Goal: Information Seeking & Learning: Learn about a topic

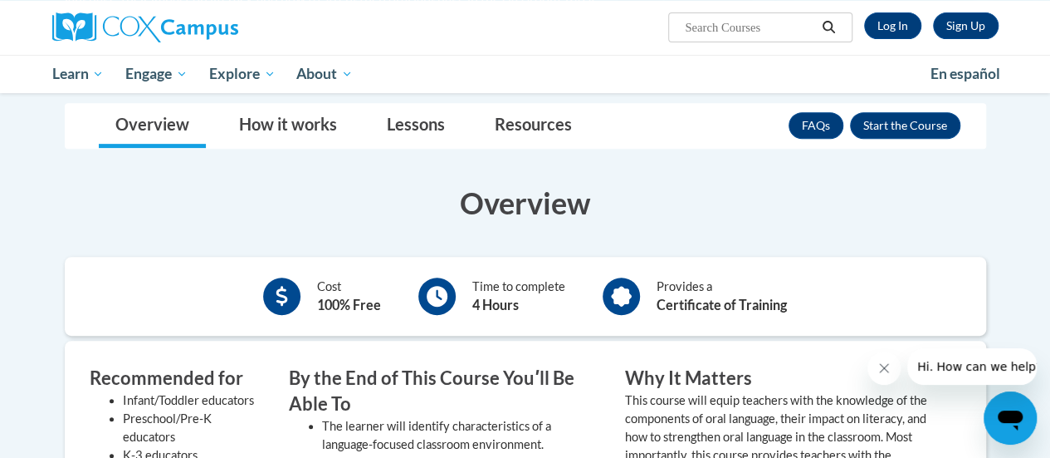
scroll to position [316, 0]
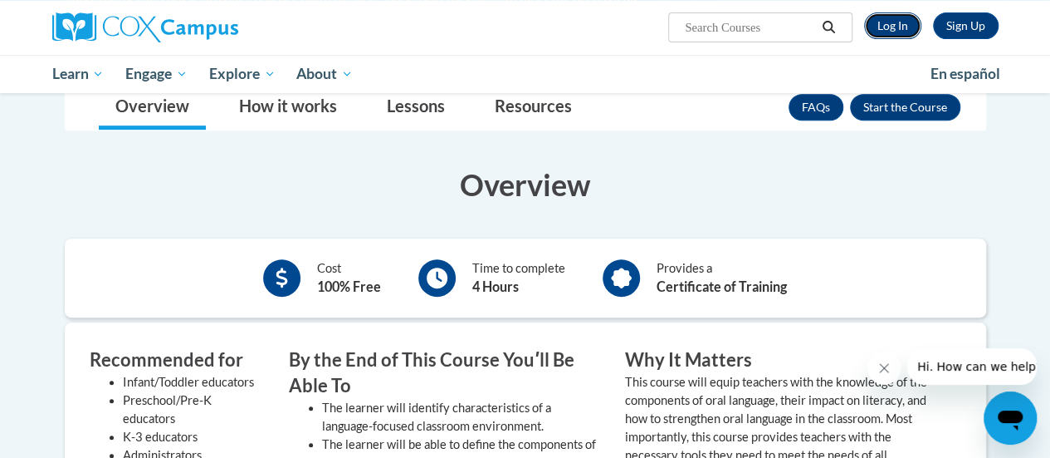
click at [883, 13] on link "Log In" at bounding box center [892, 25] width 57 height 27
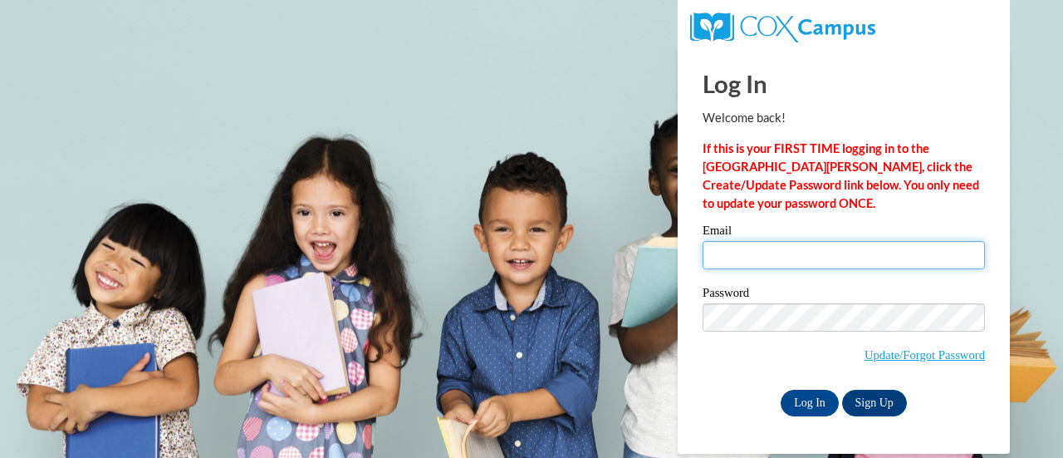
click at [802, 255] on input "Email" at bounding box center [843, 255] width 282 height 28
type input "c"
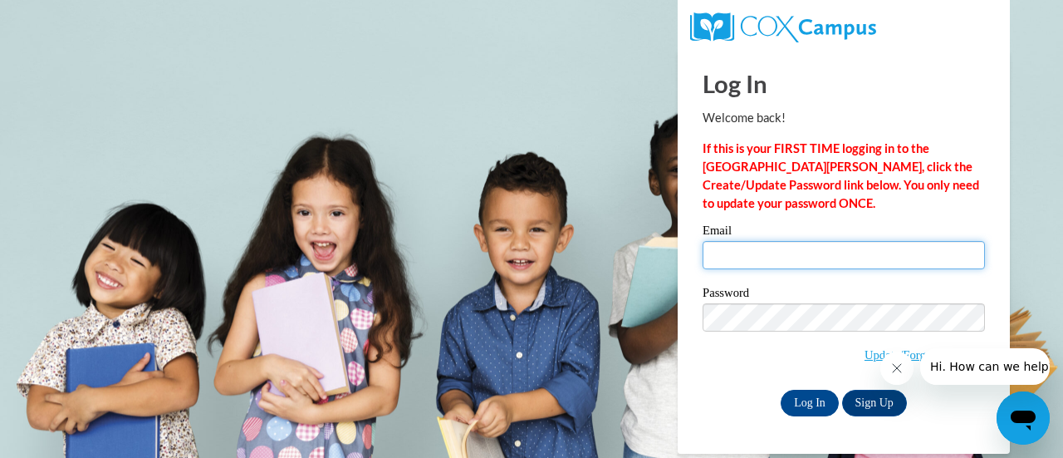
type input "[EMAIL_ADDRESS][DOMAIN_NAME]"
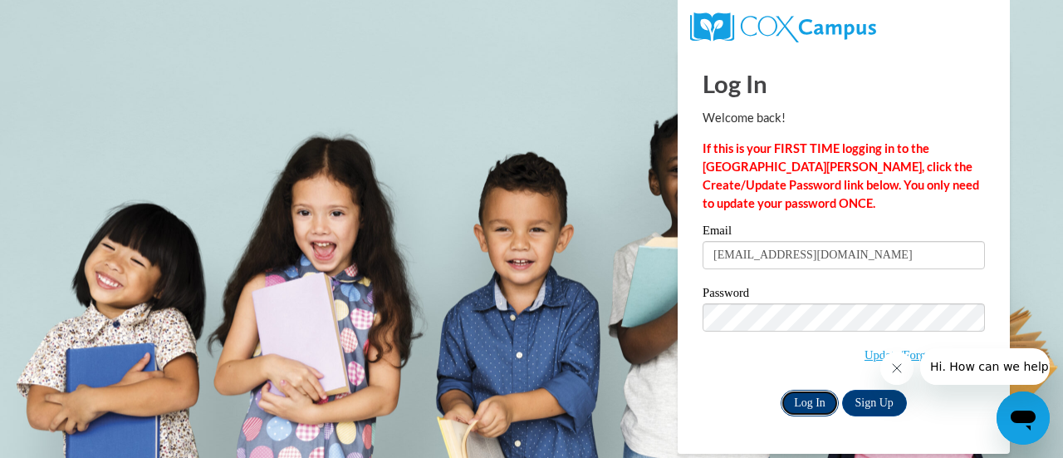
click at [805, 399] on input "Log In" at bounding box center [809, 402] width 58 height 27
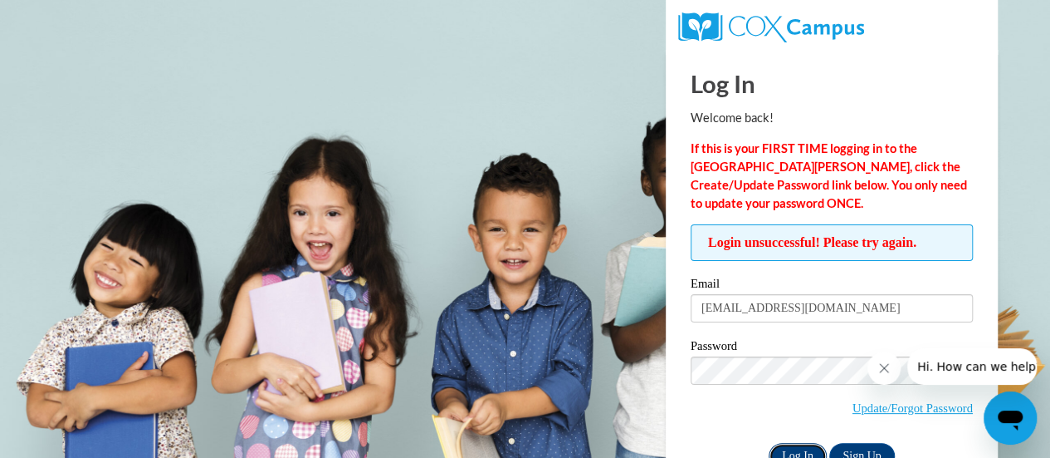
click at [793, 446] on input "Log In" at bounding box center [798, 456] width 58 height 27
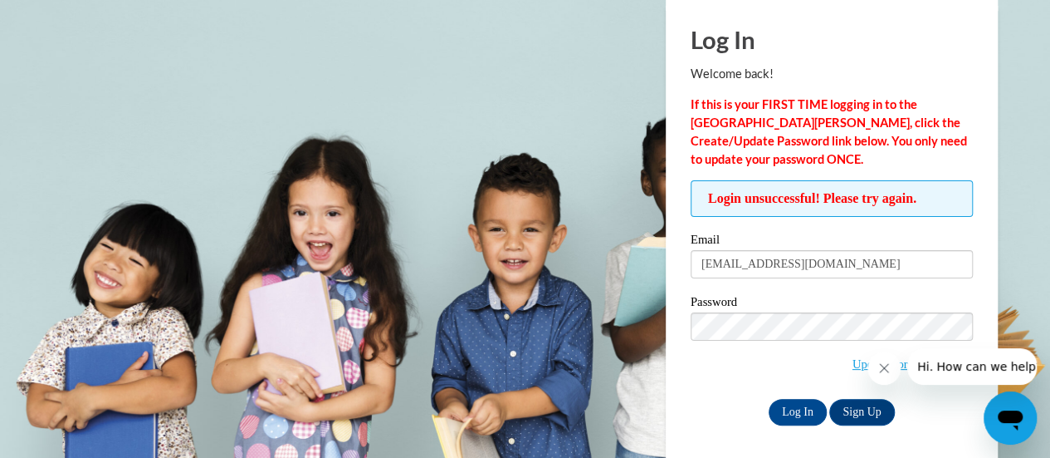
scroll to position [46, 0]
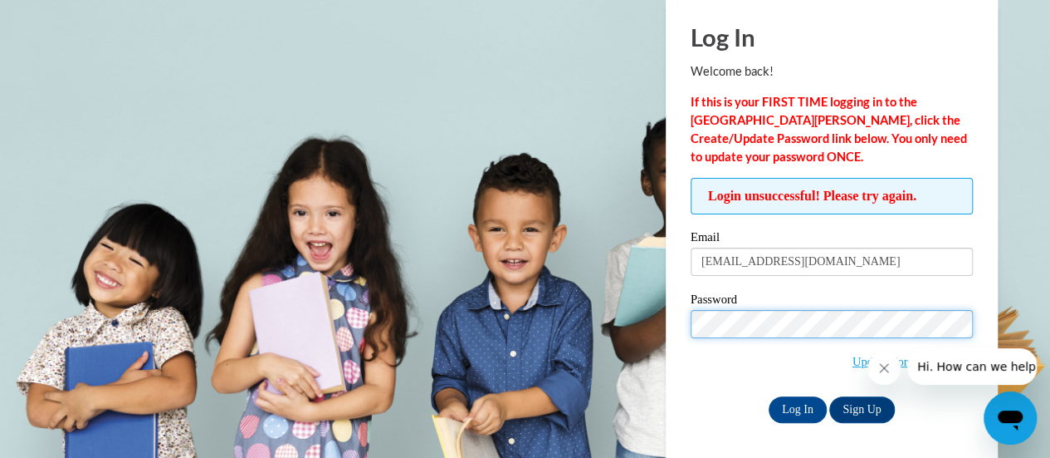
click at [769, 396] on input "Log In" at bounding box center [798, 409] width 58 height 27
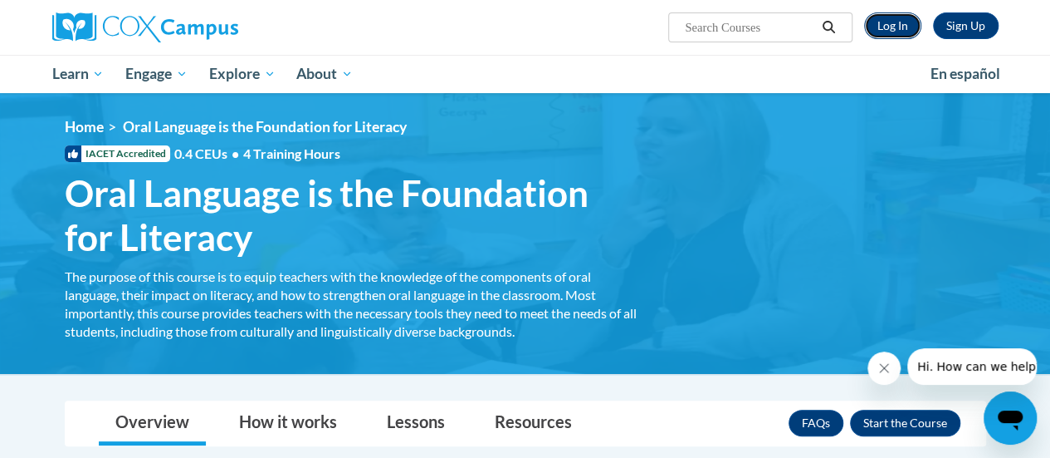
click at [897, 17] on link "Log In" at bounding box center [892, 25] width 57 height 27
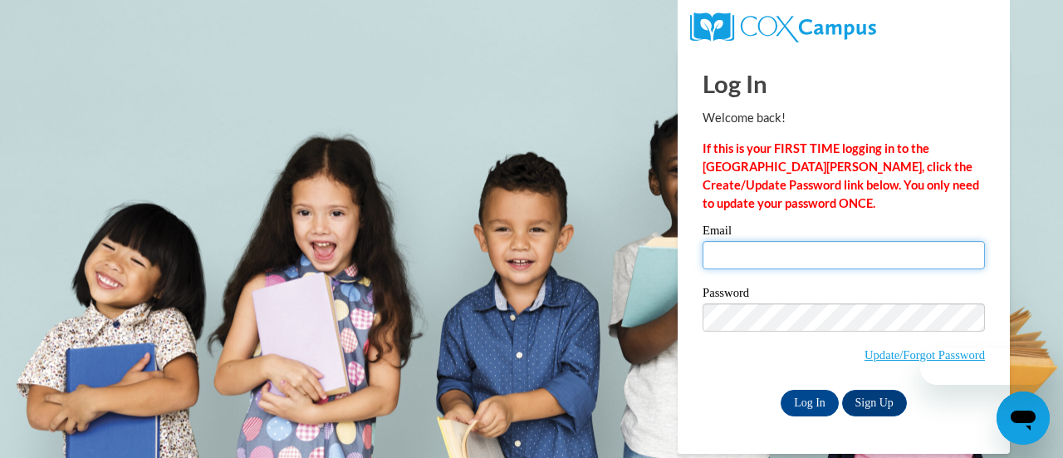
drag, startPoint x: 0, startPoint y: 0, endPoint x: 814, endPoint y: 258, distance: 853.7
click at [814, 258] on input "Email" at bounding box center [843, 255] width 282 height 28
click at [786, 253] on input "Email" at bounding box center [843, 255] width 282 height 28
drag, startPoint x: 786, startPoint y: 253, endPoint x: 800, endPoint y: 256, distance: 14.3
click at [800, 256] on input "Email" at bounding box center [843, 255] width 282 height 28
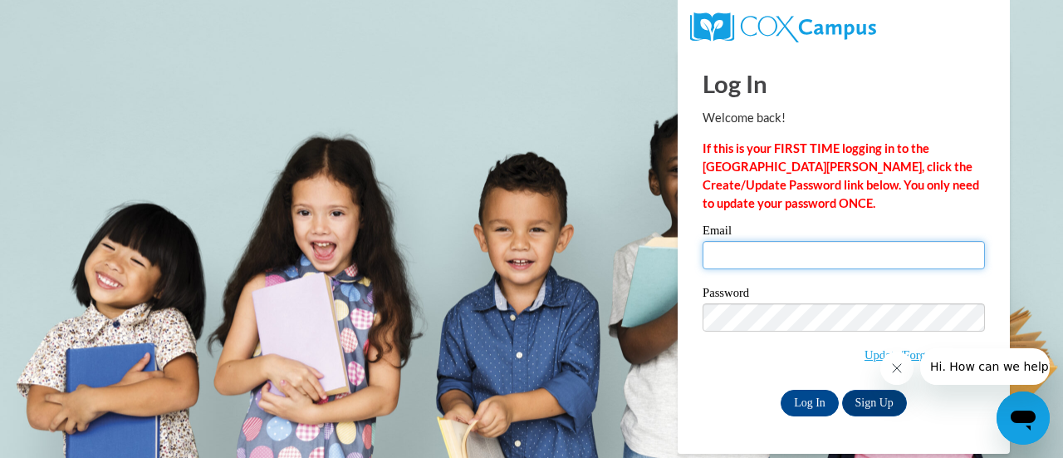
type input "[EMAIL_ADDRESS][DOMAIN_NAME]"
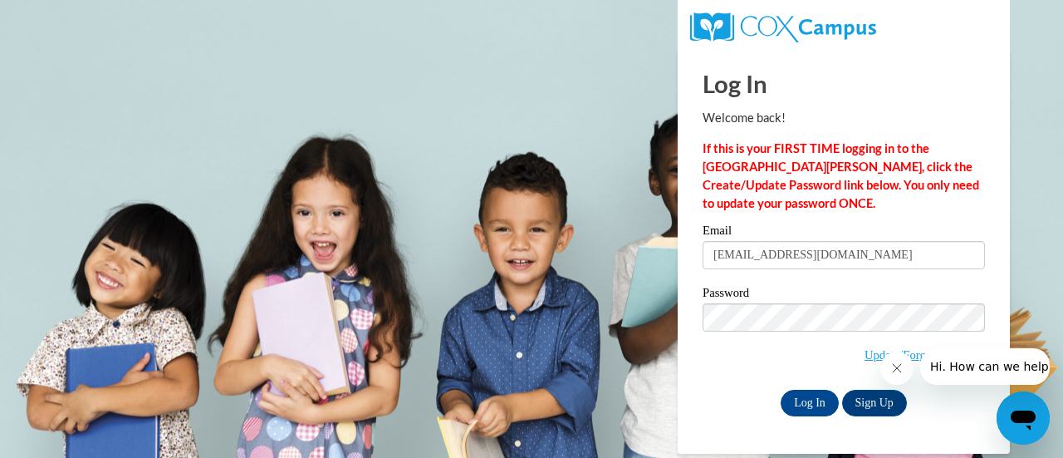
click at [744, 366] on span "Update/Forgot Password" at bounding box center [843, 337] width 282 height 69
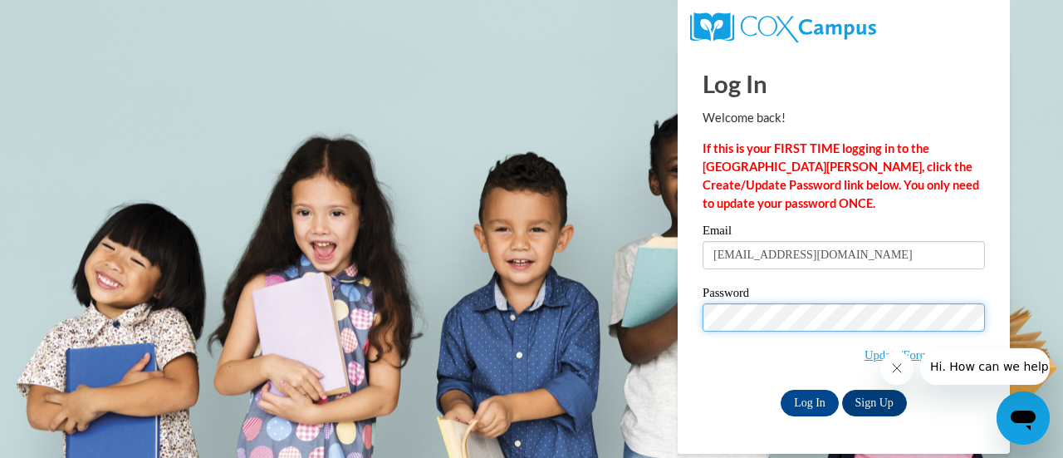
click at [598, 291] on body "Log In Welcome back! If this is your FIRST TIME logging in to the NEW Cox Campu…" at bounding box center [531, 229] width 1063 height 458
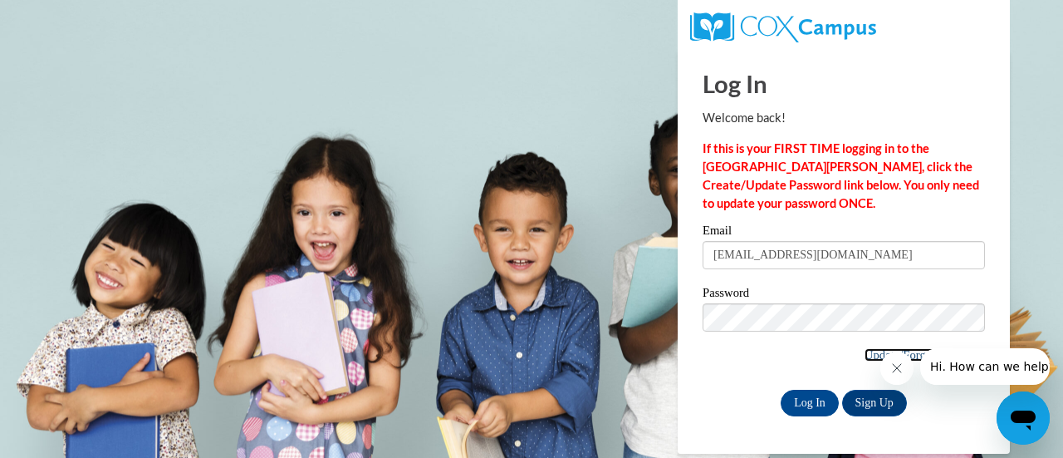
click at [864, 350] on link "Update/Forgot Password" at bounding box center [924, 354] width 120 height 13
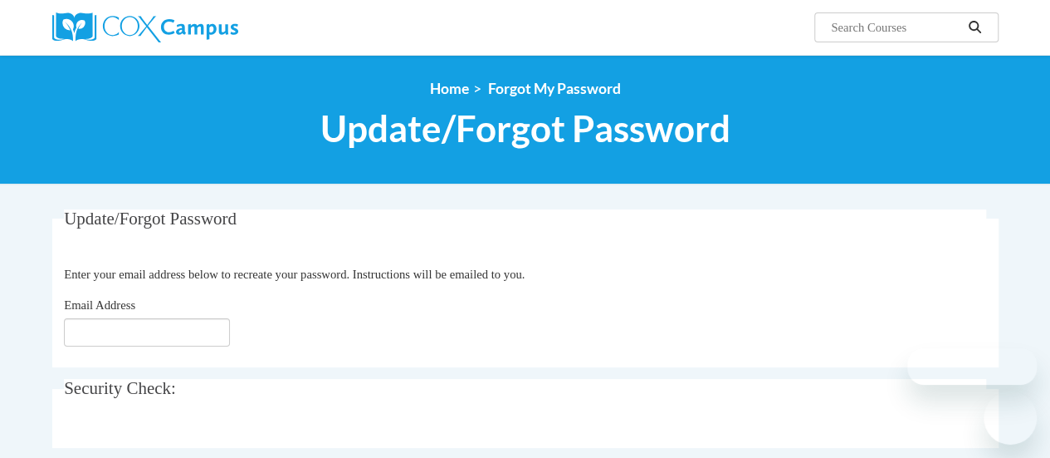
click at [144, 354] on fieldset "Update/Forgot Password Please enter your email address Enter your email address…" at bounding box center [525, 288] width 947 height 158
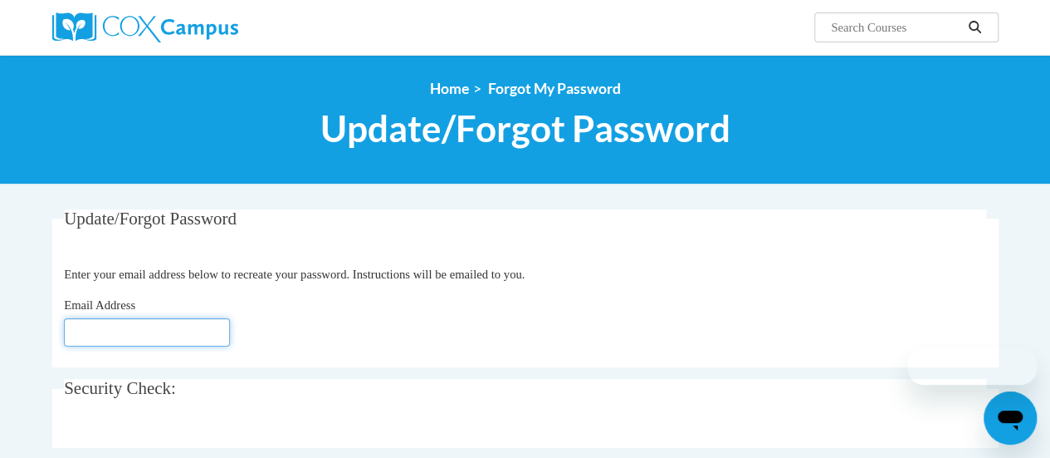
click at [121, 330] on input "Email Address" at bounding box center [147, 332] width 166 height 28
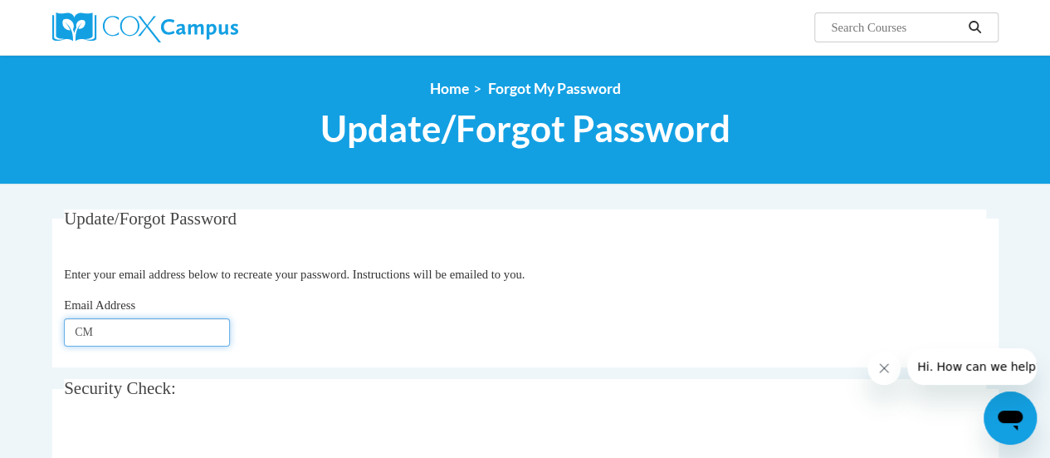
type input "C"
type input "cmcmahon@altoona.k12.wi.us"
click button "Refresh captcha" at bounding box center [0, 0] width 0 height 0
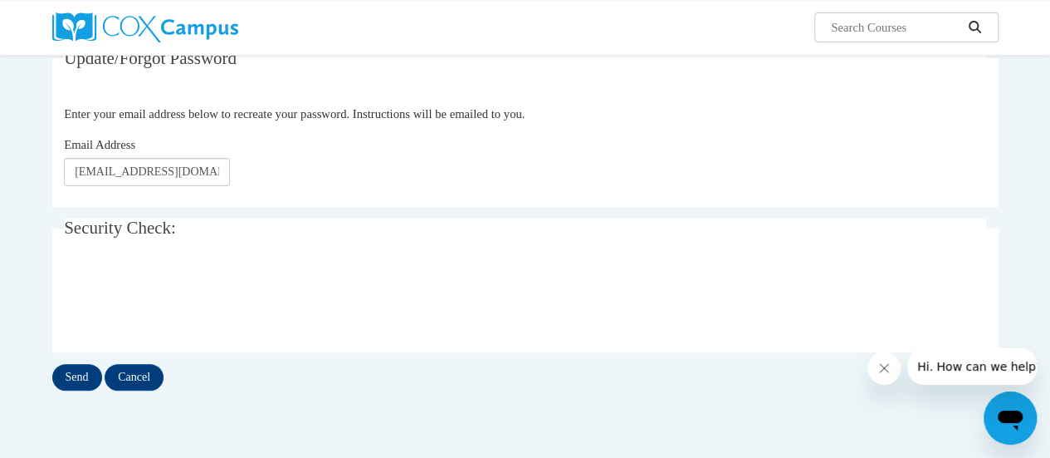
scroll to position [237, 0]
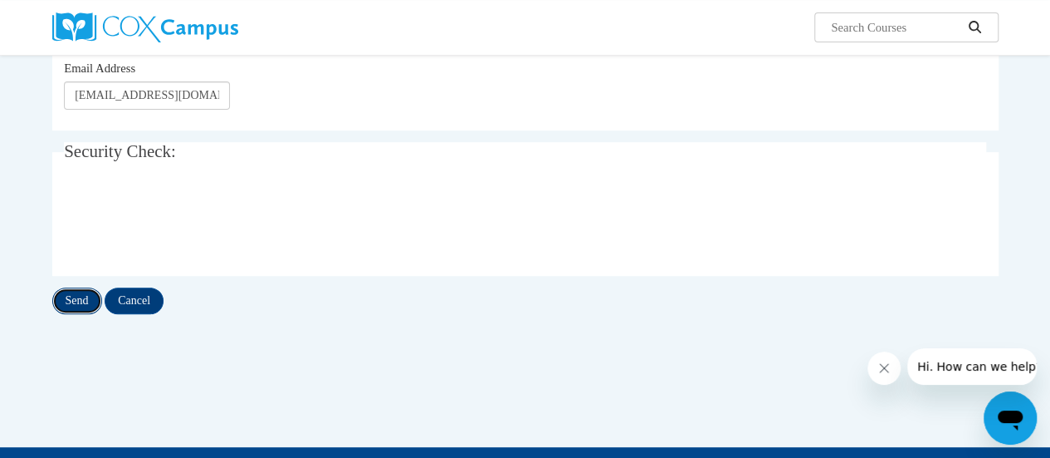
click at [96, 294] on input "Send" at bounding box center [77, 300] width 50 height 27
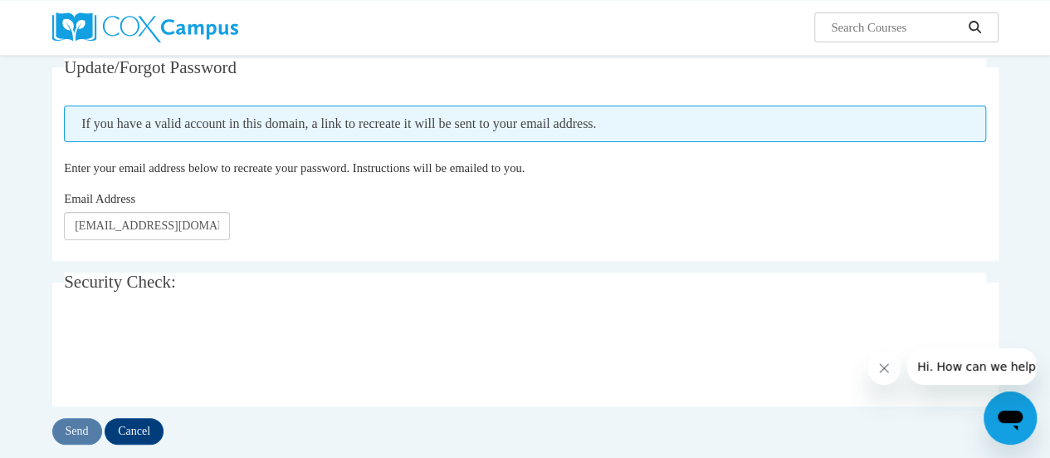
scroll to position [149, 0]
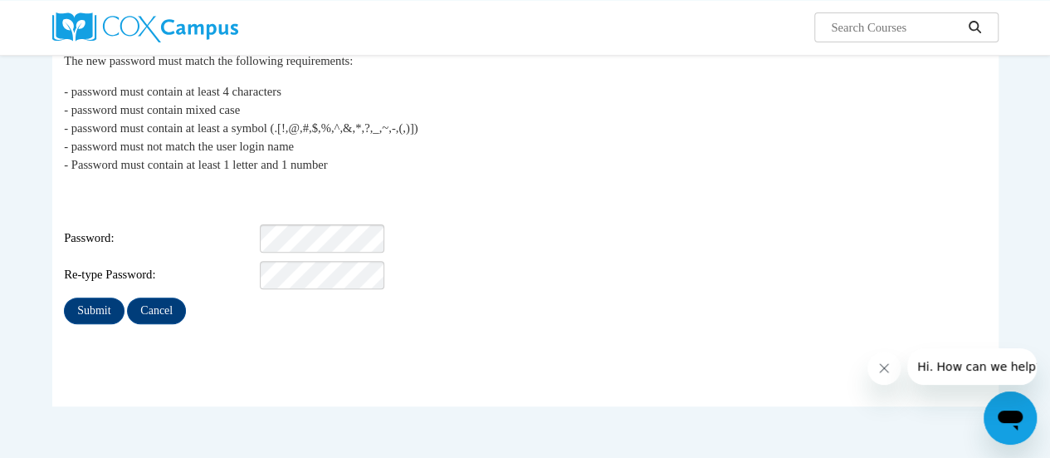
scroll to position [168, 0]
click at [86, 299] on input "Submit" at bounding box center [94, 312] width 60 height 27
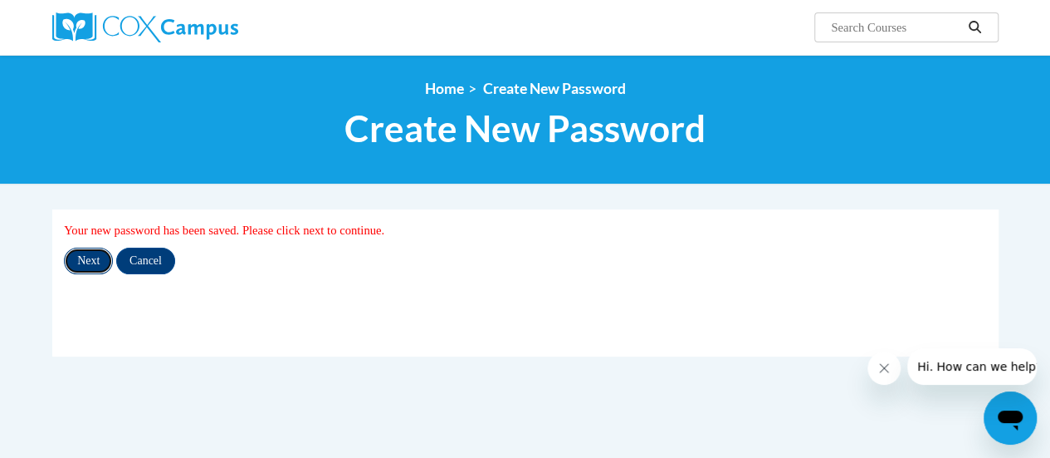
click at [94, 252] on input "Next" at bounding box center [88, 260] width 49 height 27
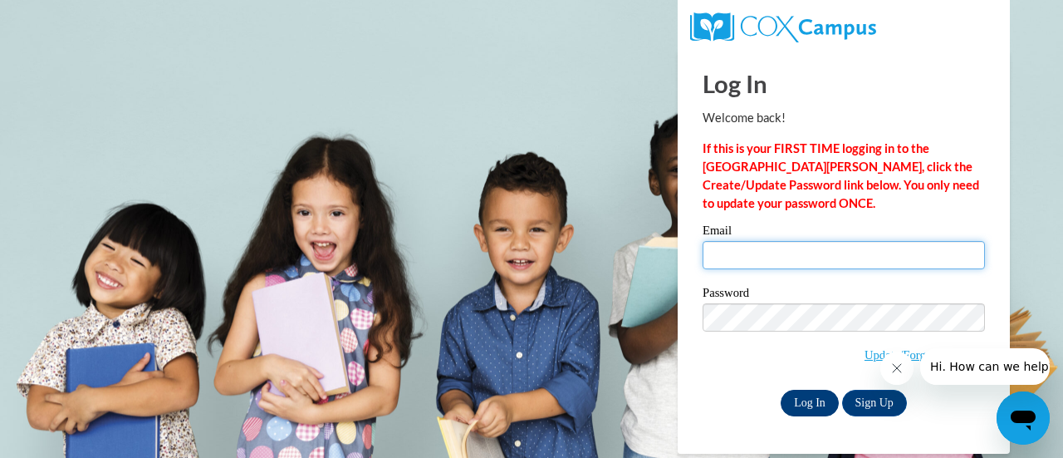
type input "[EMAIL_ADDRESS][DOMAIN_NAME]"
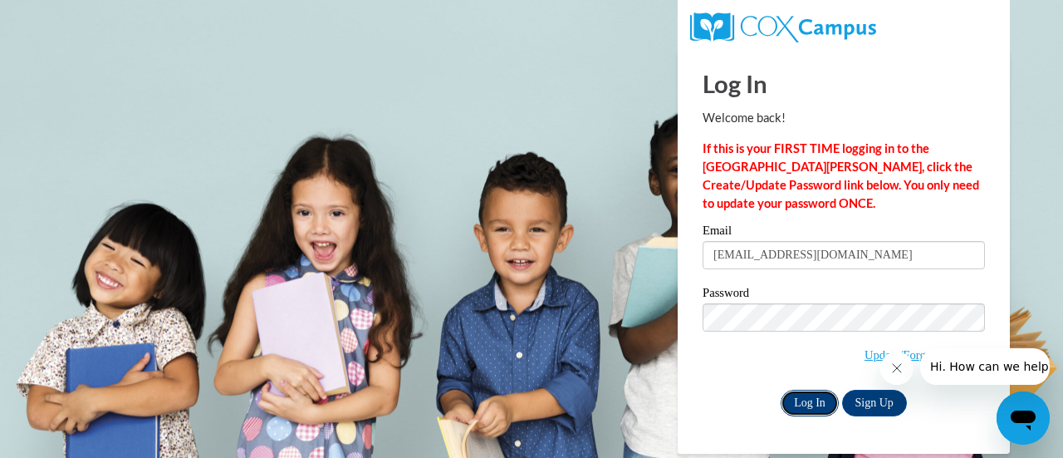
click at [812, 404] on input "Log In" at bounding box center [809, 402] width 58 height 27
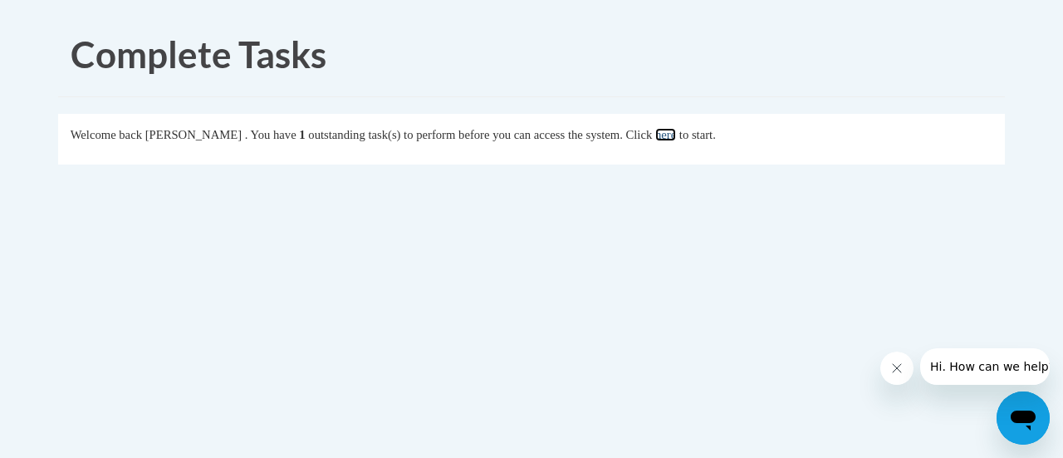
click at [676, 136] on link "here" at bounding box center [665, 134] width 21 height 13
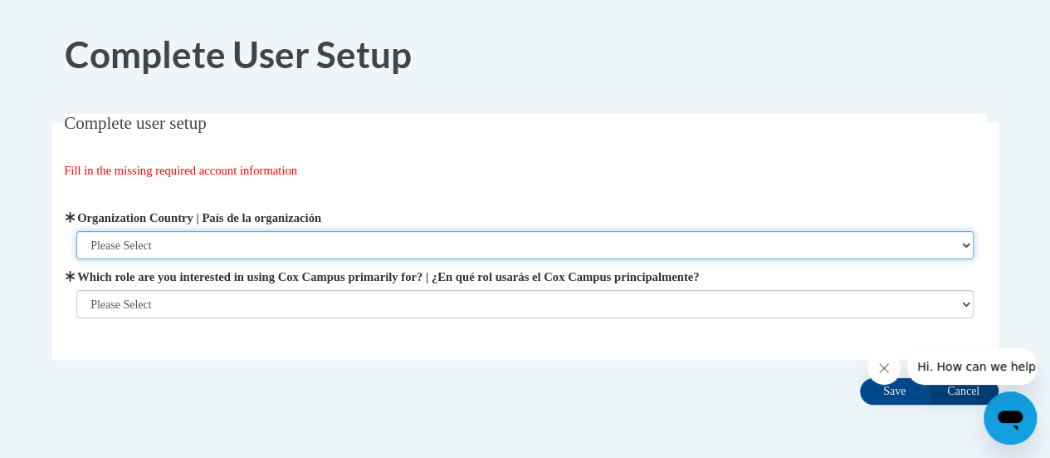
click at [356, 254] on select "Please Select [GEOGRAPHIC_DATA] | [GEOGRAPHIC_DATA] Outside of [GEOGRAPHIC_DATA…" at bounding box center [525, 245] width 898 height 28
select select "ad49bcad-a171-4b2e-b99c-48b446064914"
click at [76, 231] on select "Please Select [GEOGRAPHIC_DATA] | [GEOGRAPHIC_DATA] Outside of [GEOGRAPHIC_DATA…" at bounding box center [525, 245] width 898 height 28
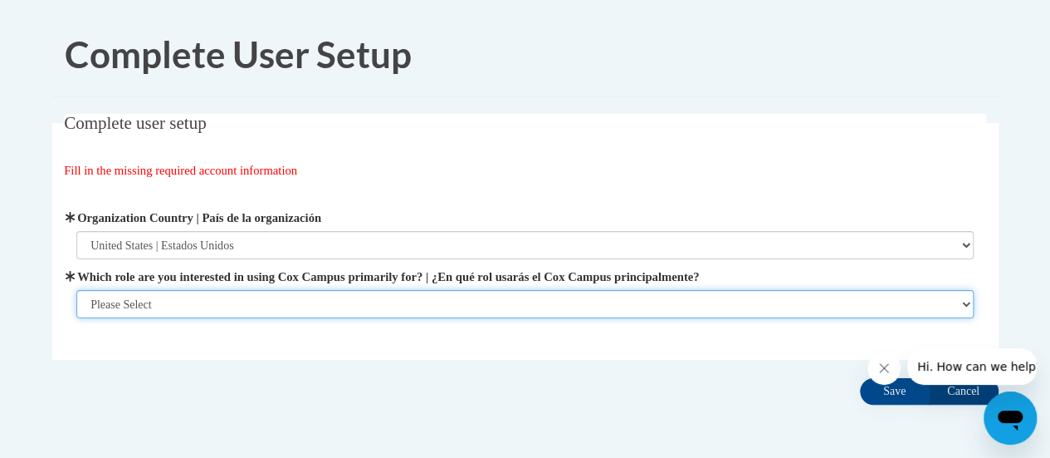
click at [274, 302] on select "Please Select College/University | Colegio/Universidad Community/Nonprofit Part…" at bounding box center [525, 304] width 898 height 28
select select "fbf2d438-af2f-41f8-98f1-81c410e29de3"
click at [76, 318] on select "Please Select College/University | Colegio/Universidad Community/Nonprofit Part…" at bounding box center [525, 304] width 898 height 28
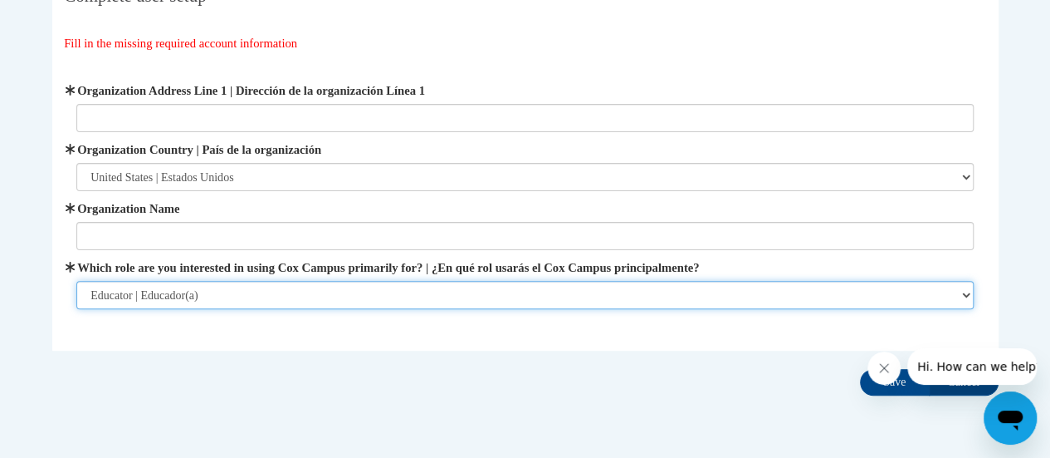
scroll to position [149, 0]
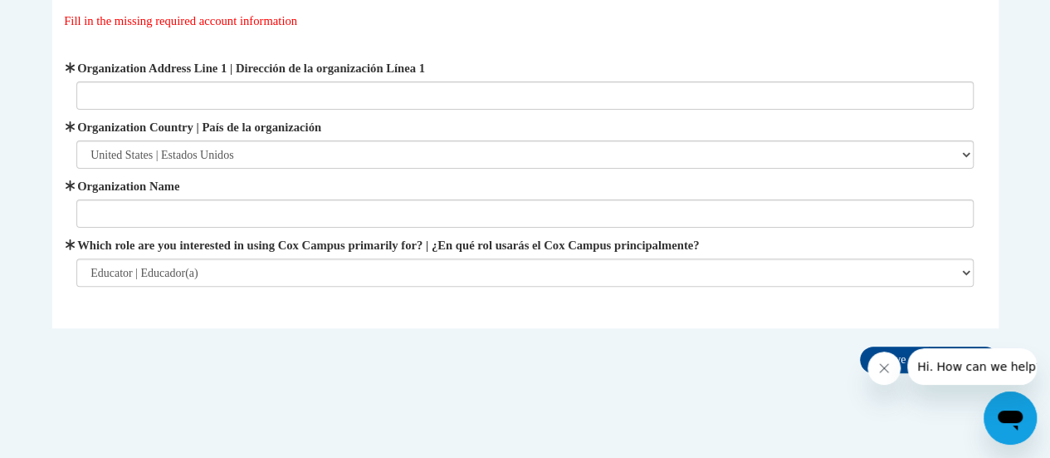
click at [216, 185] on label "Organization Name" at bounding box center [525, 186] width 898 height 18
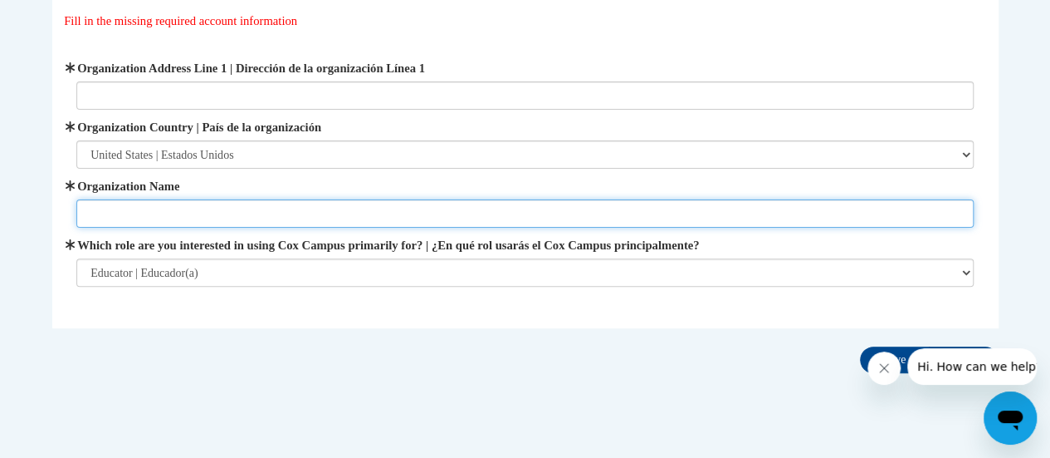
click at [216, 199] on input "Organization Name" at bounding box center [525, 213] width 898 height 28
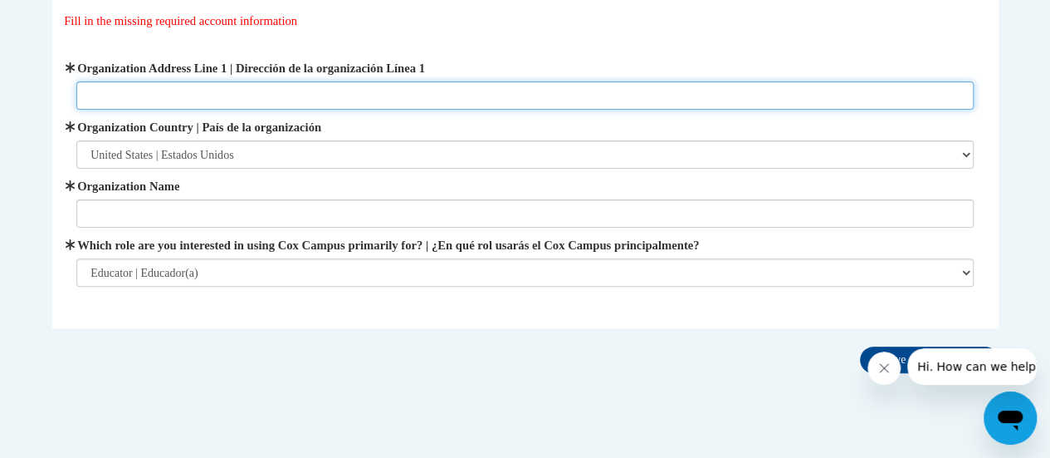
click at [208, 91] on input "Organization Address Line 1 | Dirección de la organización Línea 1" at bounding box center [525, 95] width 898 height 28
type input "9"
type input "157 Bartlett Ave"
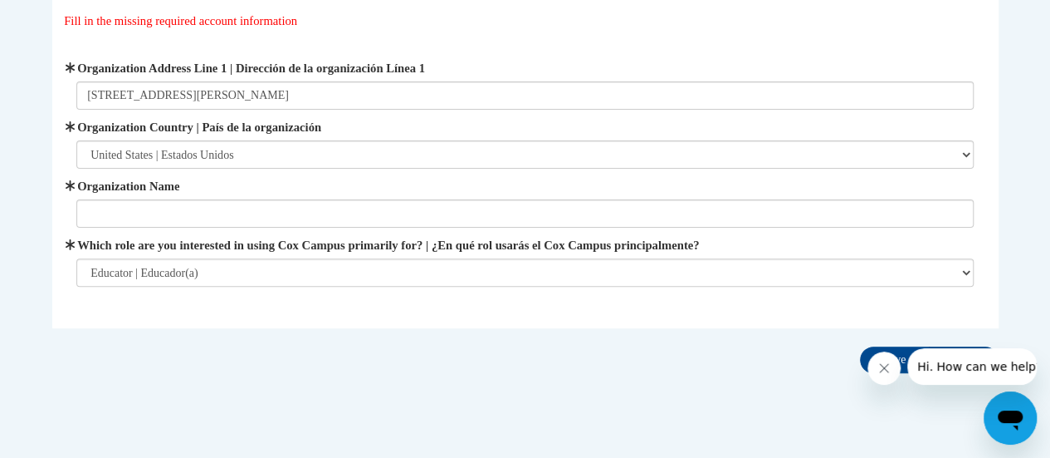
click at [241, 175] on div "Organization Address Line 1 | Dirección de la organización Línea 1 157 Bartlett…" at bounding box center [525, 173] width 898 height 228
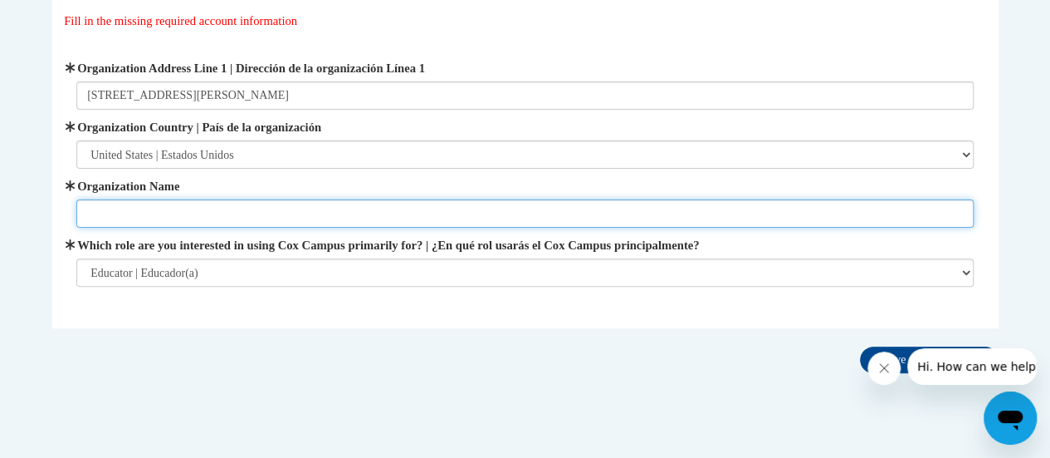
click at [228, 212] on input "Organization Name" at bounding box center [525, 213] width 898 height 28
type input "Altoona Elementary School"
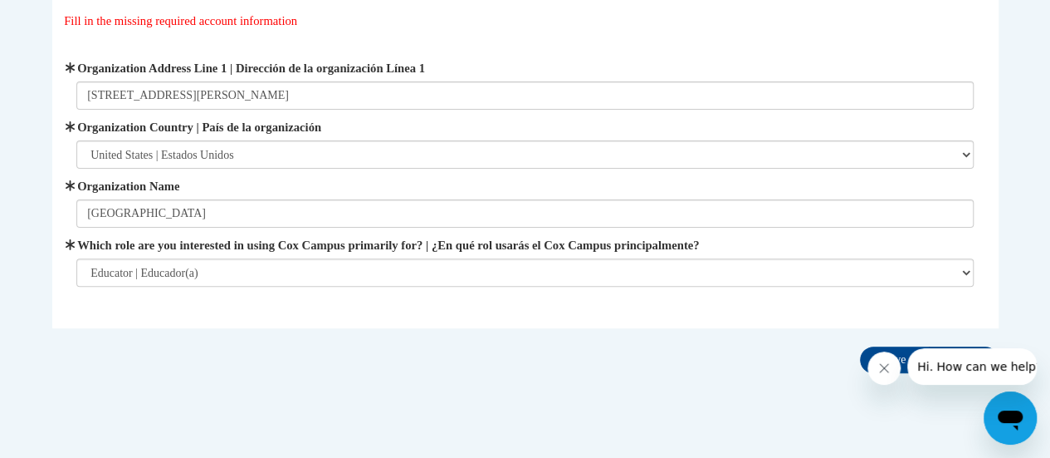
click at [898, 350] on div at bounding box center [952, 366] width 169 height 37
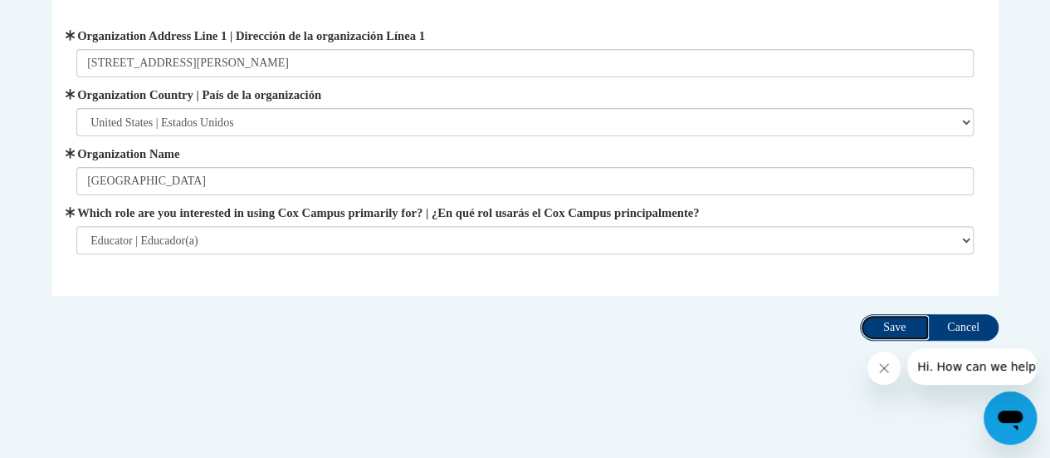
click at [906, 325] on input "Save" at bounding box center [895, 327] width 70 height 27
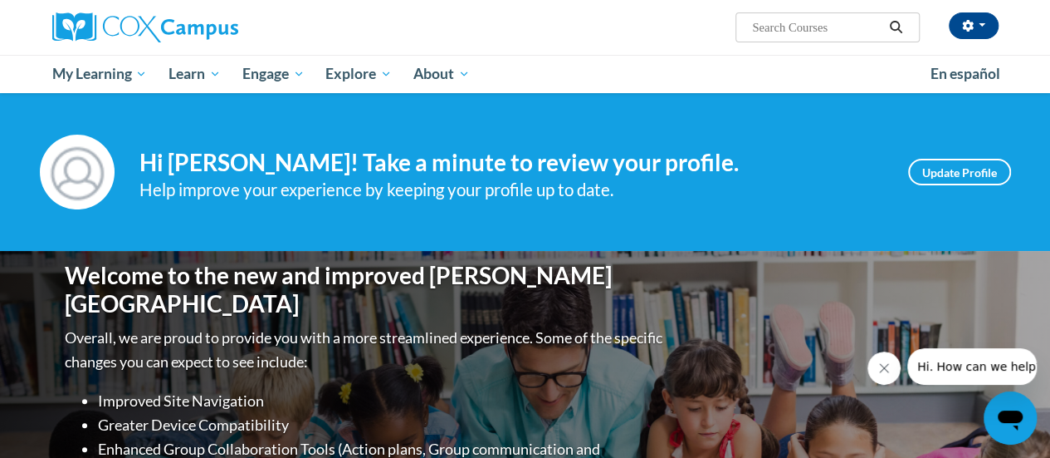
drag, startPoint x: 1060, startPoint y: 87, endPoint x: 1053, endPoint y: 67, distance: 21.3
click at [1050, 67] on html "Cassandra McMahon (America/Chicago UTC-05:00) My Profile Inbox My Transcripts L…" at bounding box center [525, 229] width 1050 height 458
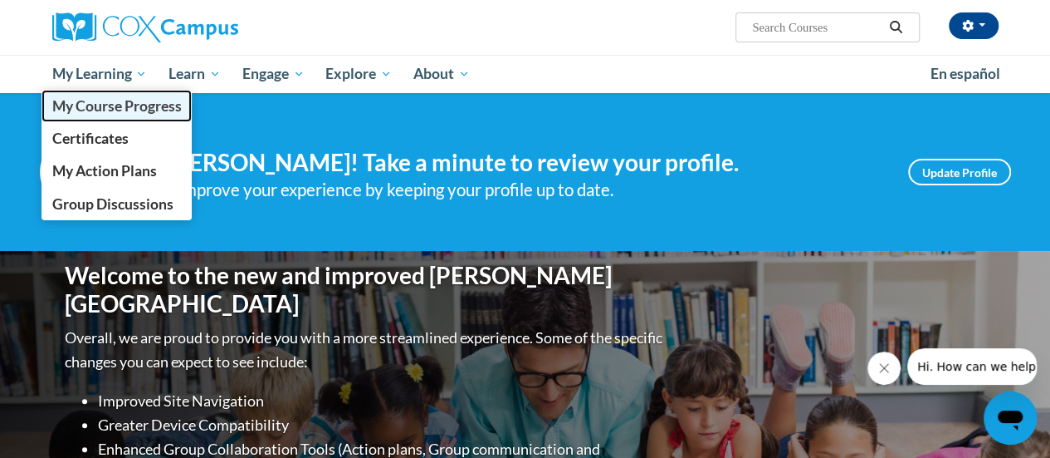
click at [127, 105] on span "My Course Progress" at bounding box center [116, 105] width 130 height 17
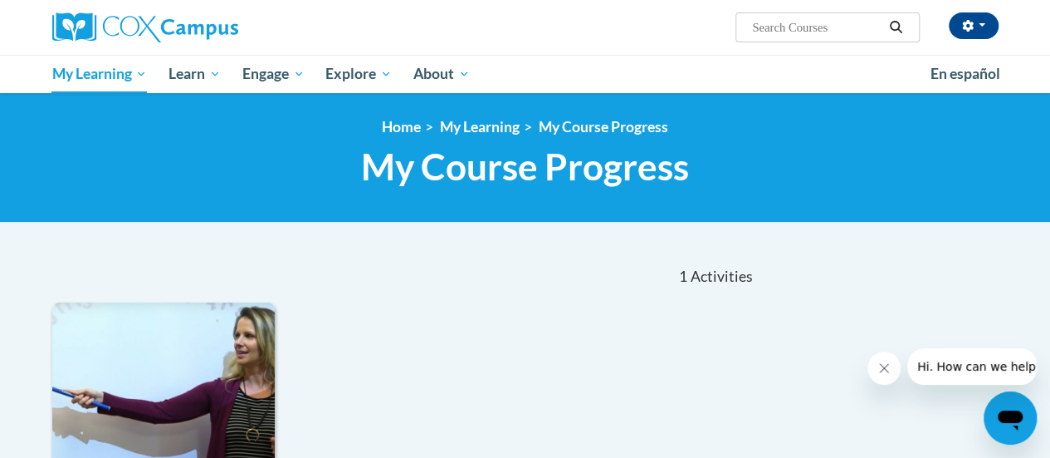
click at [536, 186] on span "My Course Progress" at bounding box center [525, 166] width 328 height 44
click at [116, 12] on div at bounding box center [202, 27] width 324 height 55
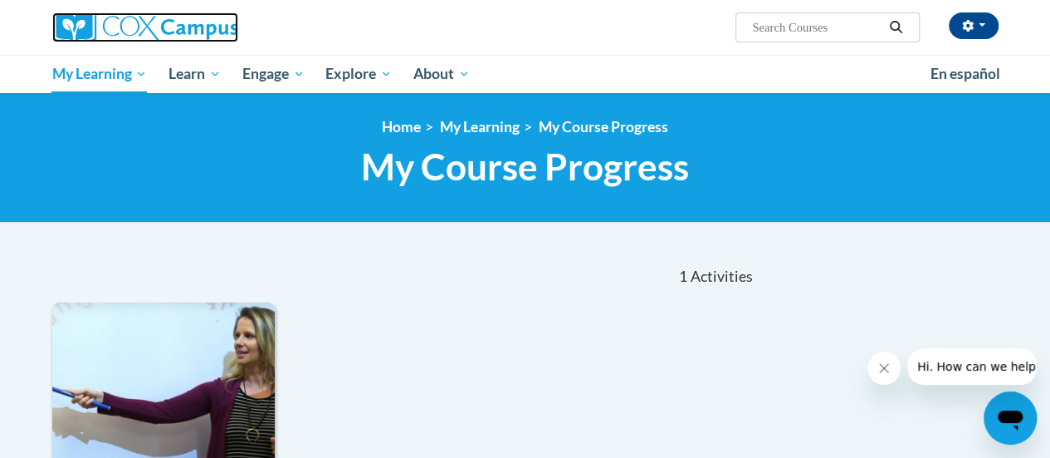
click at [130, 14] on img at bounding box center [145, 27] width 186 height 30
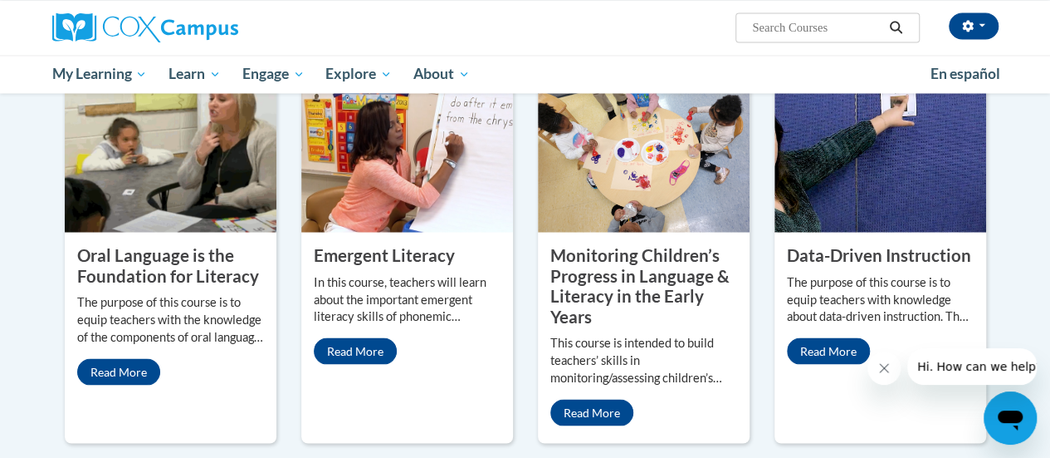
scroll to position [1426, 0]
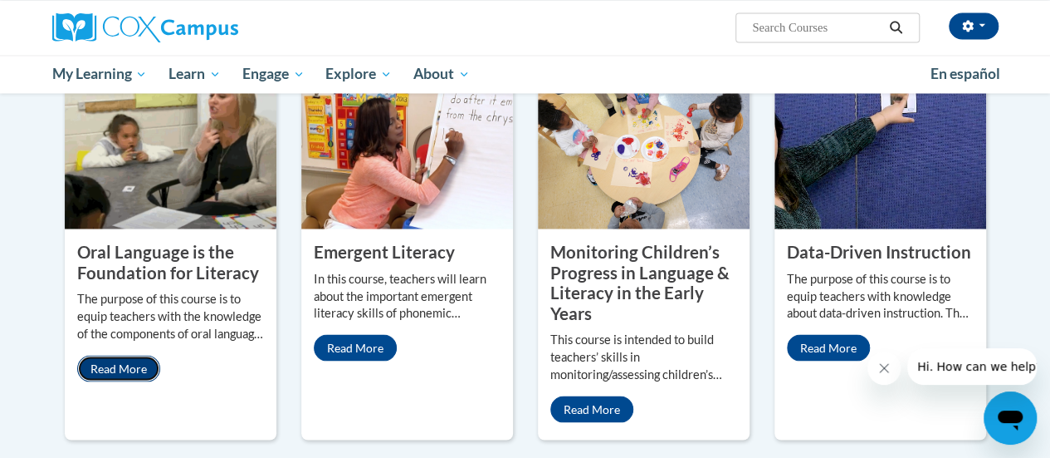
click at [121, 355] on link "Read More" at bounding box center [118, 368] width 83 height 27
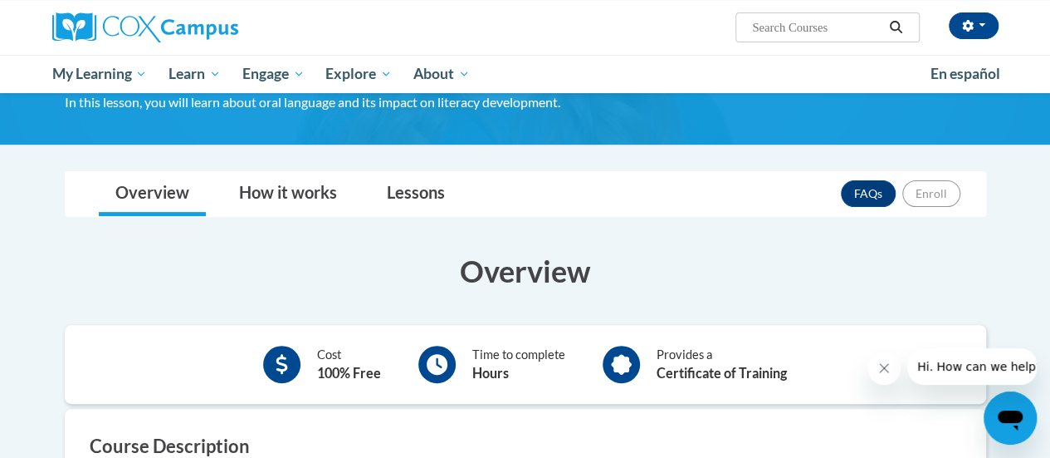
scroll to position [198, 0]
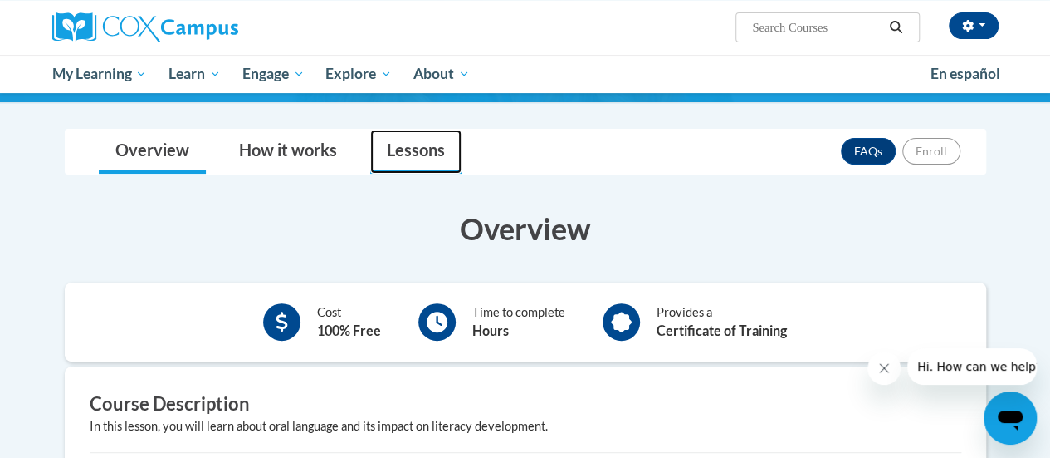
click at [415, 133] on link "Lessons" at bounding box center [415, 152] width 91 height 44
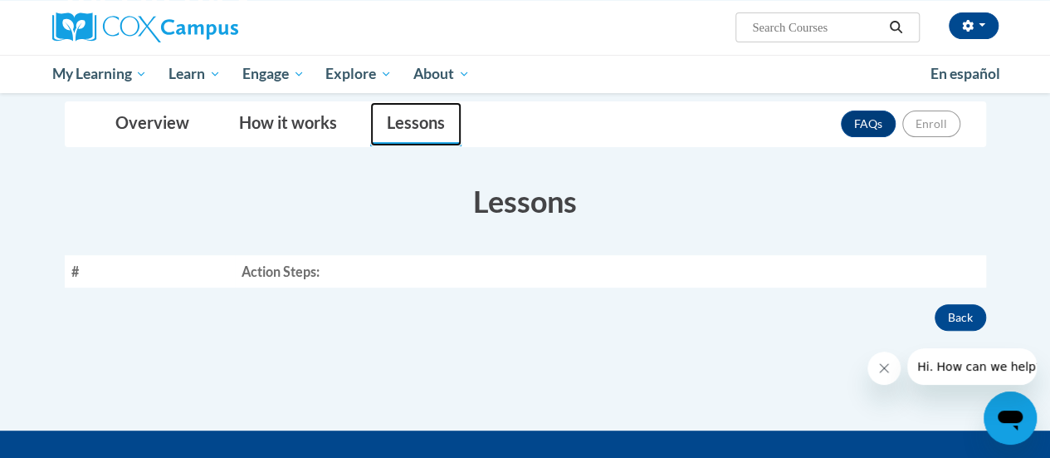
scroll to position [229, 0]
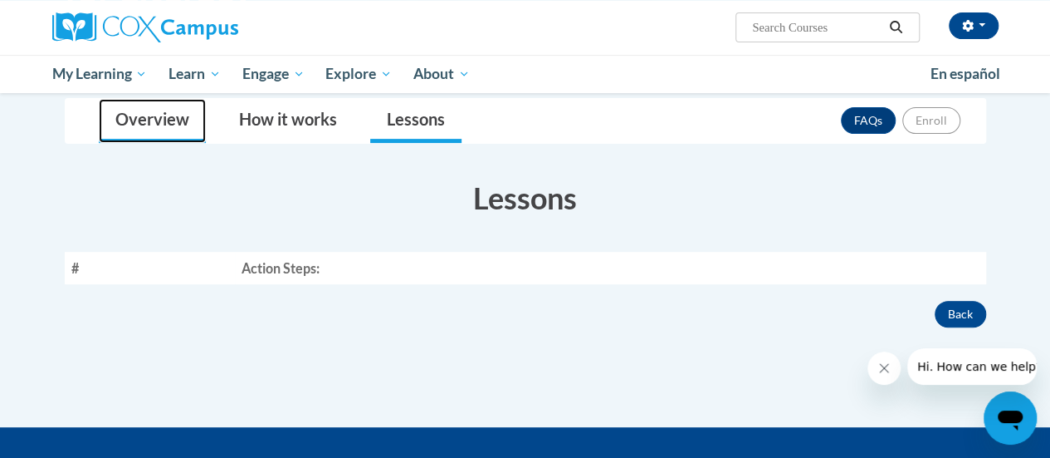
click at [179, 119] on link "Overview" at bounding box center [152, 121] width 107 height 44
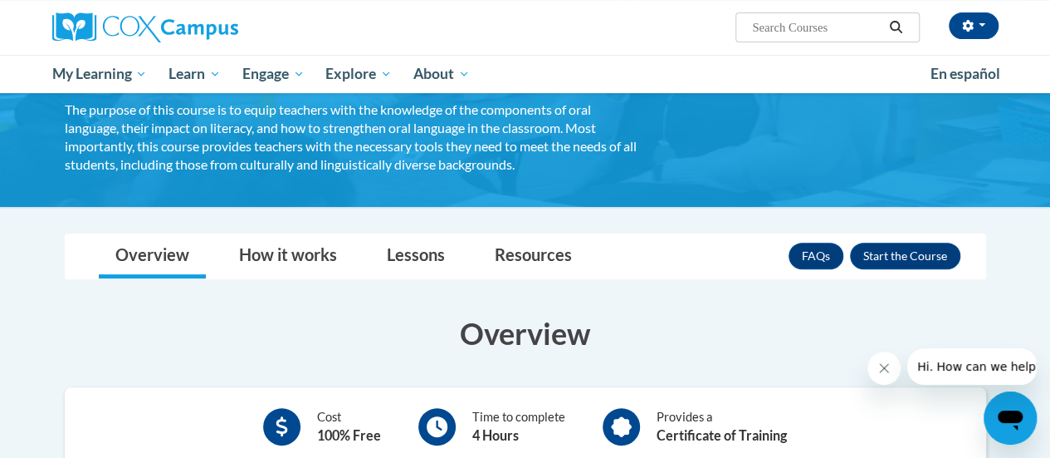
scroll to position [171, 0]
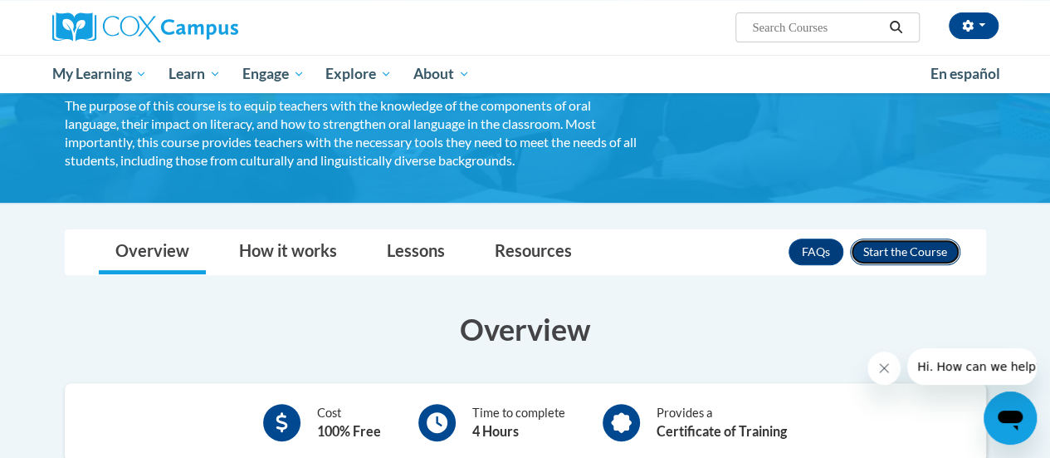
click at [897, 250] on button "Enroll" at bounding box center [905, 251] width 110 height 27
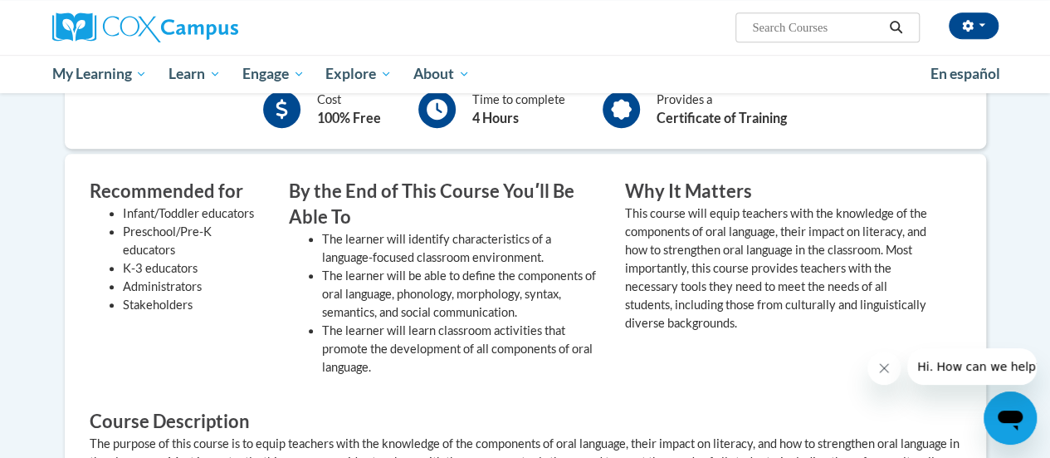
scroll to position [490, 0]
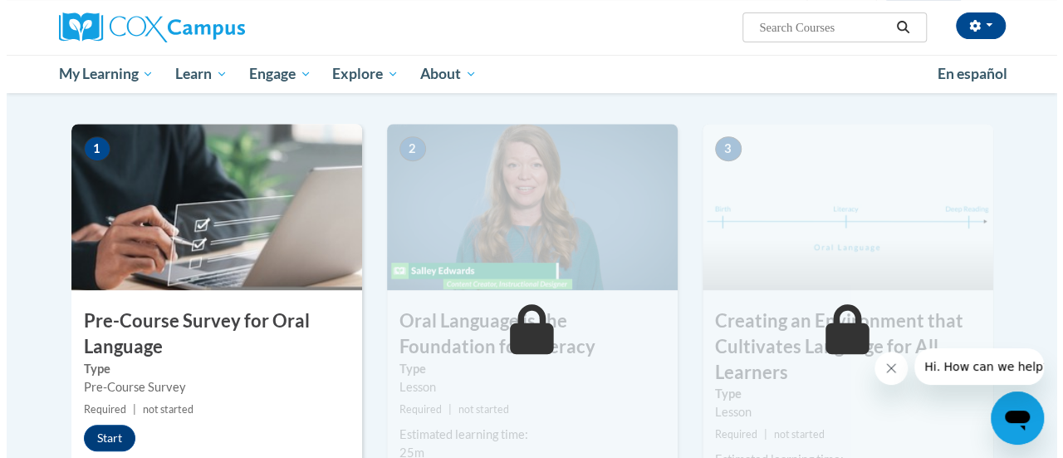
scroll to position [374, 0]
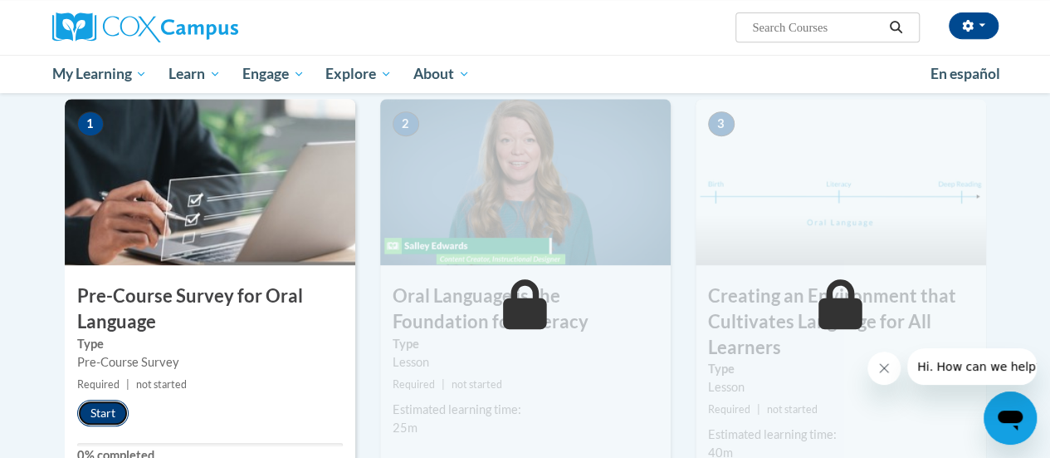
click at [109, 409] on button "Start" at bounding box center [102, 412] width 51 height 27
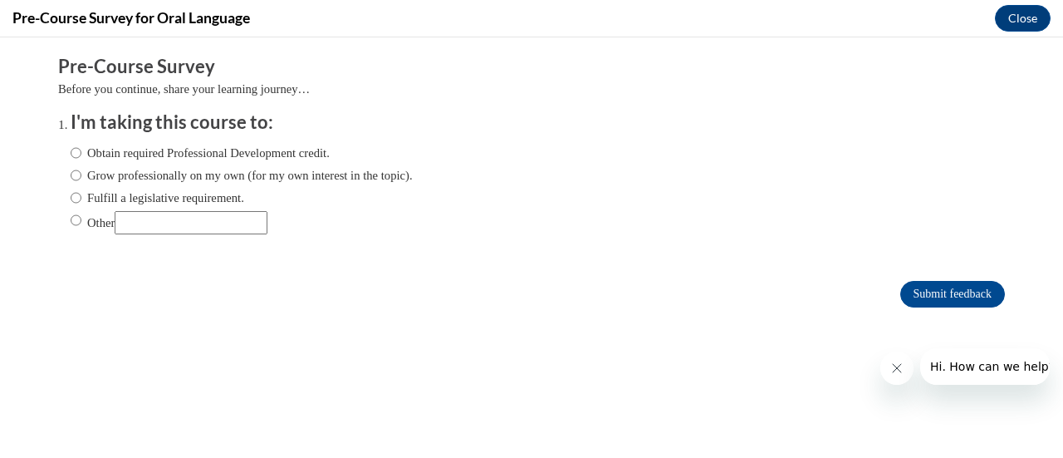
scroll to position [0, 0]
click at [208, 220] on input "Other" at bounding box center [191, 222] width 153 height 23
click at [159, 195] on label "Fulfill a legislative requirement." at bounding box center [158, 197] width 174 height 18
click at [81, 195] on input "Fulfill a legislative requirement." at bounding box center [76, 197] width 11 height 18
radio input "true"
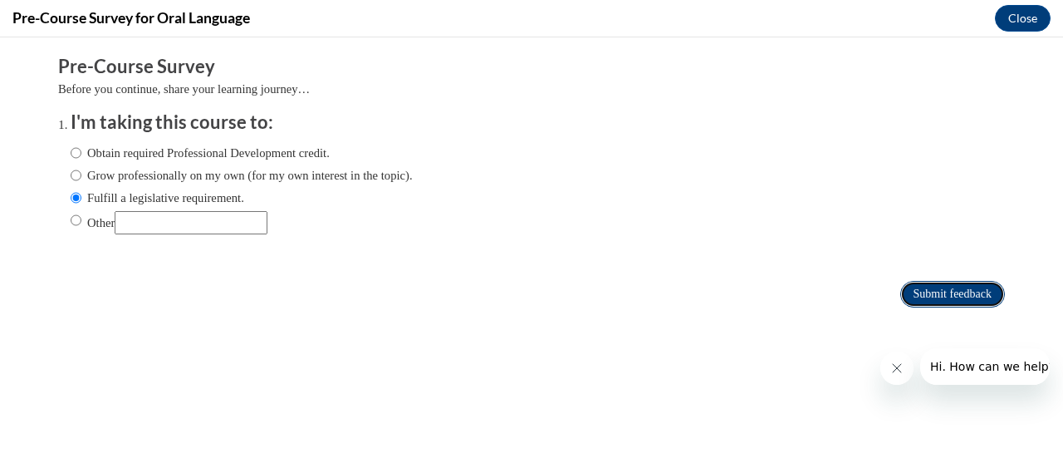
click at [947, 290] on input "Submit feedback" at bounding box center [952, 294] width 105 height 27
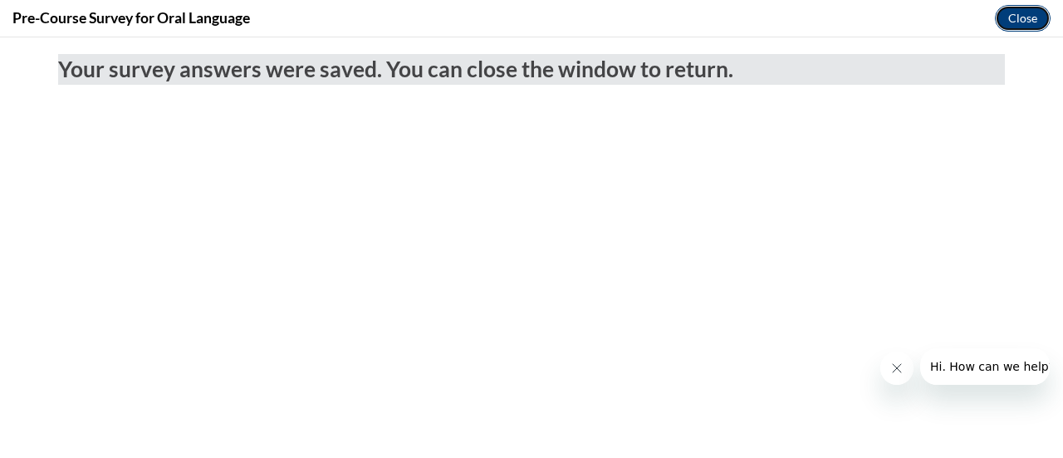
click at [1020, 21] on button "Close" at bounding box center [1023, 18] width 56 height 27
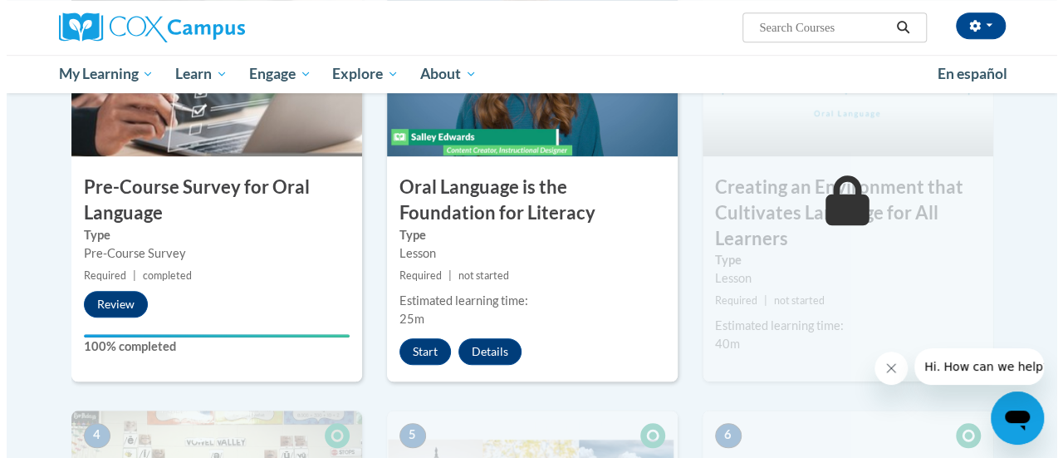
scroll to position [502, 0]
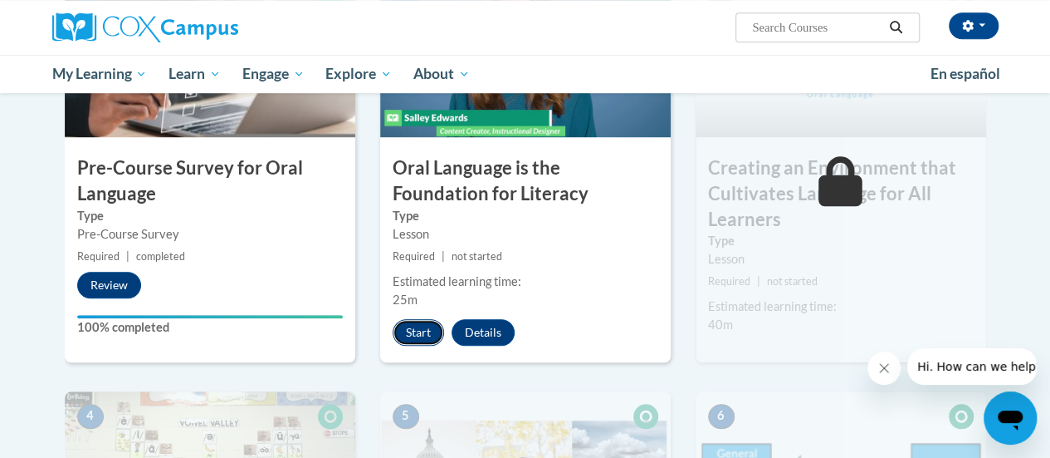
click at [432, 328] on button "Start" at bounding box center [418, 332] width 51 height 27
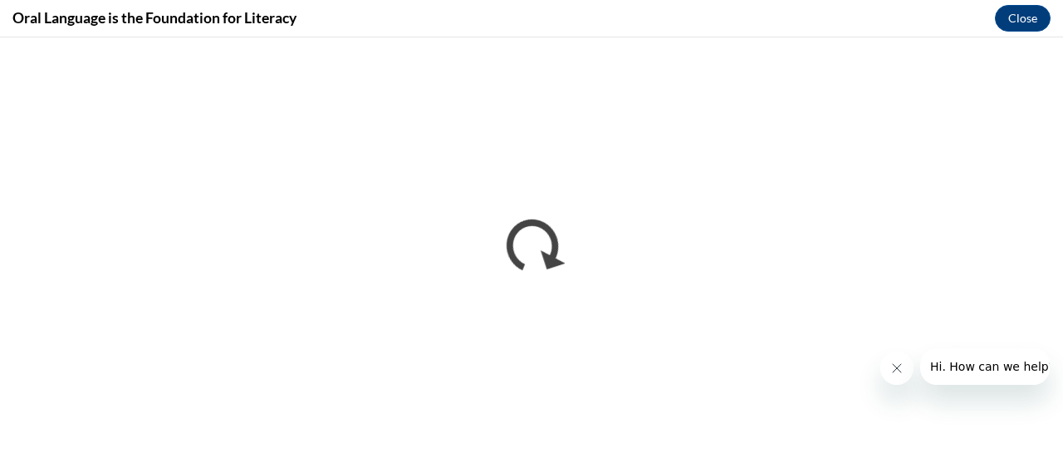
scroll to position [0, 0]
click at [1025, 348] on button "Hi. How can we help?" at bounding box center [991, 366] width 144 height 37
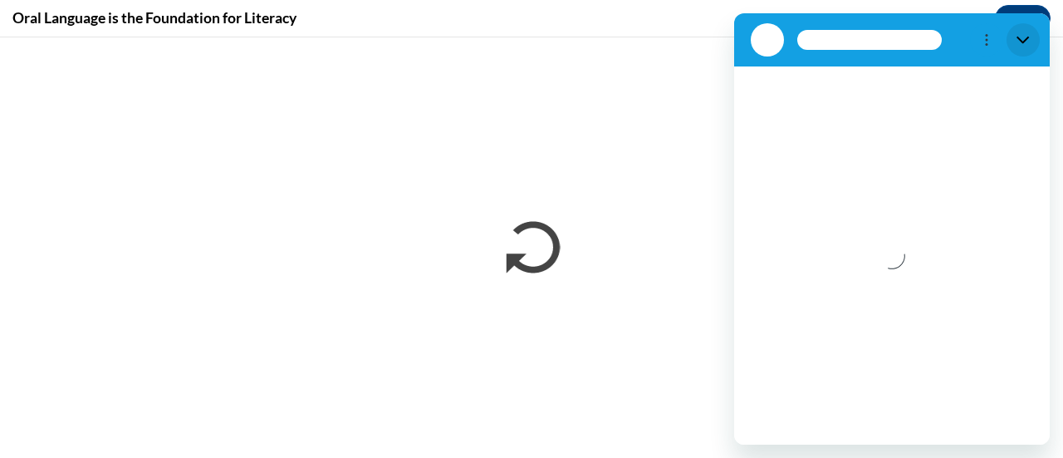
click at [1019, 52] on button "Close" at bounding box center [1022, 39] width 33 height 33
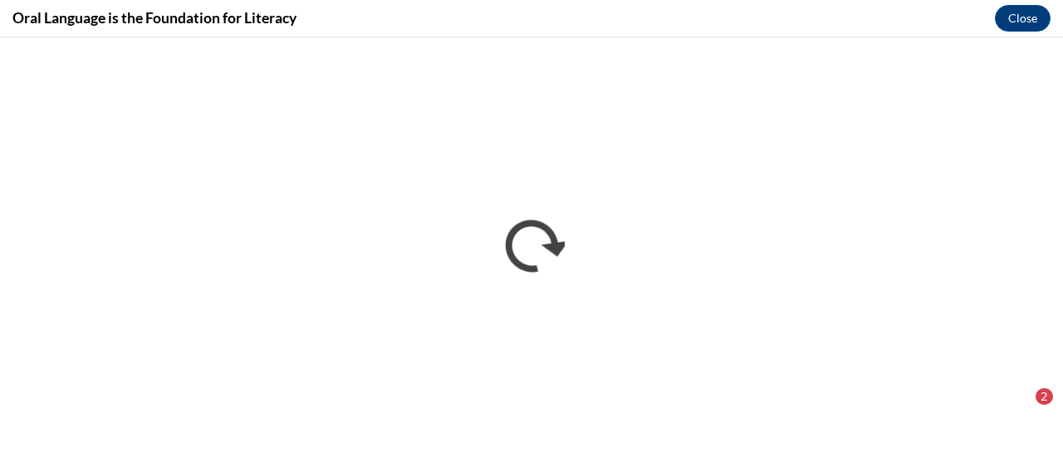
scroll to position [308, 0]
drag, startPoint x: 1051, startPoint y: 395, endPoint x: 1056, endPoint y: 322, distance: 73.2
click html "2"
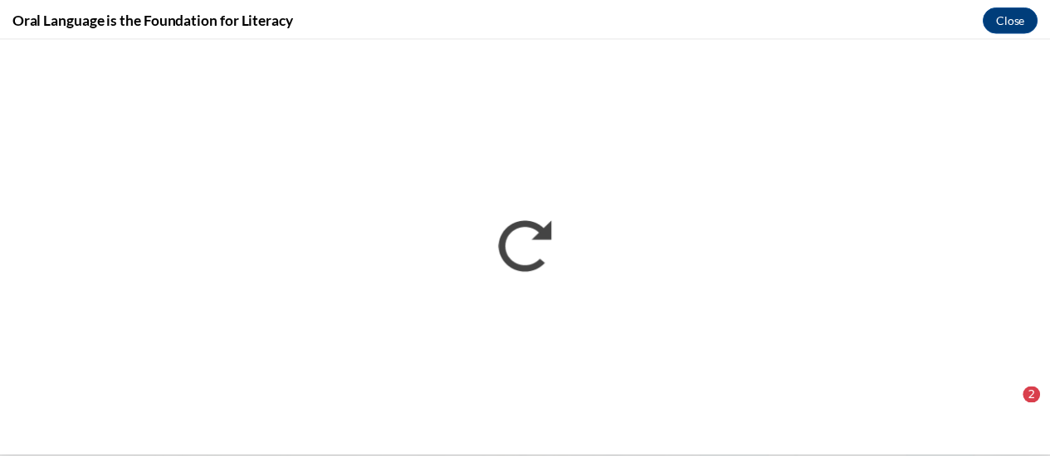
scroll to position [0, 0]
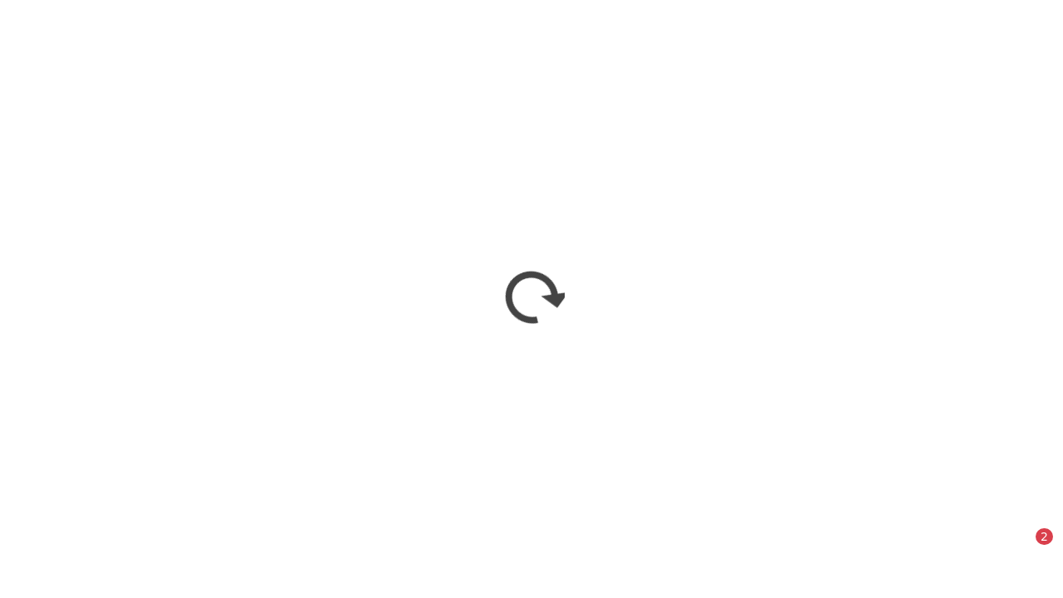
type textarea "x"
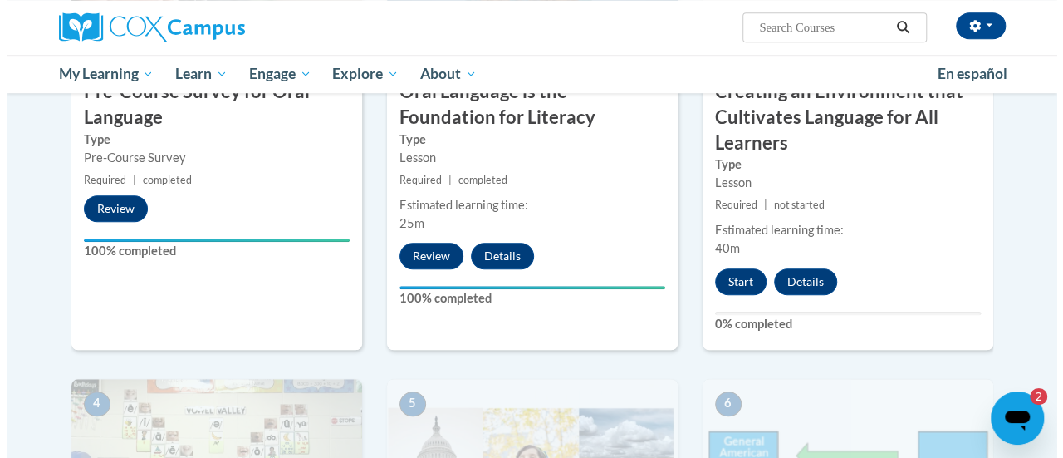
scroll to position [585, 0]
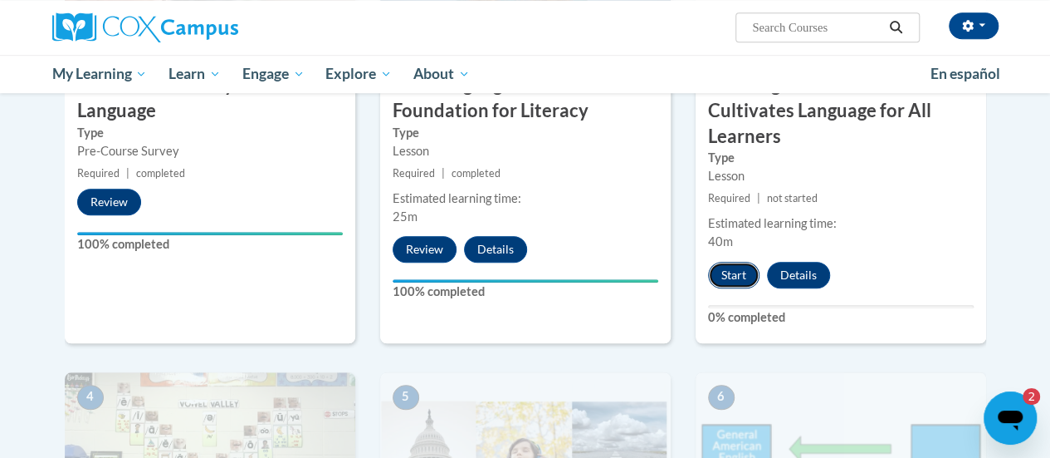
click button "Start"
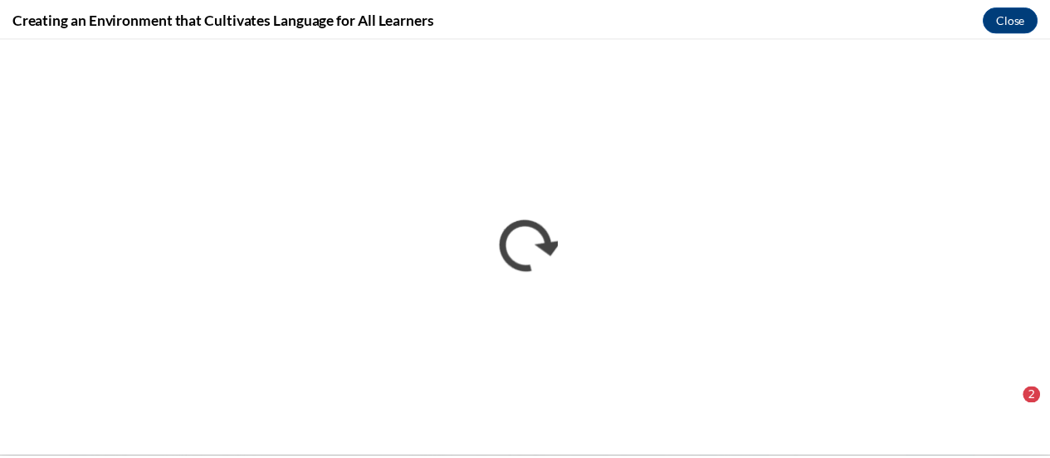
scroll to position [0, 0]
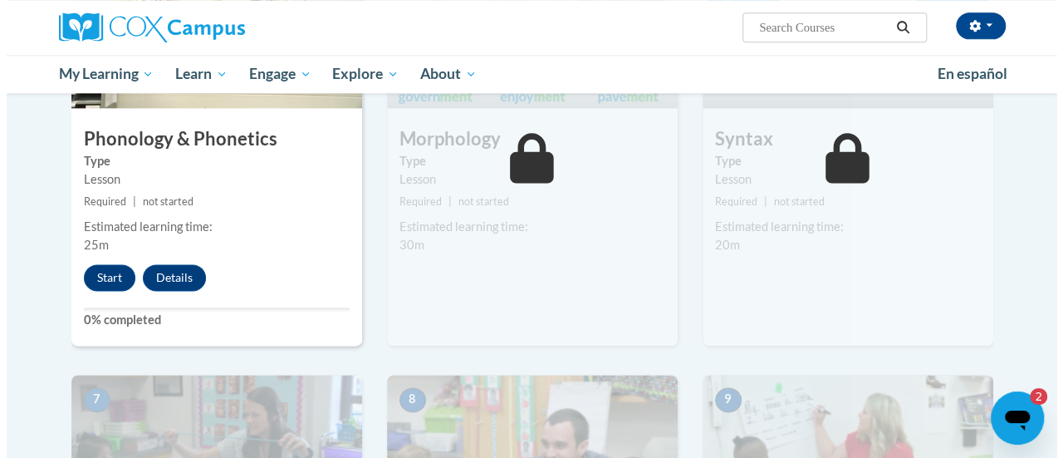
scroll to position [1035, 0]
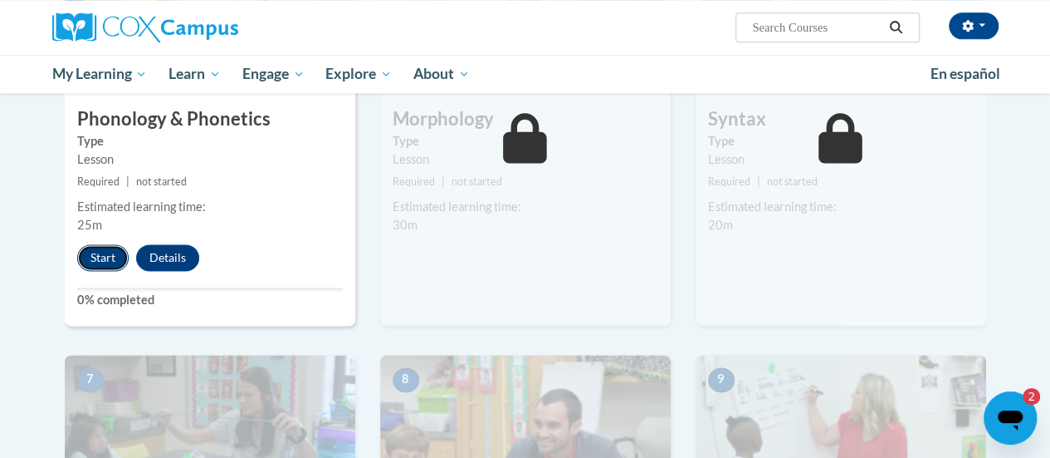
click at [90, 250] on button "Start" at bounding box center [102, 257] width 51 height 27
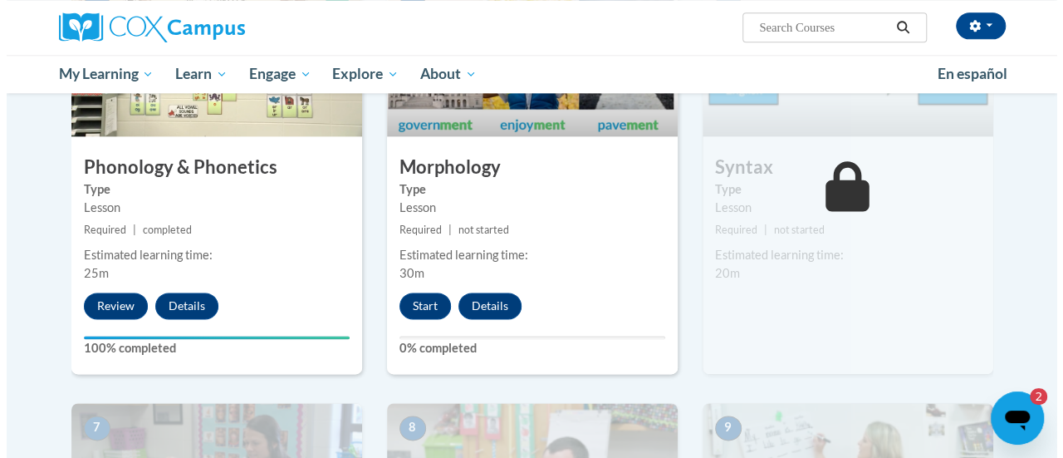
scroll to position [990, 0]
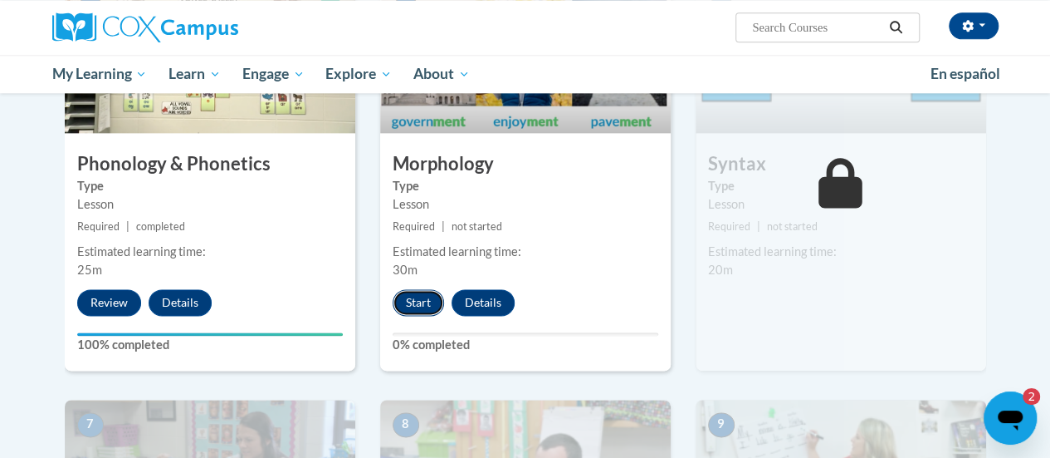
click at [431, 308] on button "Start" at bounding box center [418, 302] width 51 height 27
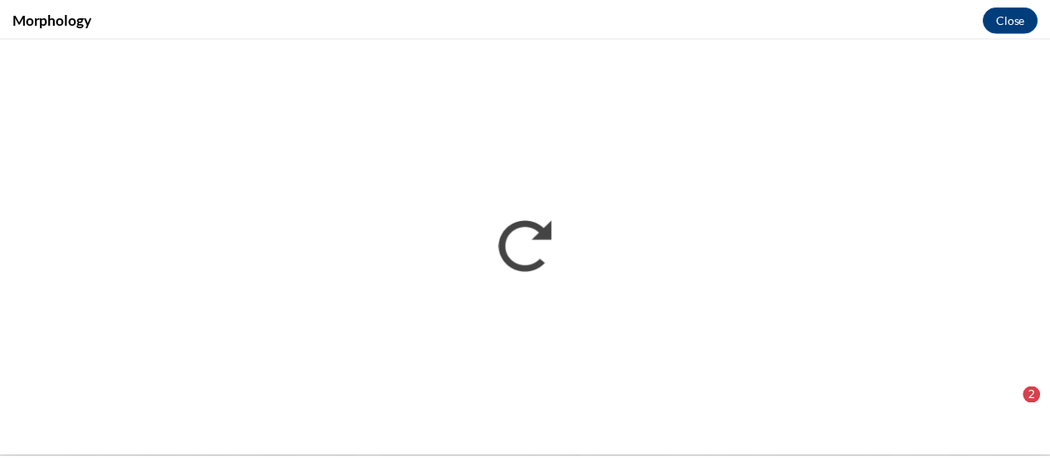
scroll to position [0, 0]
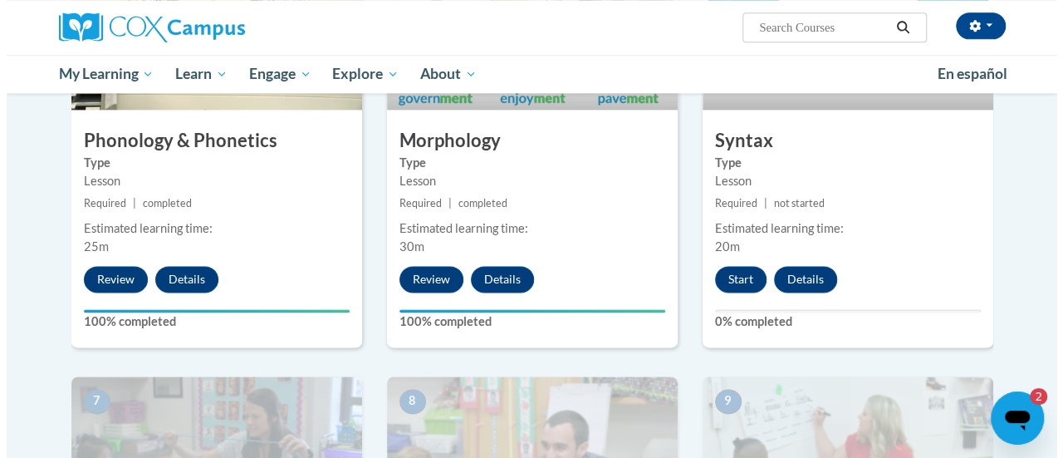
scroll to position [1036, 0]
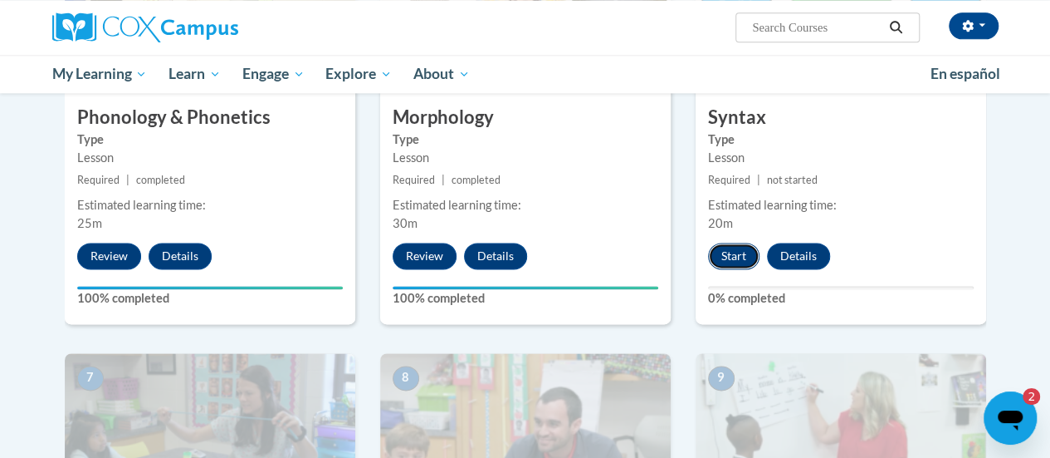
click at [724, 257] on button "Start" at bounding box center [733, 255] width 51 height 27
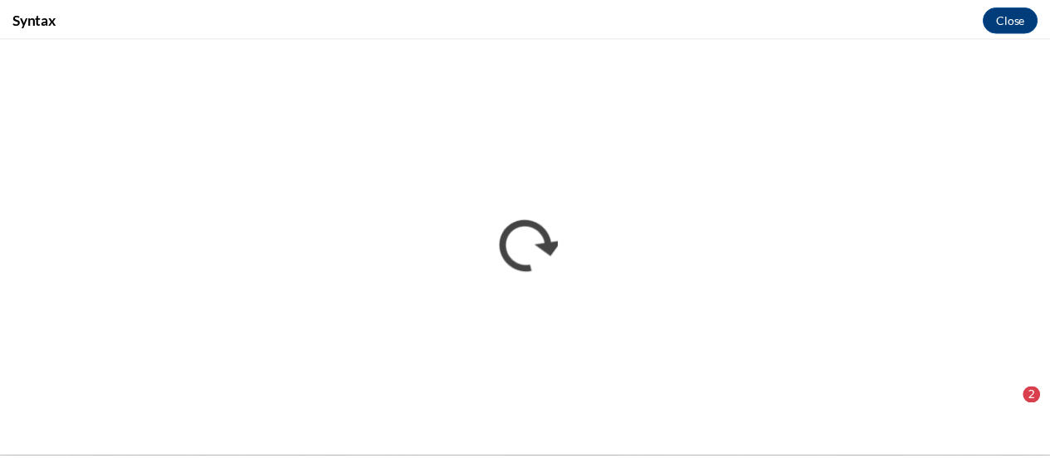
scroll to position [0, 0]
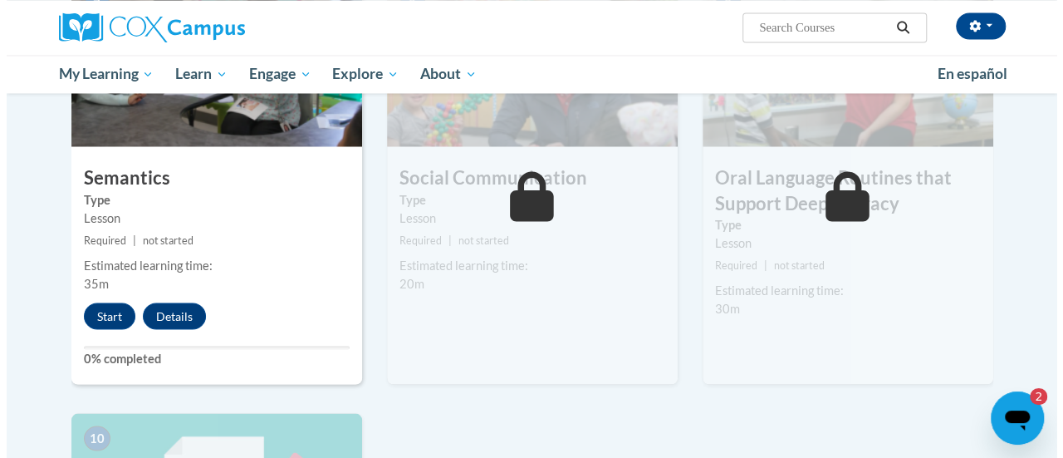
scroll to position [1440, 0]
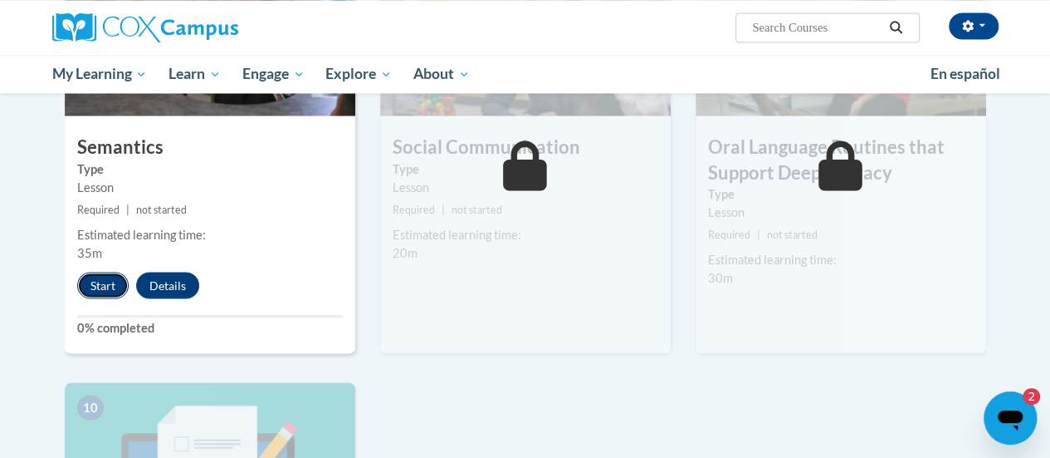
click at [95, 276] on button "Start" at bounding box center [102, 285] width 51 height 27
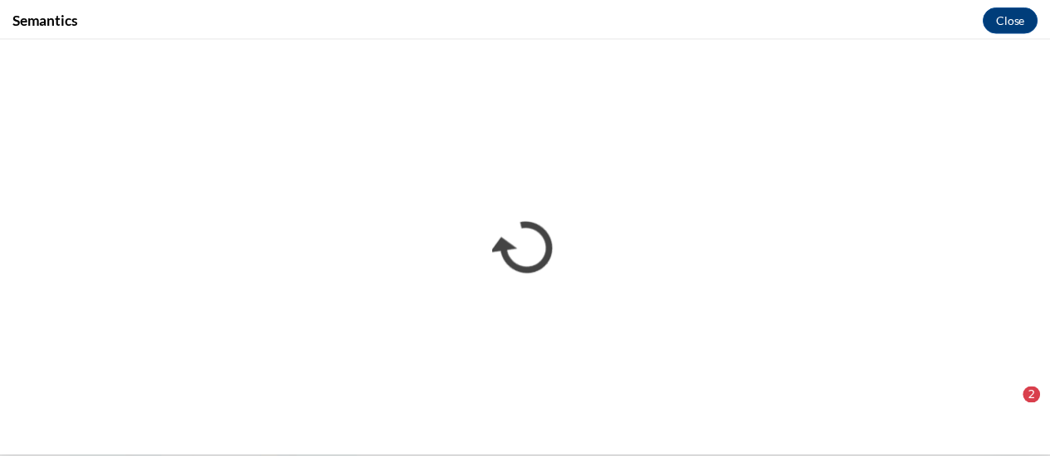
scroll to position [0, 0]
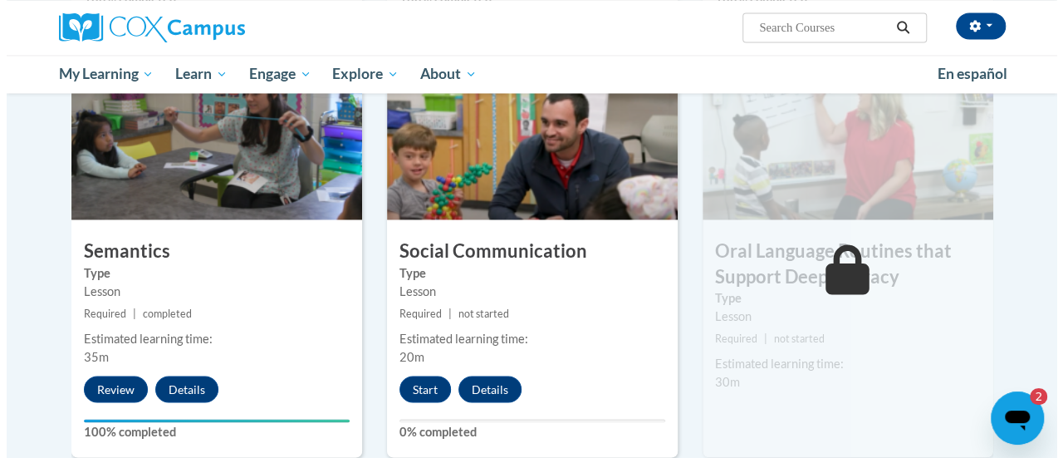
scroll to position [1370, 0]
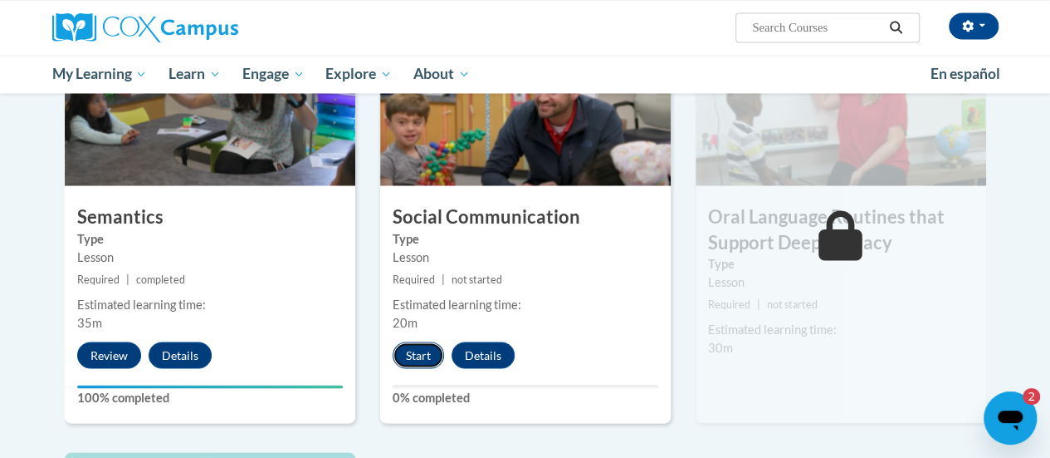
click at [418, 350] on button "Start" at bounding box center [418, 354] width 51 height 27
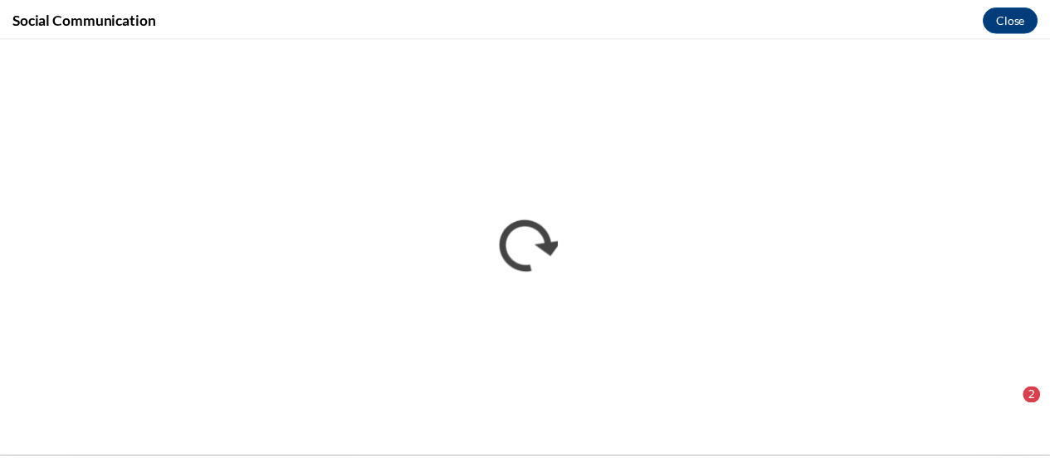
scroll to position [0, 0]
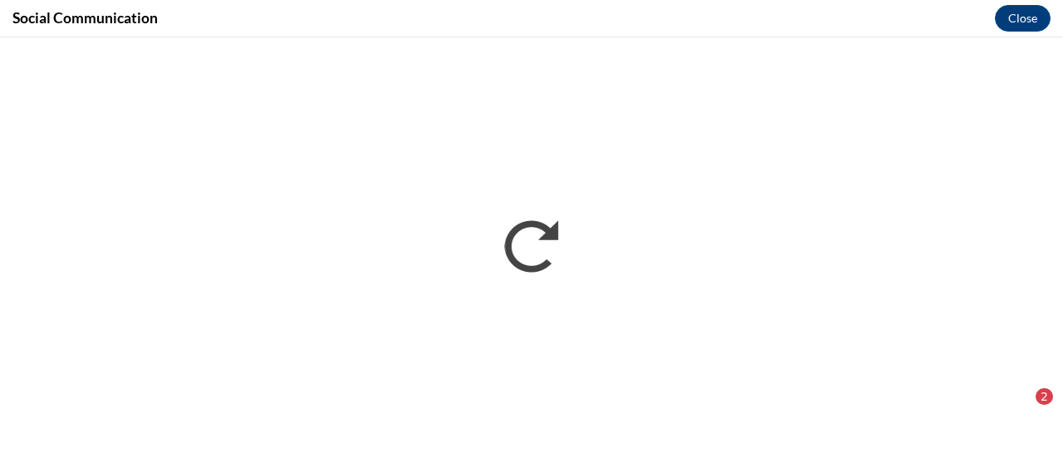
click at [463, 29] on div "Social Communication Close" at bounding box center [531, 18] width 1063 height 37
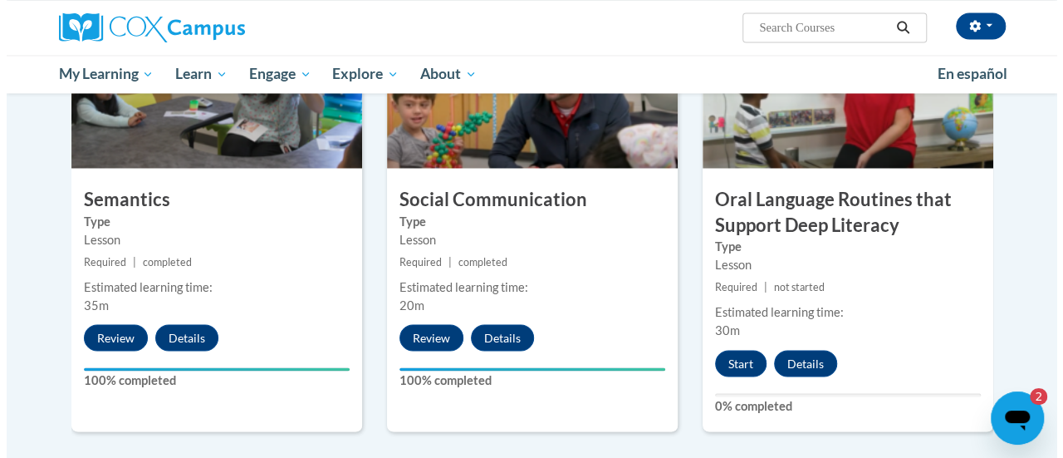
scroll to position [1415, 0]
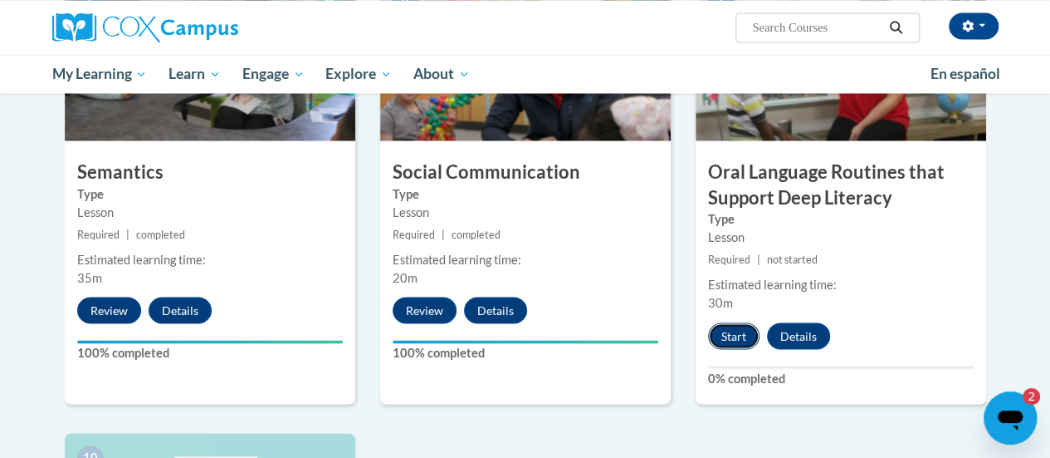
click at [731, 340] on button "Start" at bounding box center [733, 335] width 51 height 27
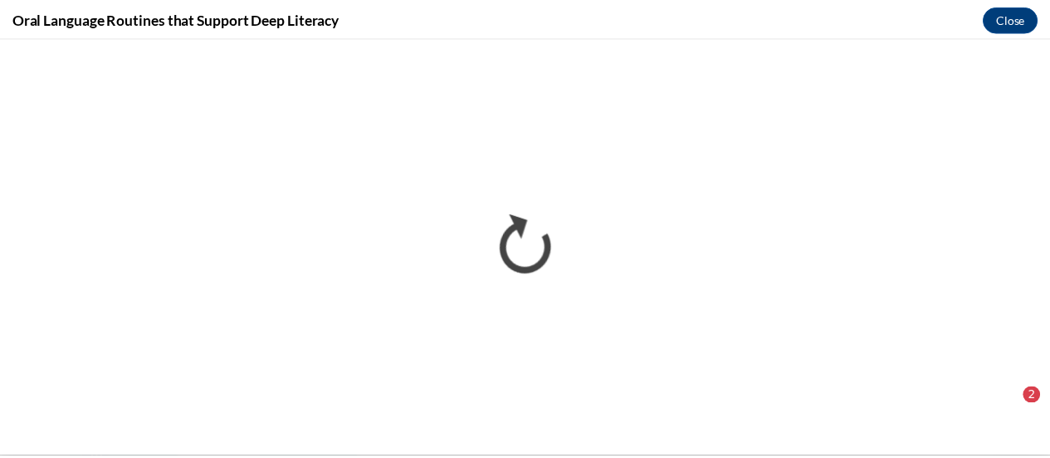
scroll to position [0, 0]
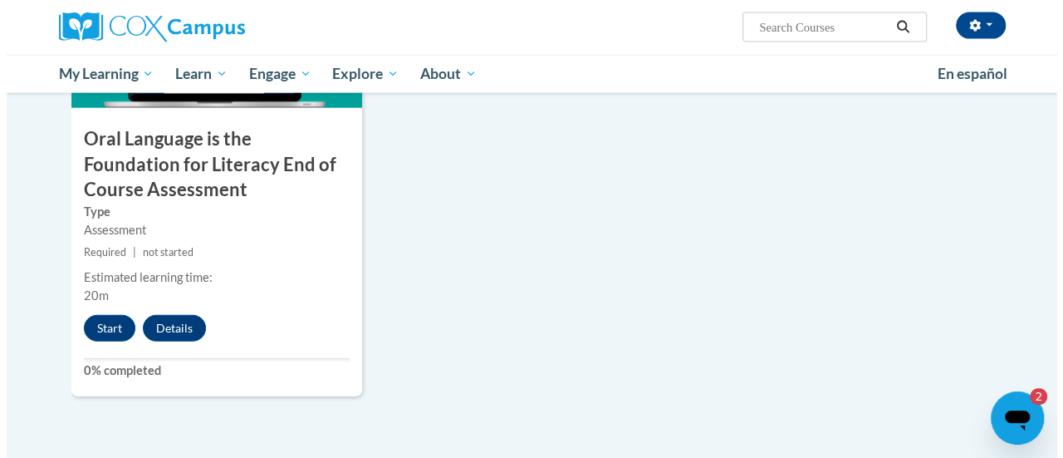
scroll to position [1909, 0]
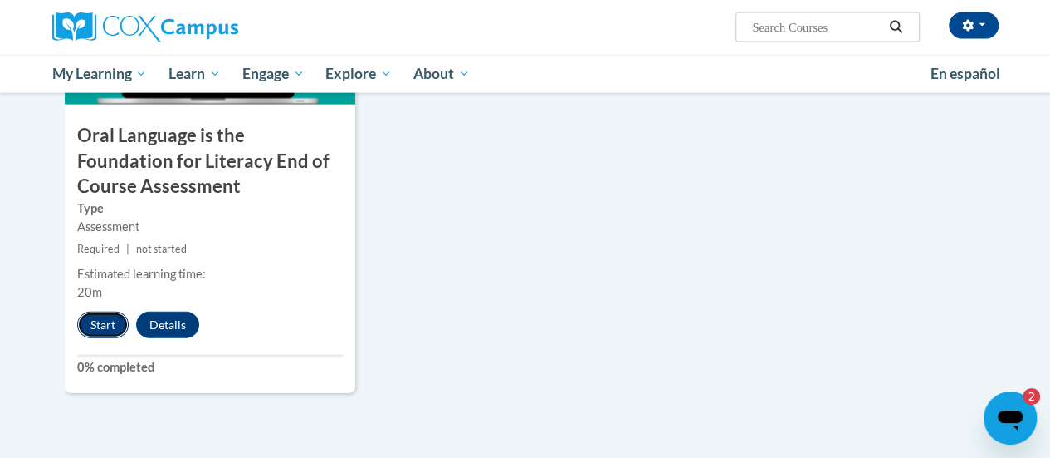
click at [98, 321] on button "Start" at bounding box center [102, 324] width 51 height 27
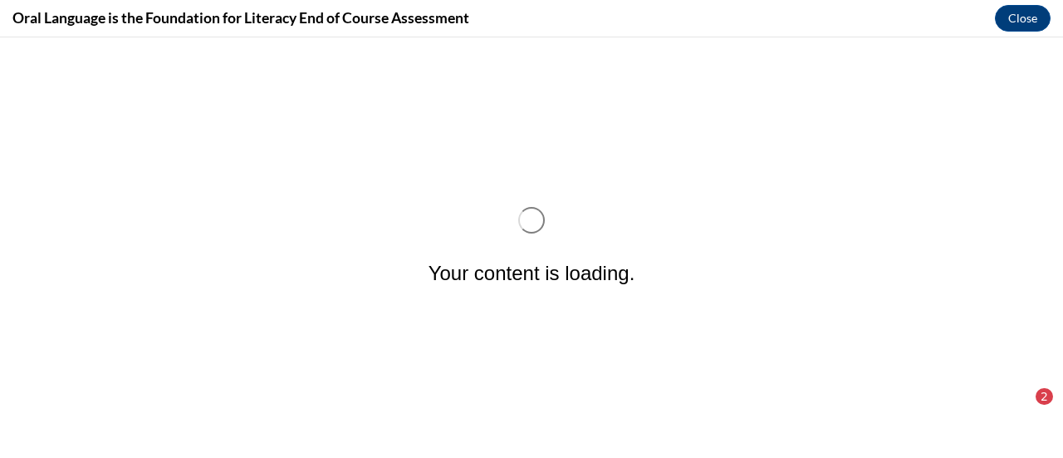
scroll to position [0, 0]
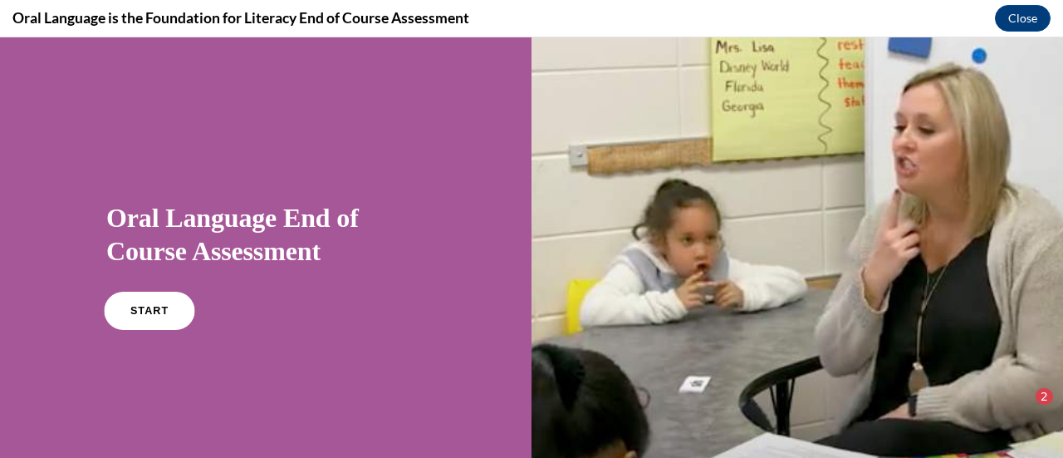
click at [156, 313] on span "START" at bounding box center [149, 311] width 38 height 12
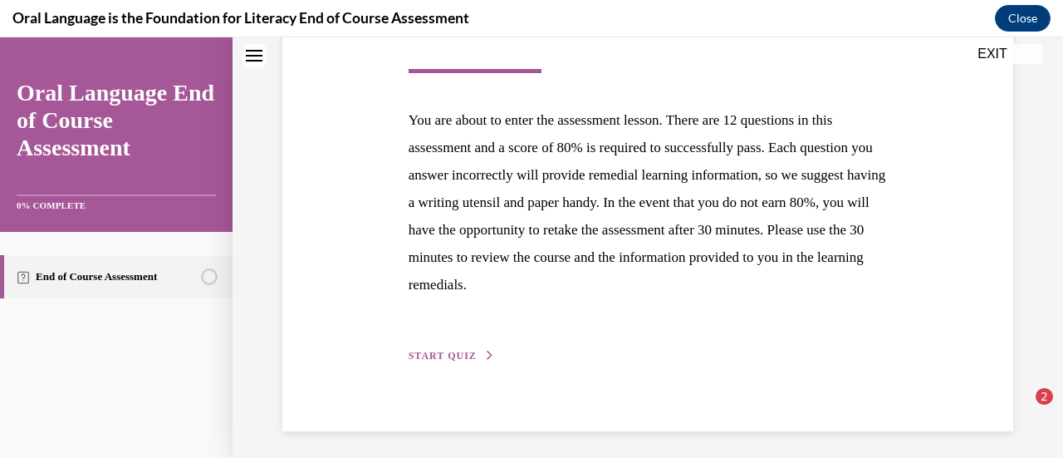
scroll to position [304, 0]
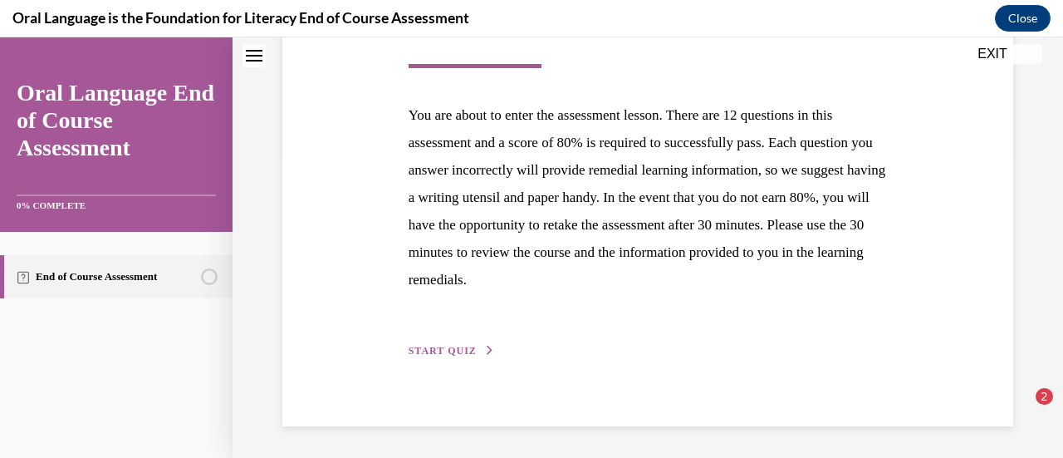
click at [453, 345] on span "START QUIZ" at bounding box center [443, 351] width 68 height 12
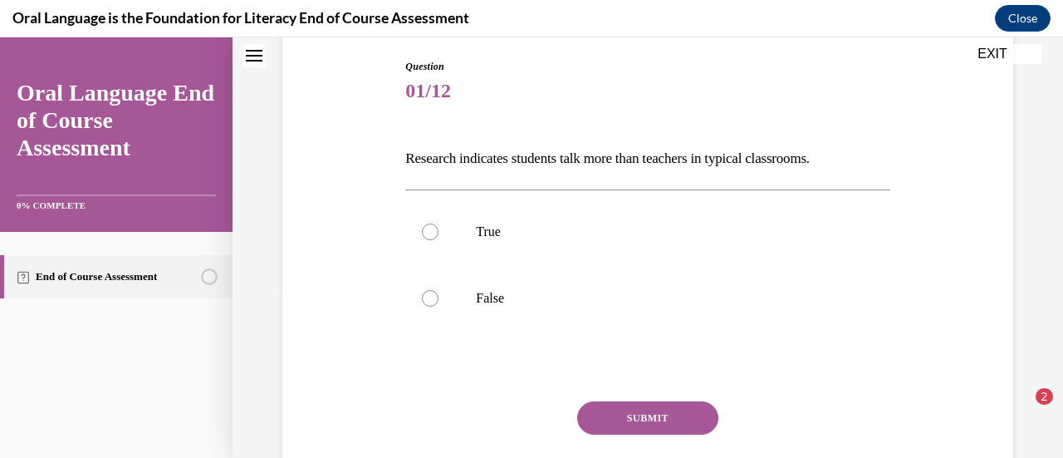
scroll to position [173, 0]
click at [525, 300] on p "False" at bounding box center [662, 297] width 372 height 17
click at [438, 300] on input "False" at bounding box center [430, 297] width 17 height 17
radio input "true"
click at [658, 411] on button "SUBMIT" at bounding box center [647, 416] width 141 height 33
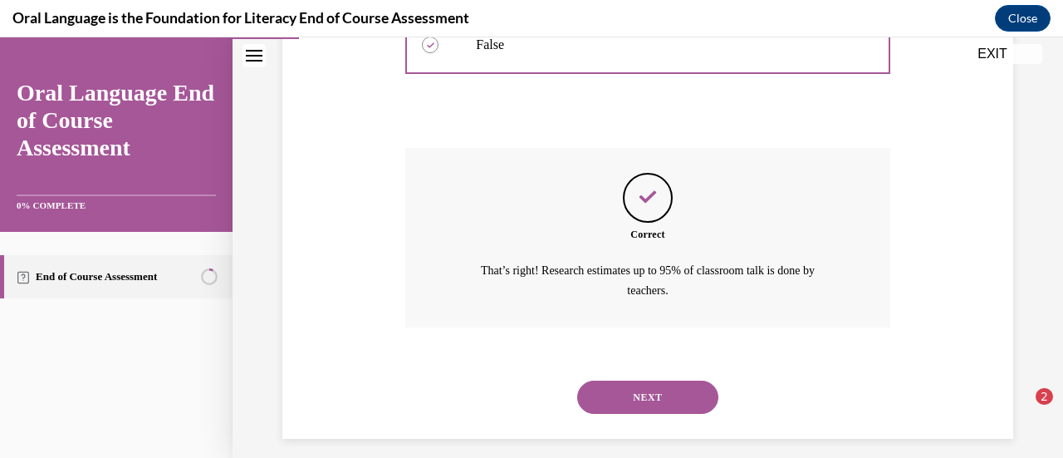
scroll to position [438, 0]
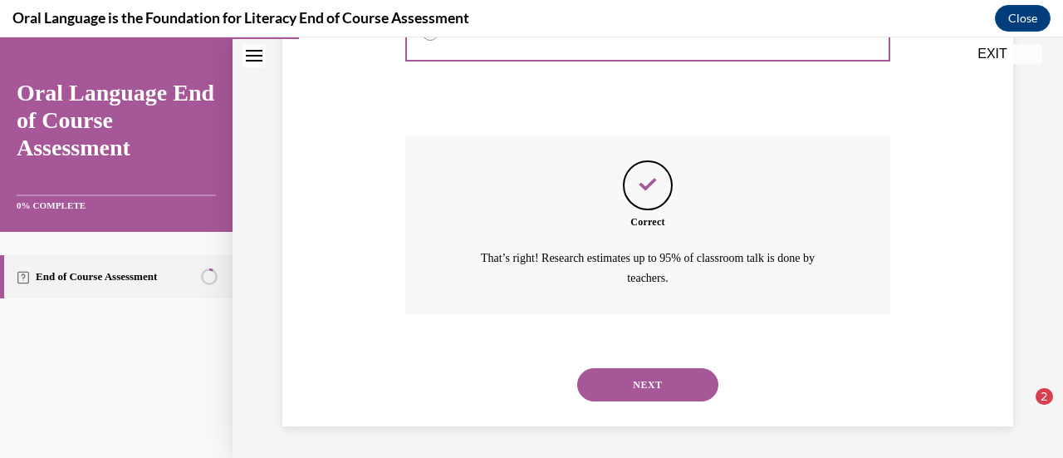
click at [674, 383] on button "NEXT" at bounding box center [647, 384] width 141 height 33
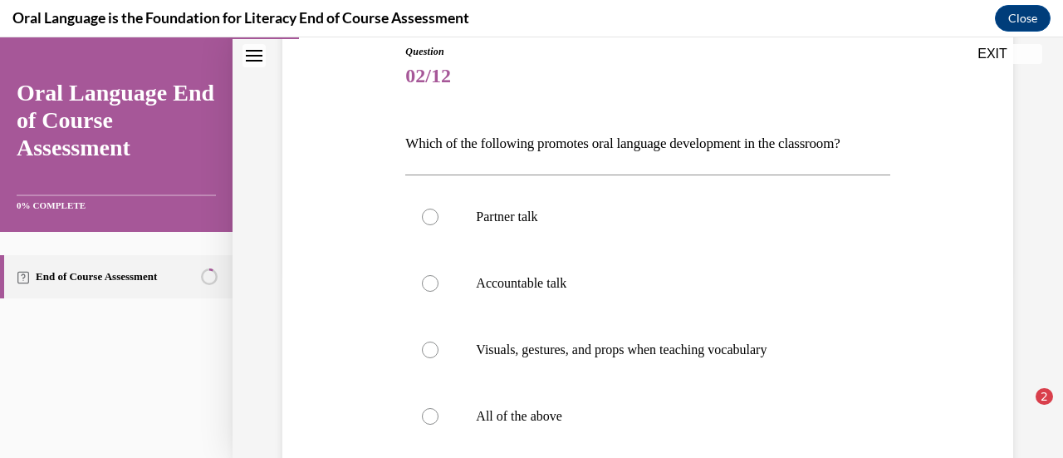
scroll to position [217, 0]
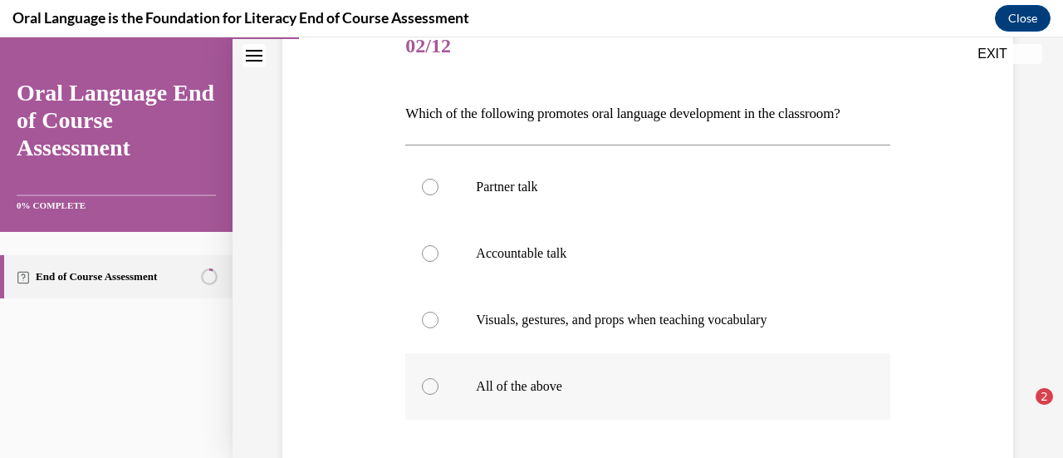
click at [593, 373] on label "All of the above" at bounding box center [647, 386] width 484 height 66
click at [438, 378] on input "All of the above" at bounding box center [430, 386] width 17 height 17
radio input "true"
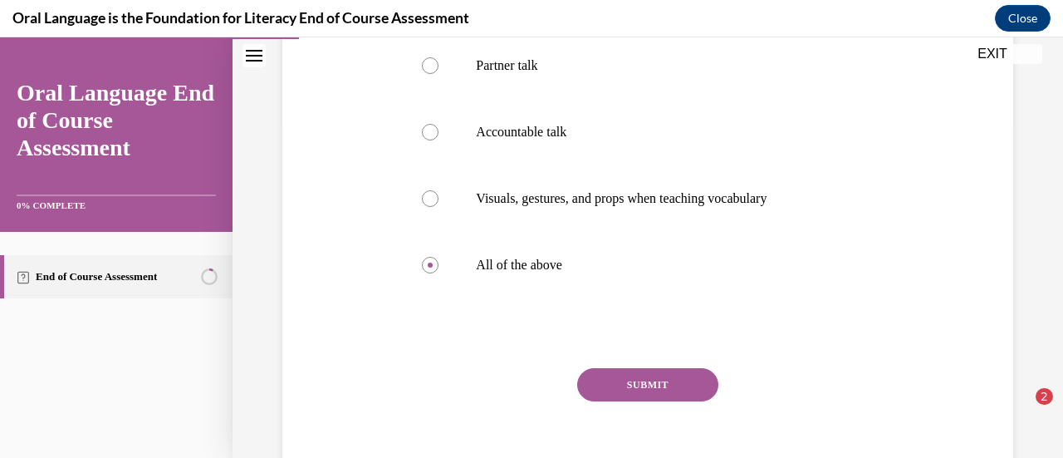
scroll to position [359, 0]
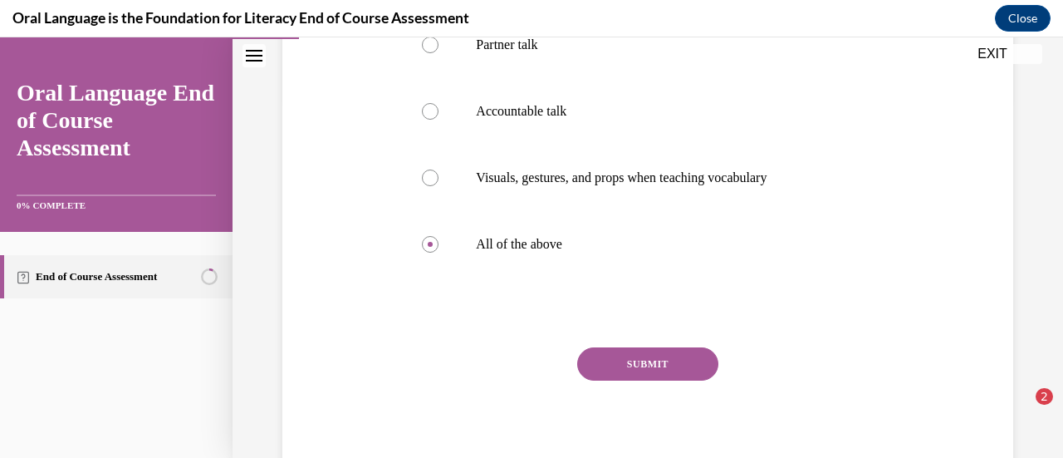
click at [671, 359] on button "SUBMIT" at bounding box center [647, 363] width 141 height 33
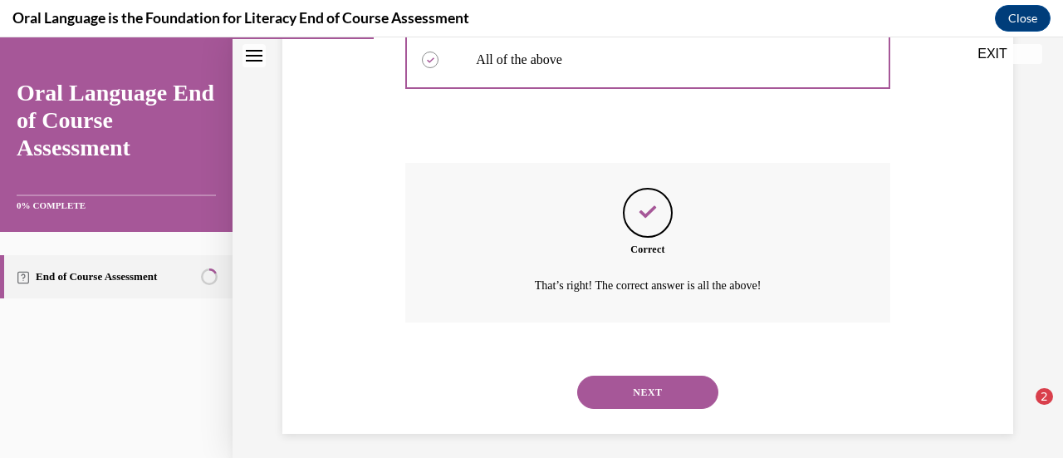
scroll to position [551, 0]
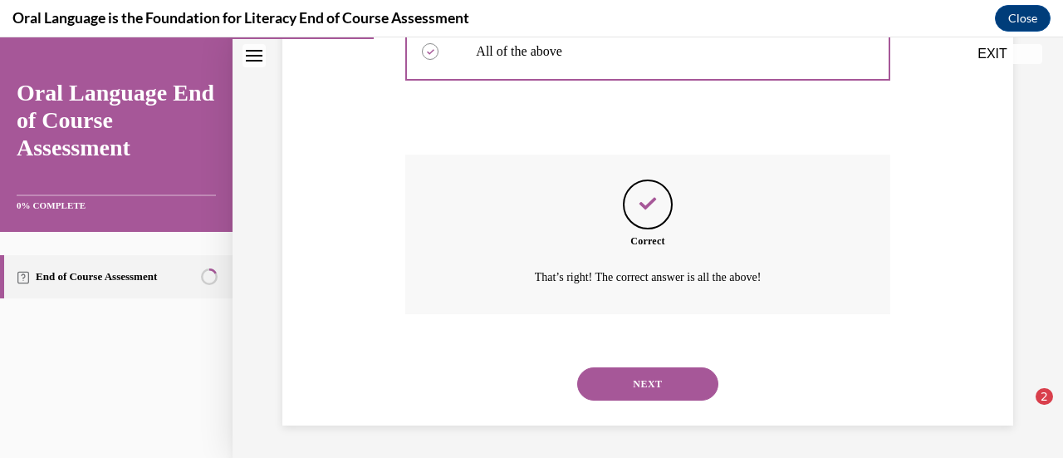
click at [671, 367] on button "NEXT" at bounding box center [647, 383] width 141 height 33
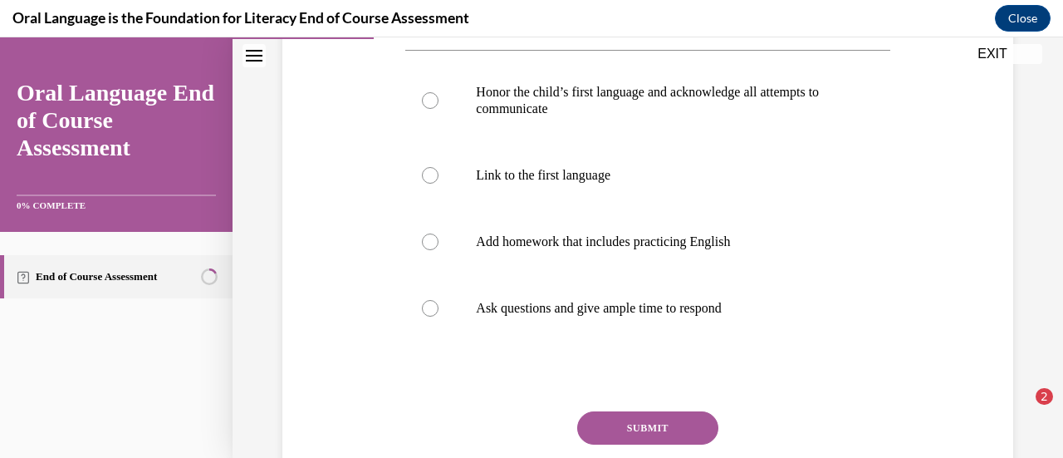
scroll to position [350, 0]
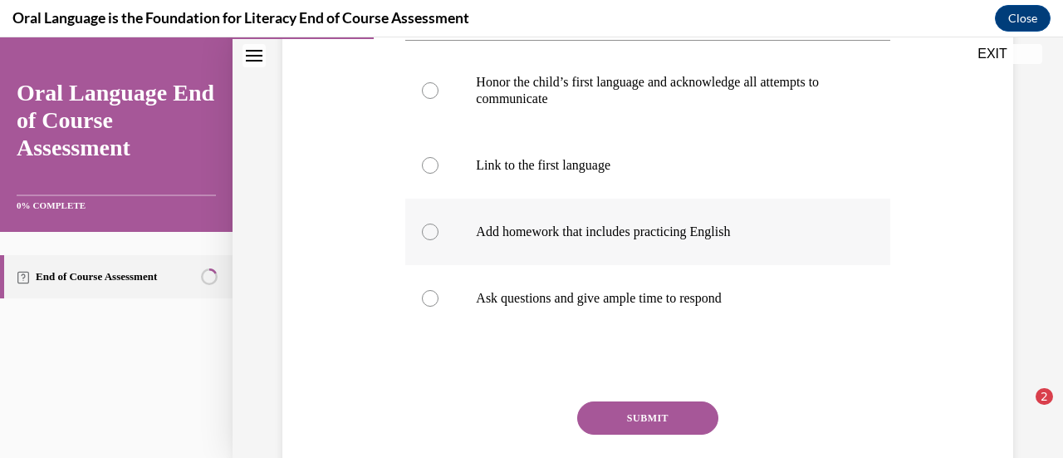
click at [482, 240] on label "Add homework that includes practicing English" at bounding box center [647, 231] width 484 height 66
click at [438, 240] on input "Add homework that includes practicing English" at bounding box center [430, 231] width 17 height 17
radio input "true"
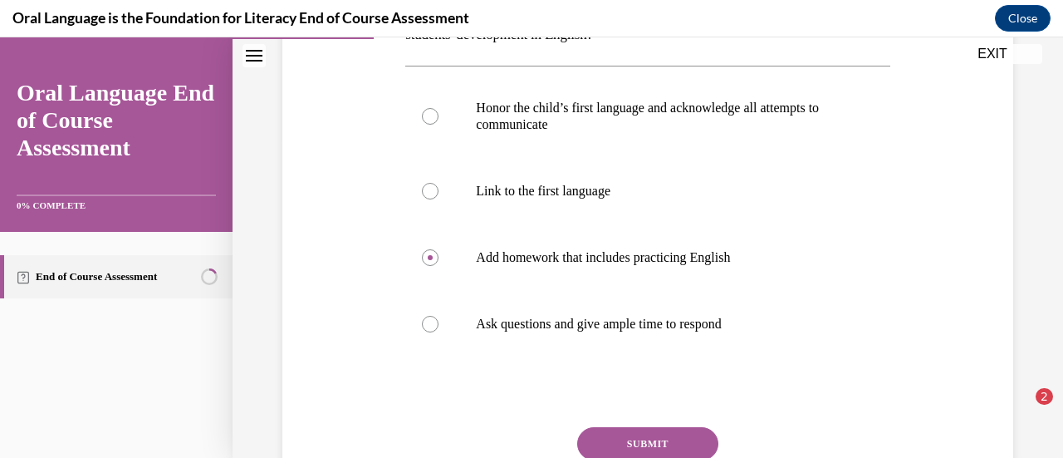
scroll to position [349, 0]
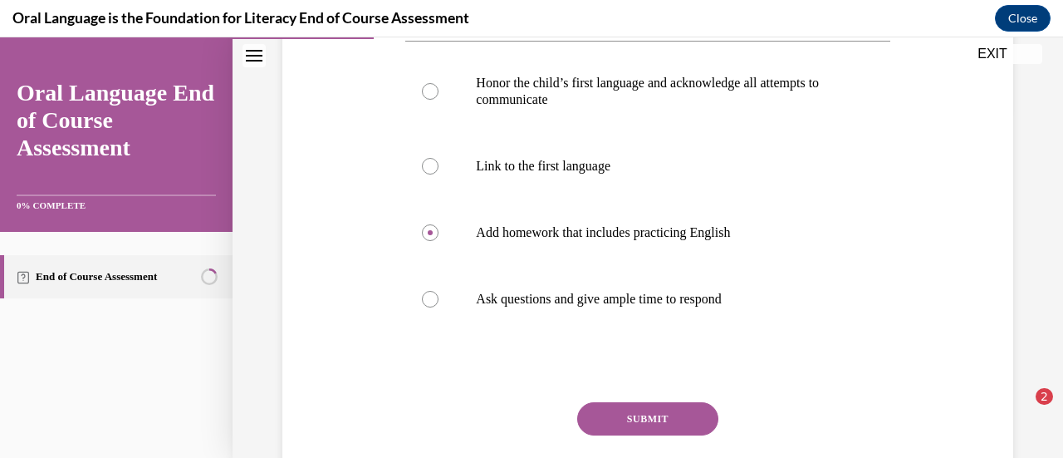
click at [631, 417] on button "SUBMIT" at bounding box center [647, 418] width 141 height 33
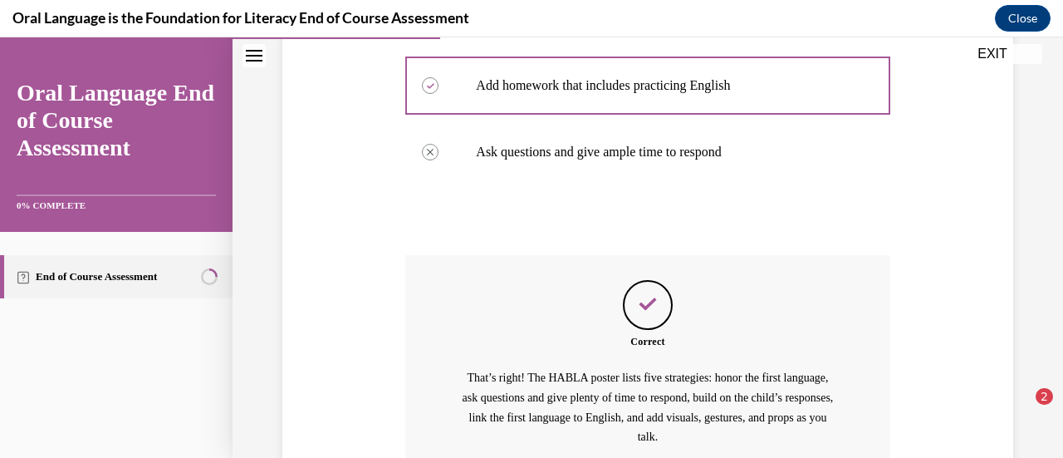
scroll to position [655, 0]
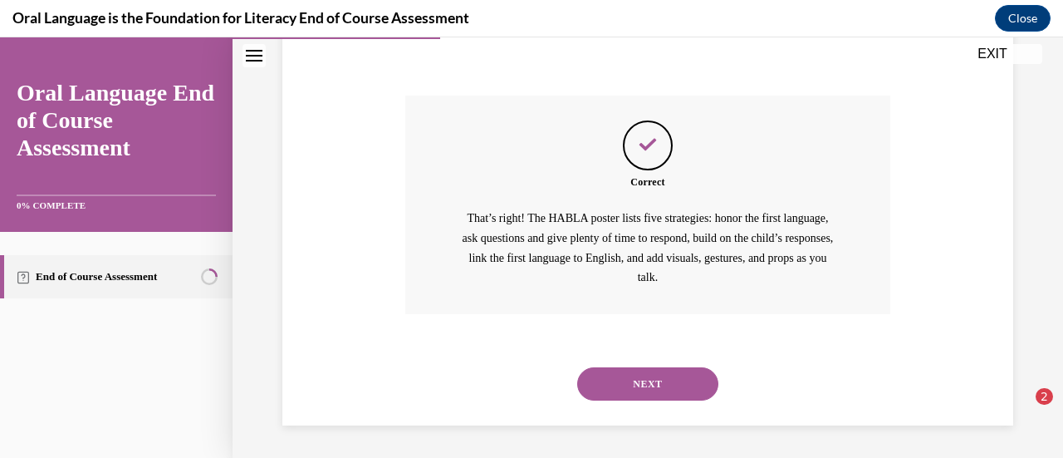
click at [686, 375] on button "NEXT" at bounding box center [647, 383] width 141 height 33
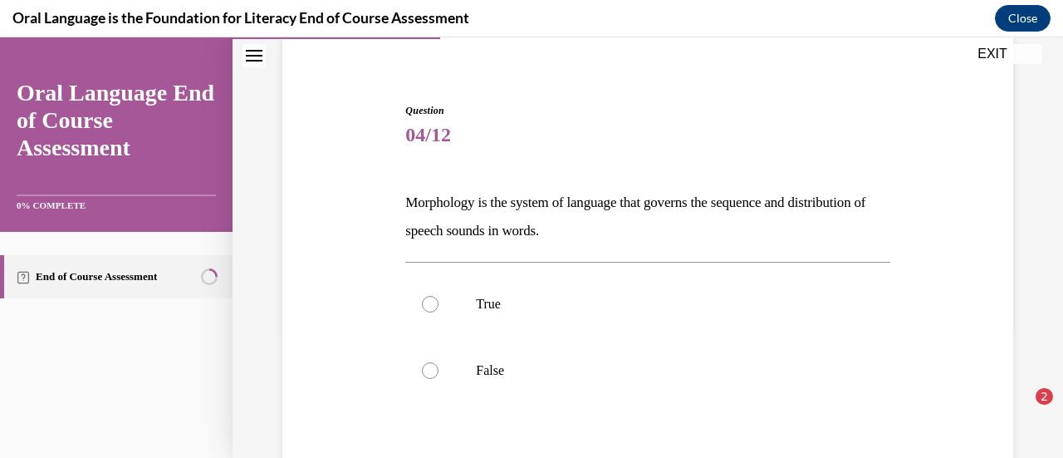
scroll to position [149, 0]
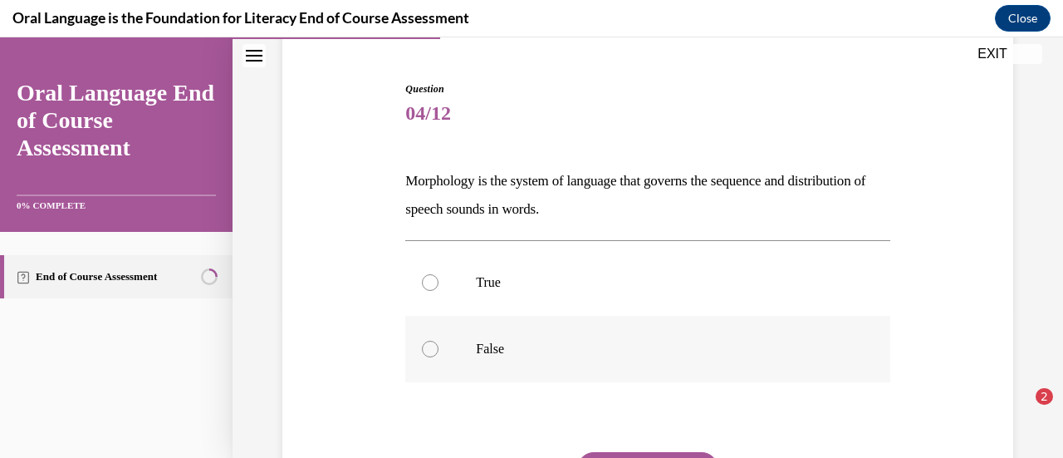
click at [477, 360] on label "False" at bounding box center [647, 349] width 484 height 66
click at [438, 357] on input "False" at bounding box center [430, 348] width 17 height 17
radio input "true"
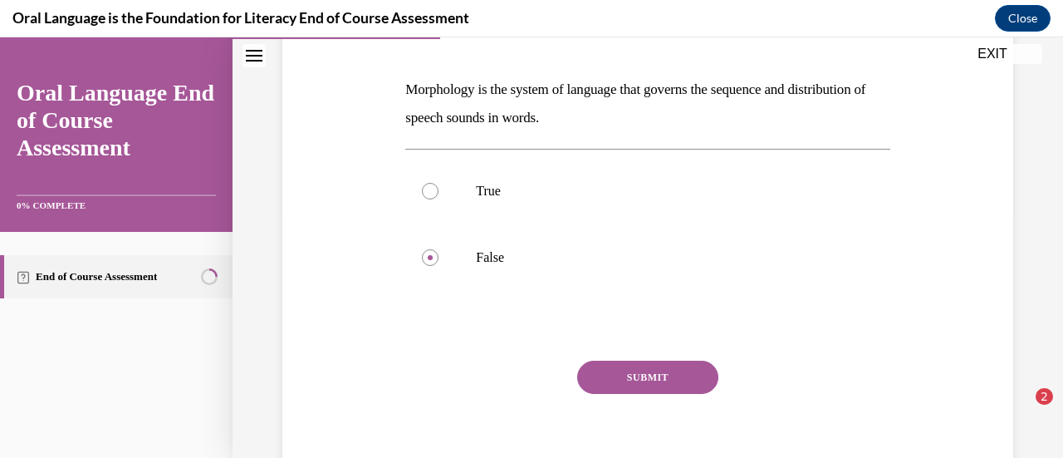
scroll to position [268, 0]
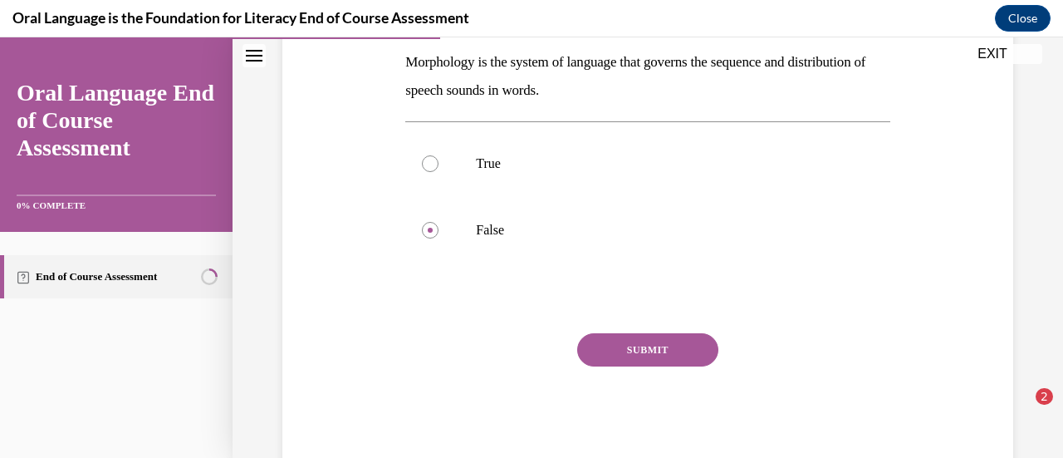
click at [672, 338] on button "SUBMIT" at bounding box center [647, 349] width 141 height 33
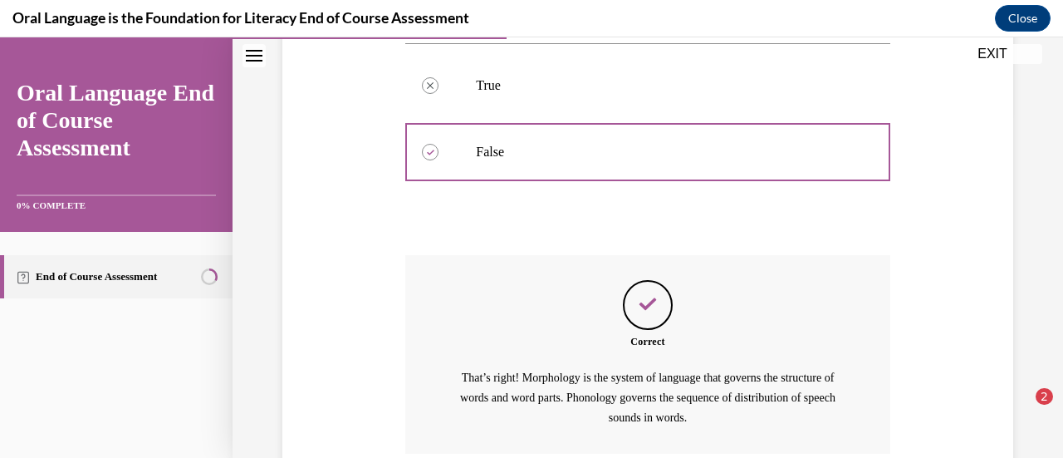
scroll to position [486, 0]
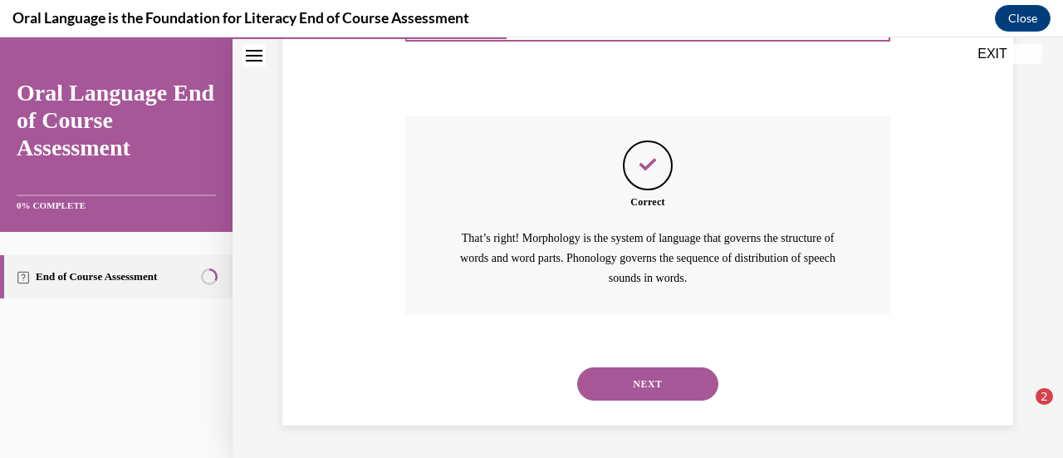
click at [648, 379] on button "NEXT" at bounding box center [647, 383] width 141 height 33
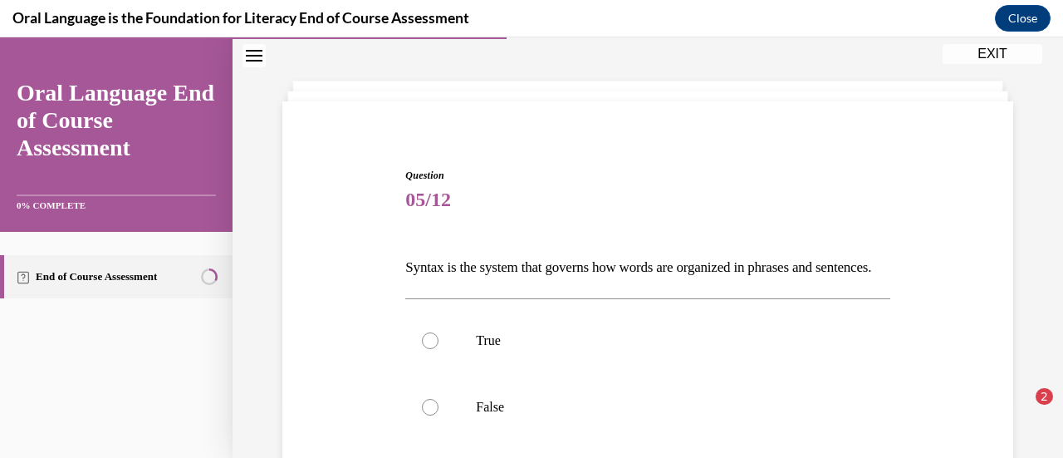
scroll to position [88, 0]
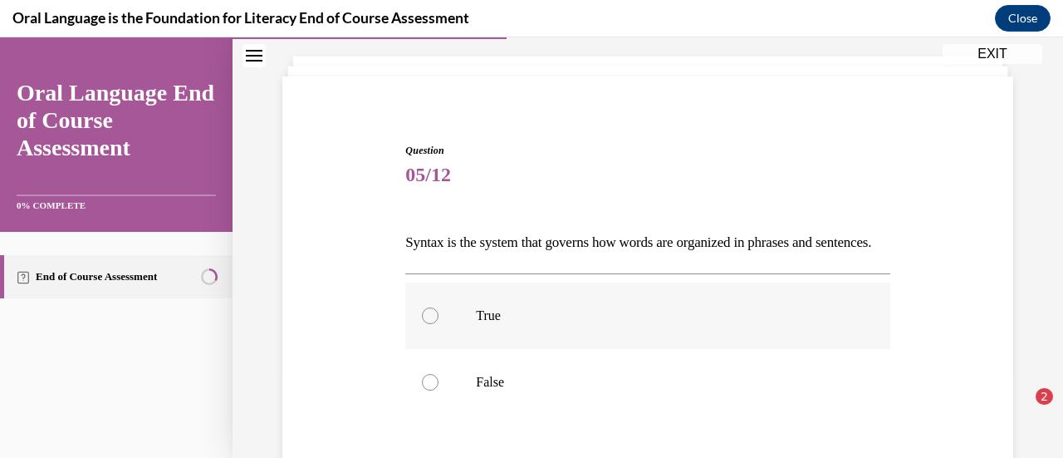
click at [467, 345] on label "True" at bounding box center [647, 315] width 484 height 66
click at [438, 324] on input "True" at bounding box center [430, 315] width 17 height 17
radio input "true"
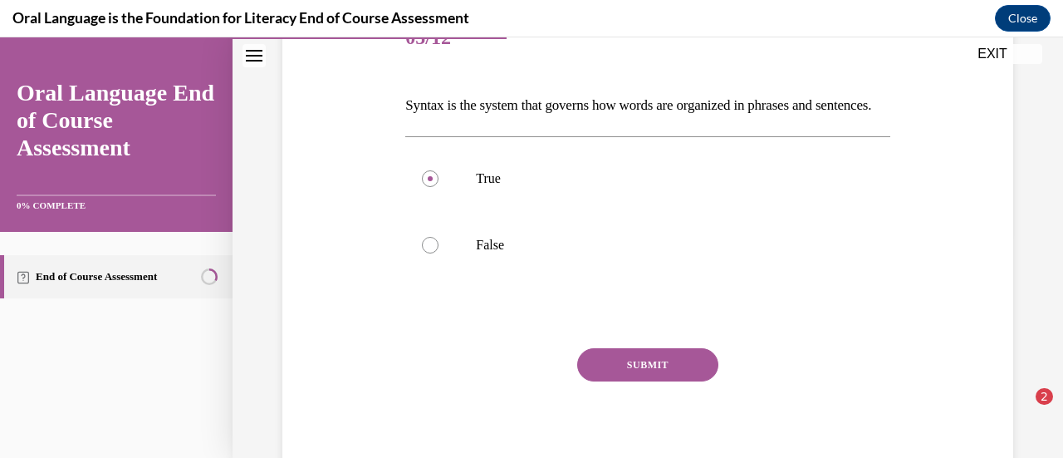
scroll to position [247, 0]
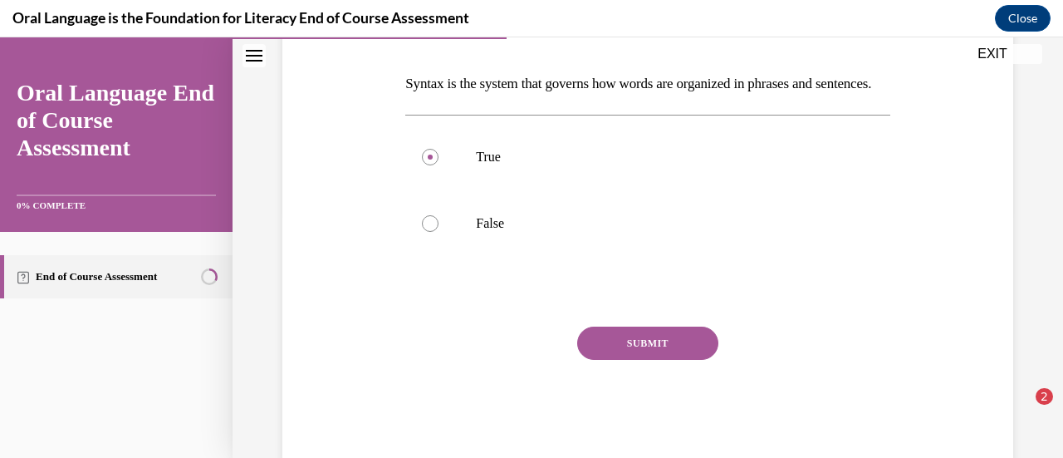
click at [656, 360] on button "SUBMIT" at bounding box center [647, 342] width 141 height 33
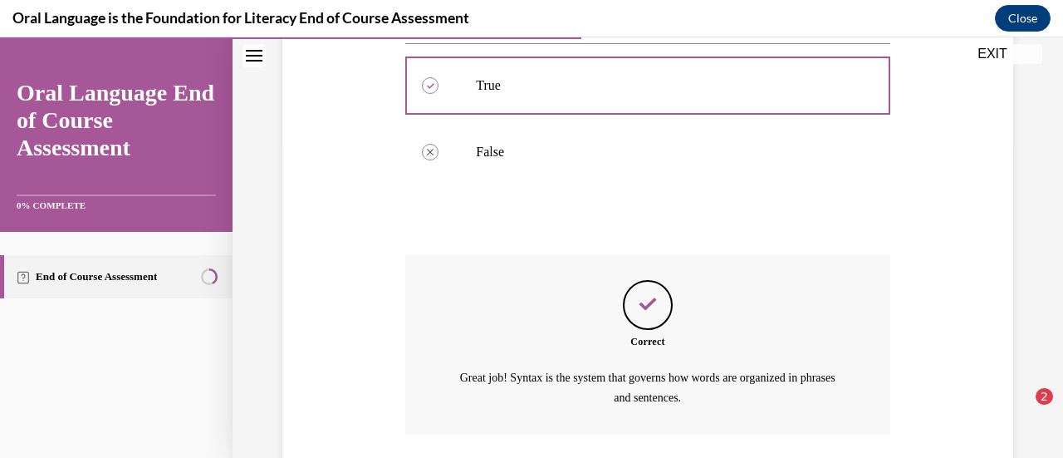
scroll to position [466, 0]
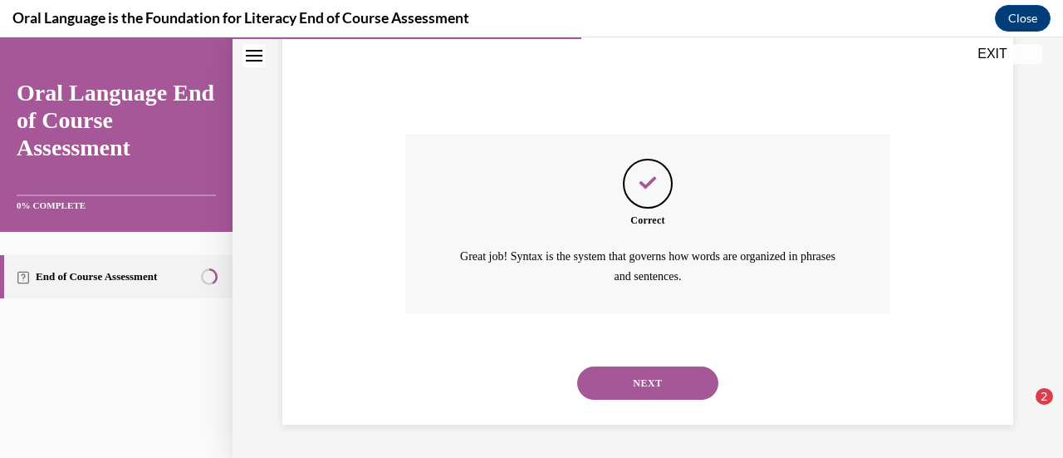
click at [644, 393] on button "NEXT" at bounding box center [647, 382] width 141 height 33
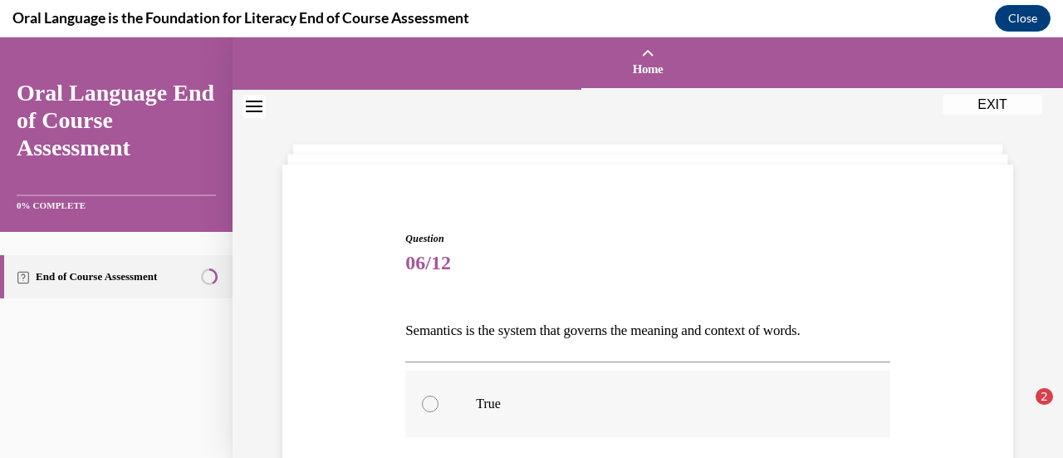
click at [503, 401] on p "True" at bounding box center [662, 403] width 372 height 17
click at [438, 401] on input "True" at bounding box center [430, 403] width 17 height 17
radio input "true"
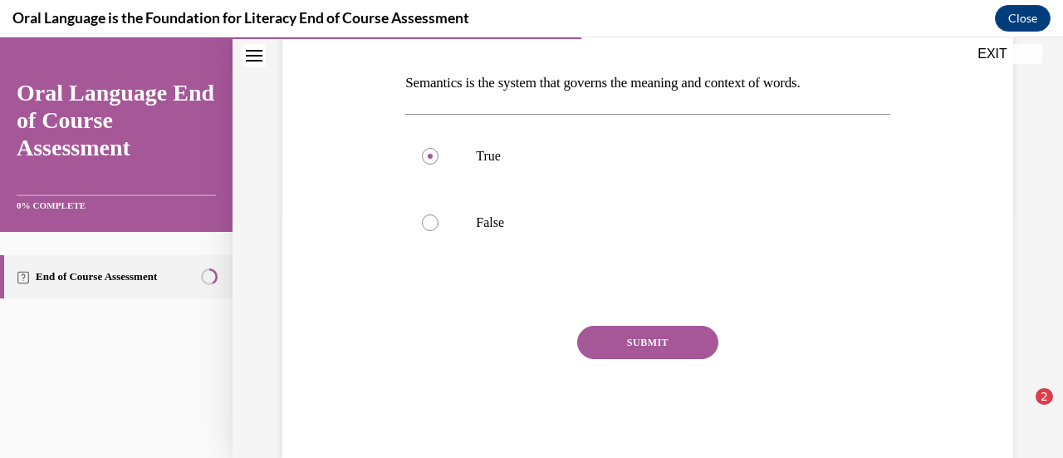
click at [650, 346] on button "SUBMIT" at bounding box center [647, 341] width 141 height 33
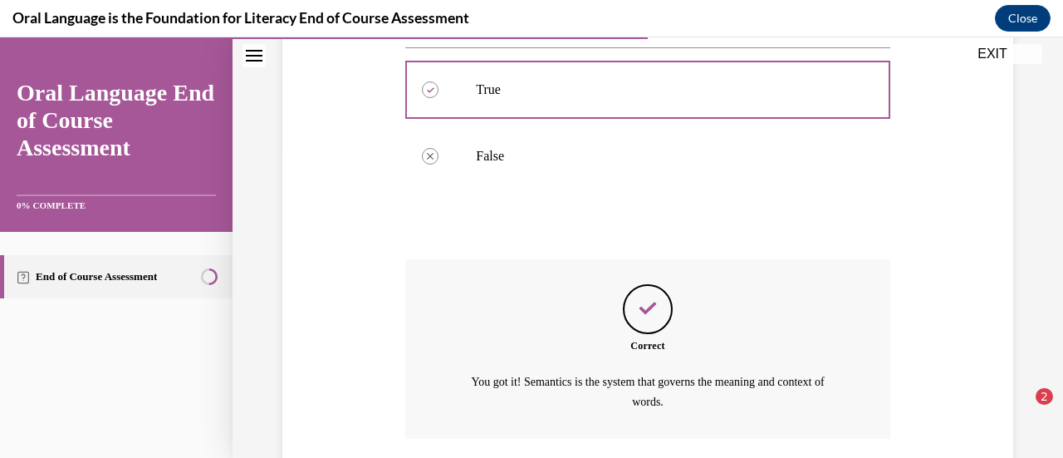
scroll to position [438, 0]
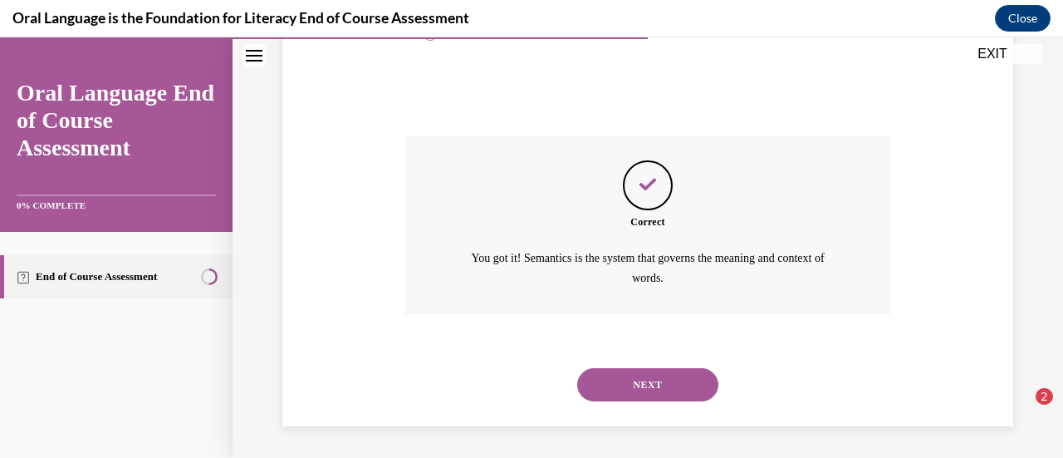
click at [679, 377] on button "NEXT" at bounding box center [647, 384] width 141 height 33
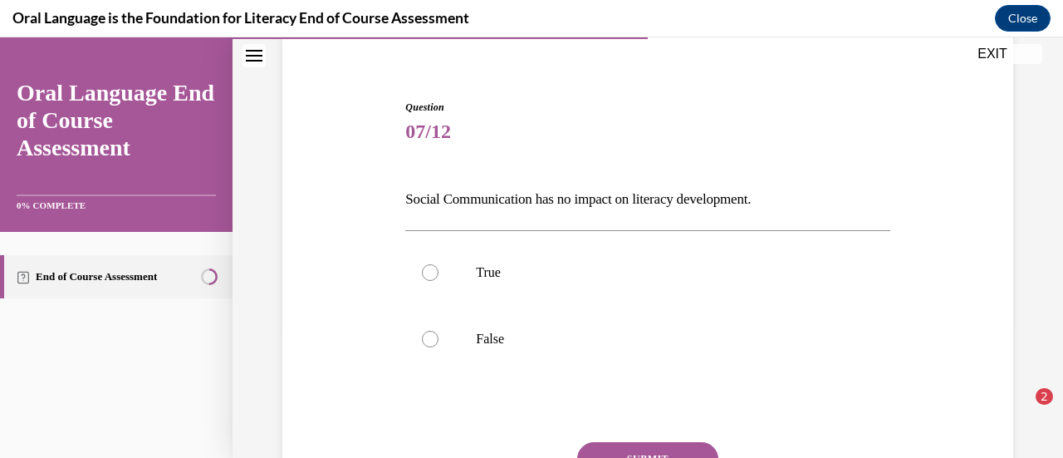
scroll to position [161, 0]
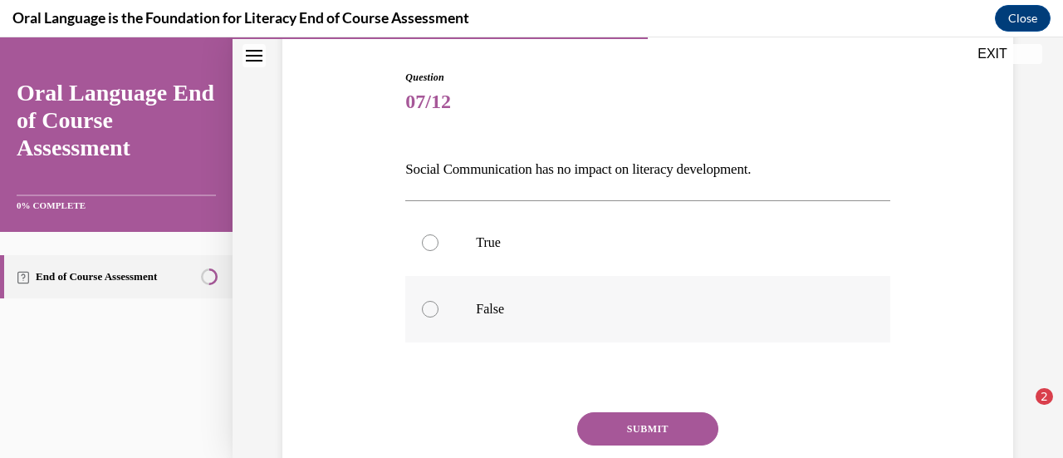
click at [506, 296] on label "False" at bounding box center [647, 309] width 484 height 66
click at [438, 301] on input "False" at bounding box center [430, 309] width 17 height 17
radio input "true"
click at [639, 433] on button "SUBMIT" at bounding box center [647, 428] width 141 height 33
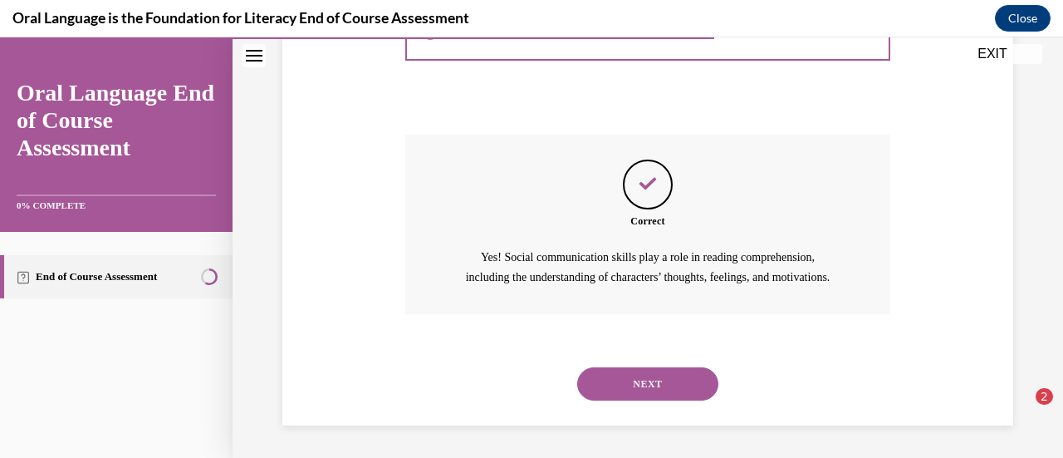
scroll to position [458, 0]
click at [646, 379] on button "NEXT" at bounding box center [647, 382] width 141 height 33
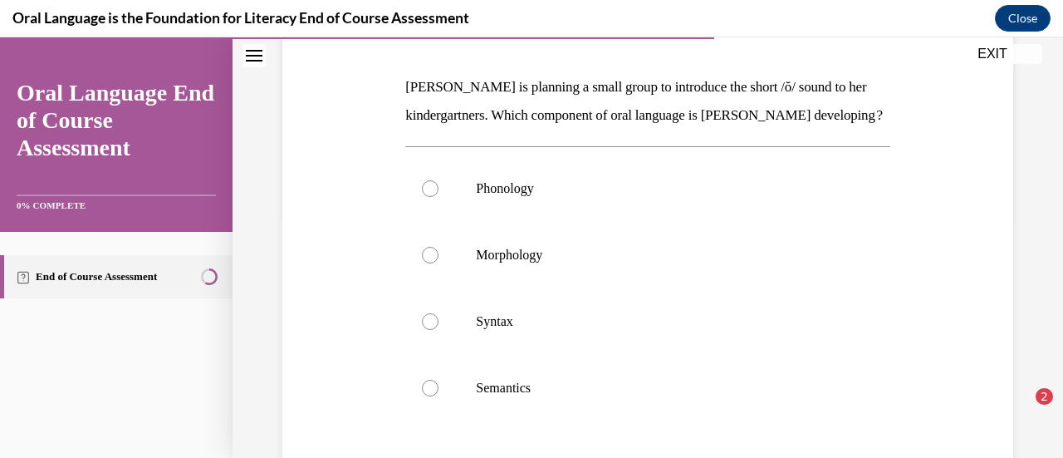
scroll to position [246, 0]
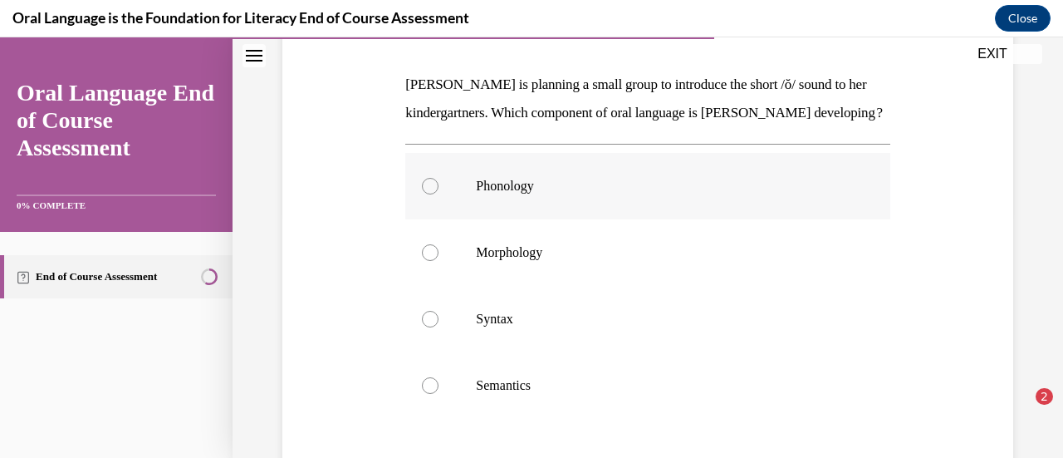
click at [594, 194] on p "Phonology" at bounding box center [662, 186] width 372 height 17
click at [438, 194] on input "Phonology" at bounding box center [430, 186] width 17 height 17
radio input "true"
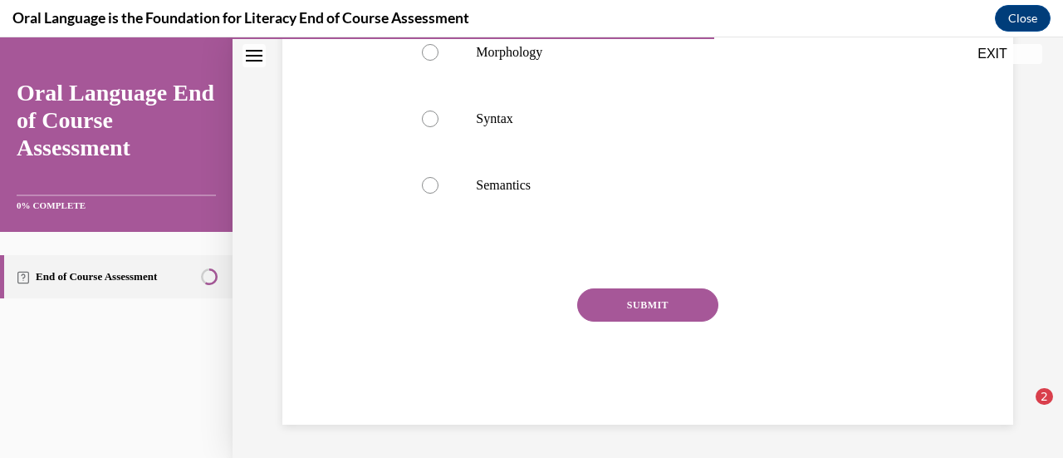
scroll to position [473, 0]
click at [606, 306] on button "SUBMIT" at bounding box center [647, 304] width 141 height 33
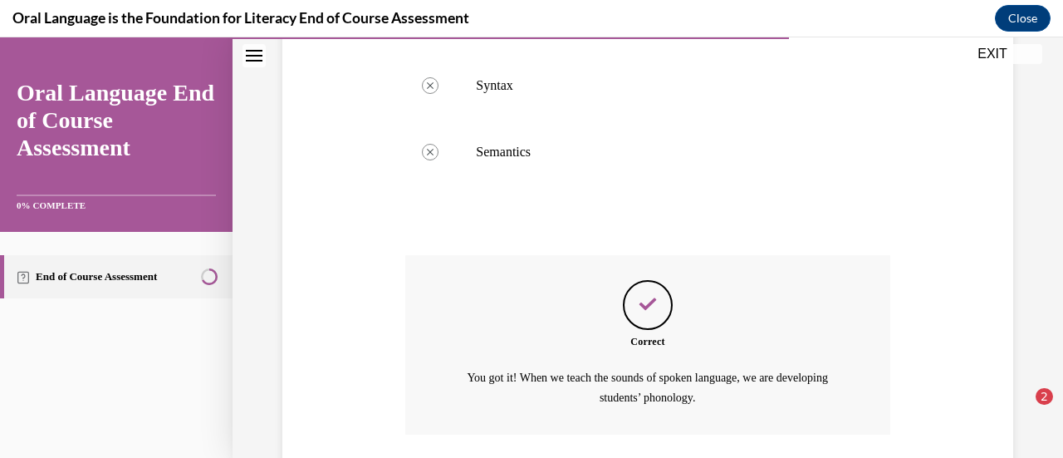
scroll to position [627, 0]
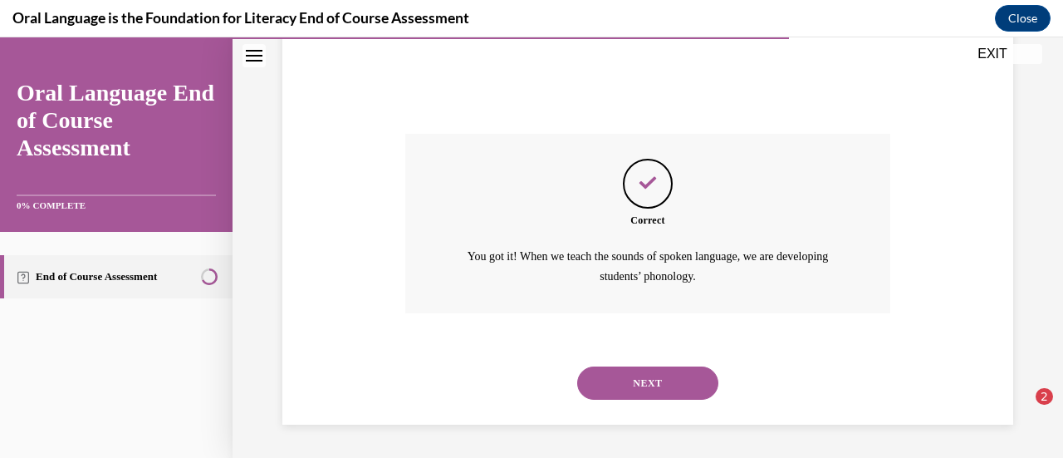
click at [630, 360] on div "NEXT" at bounding box center [647, 383] width 484 height 66
click at [643, 378] on button "NEXT" at bounding box center [647, 382] width 141 height 33
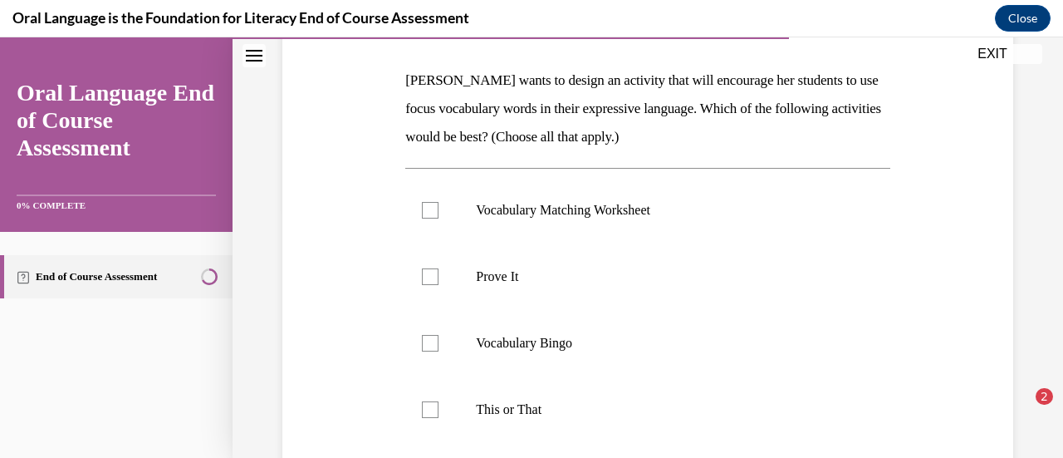
scroll to position [251, 0]
click at [492, 261] on label "Prove It" at bounding box center [647, 275] width 484 height 66
click at [438, 267] on input "Prove It" at bounding box center [430, 275] width 17 height 17
checkbox input "true"
click at [483, 404] on p "This or That" at bounding box center [662, 408] width 372 height 17
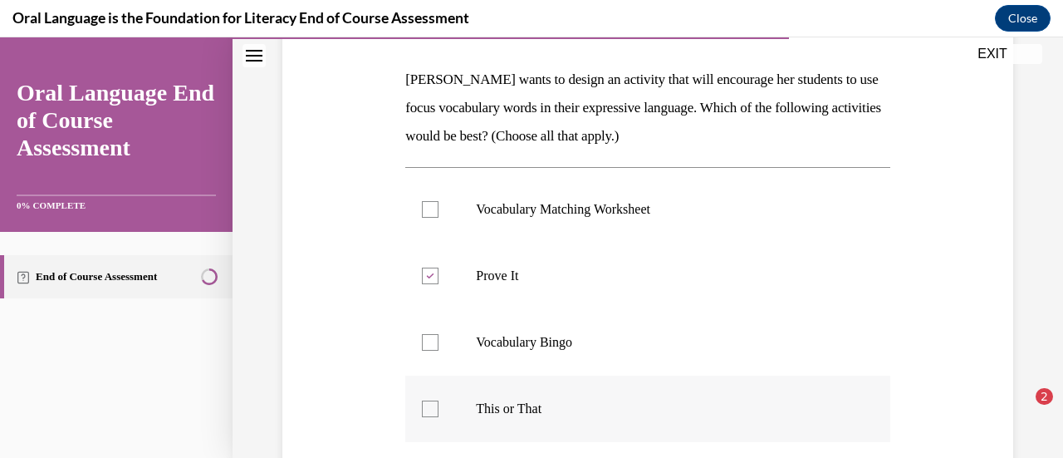
click at [438, 404] on input "This or That" at bounding box center [430, 408] width 17 height 17
checkbox input "true"
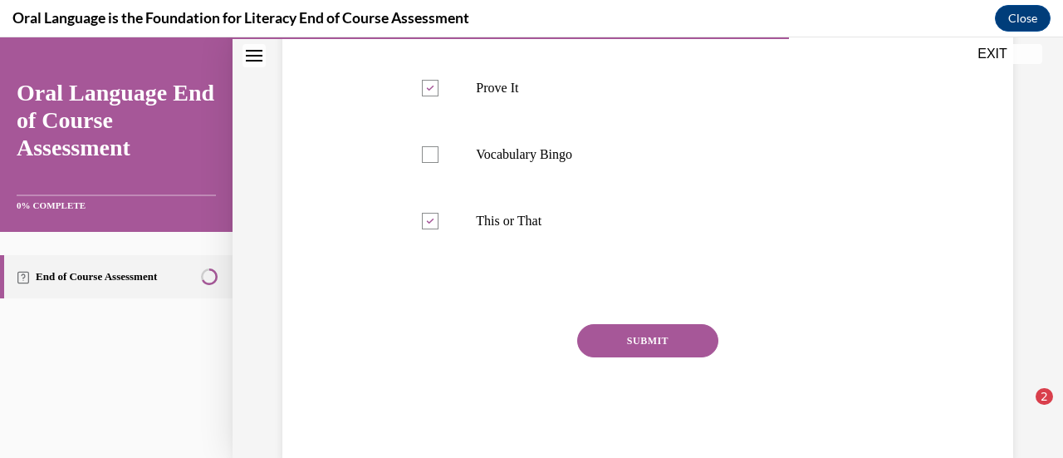
click at [662, 349] on button "SUBMIT" at bounding box center [647, 340] width 141 height 33
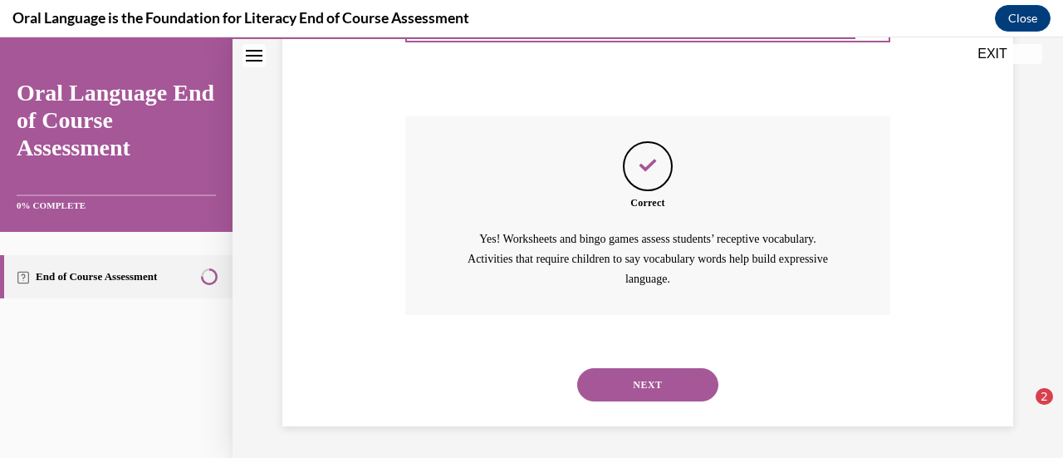
scroll to position [647, 0]
click at [662, 373] on button "NEXT" at bounding box center [647, 383] width 141 height 33
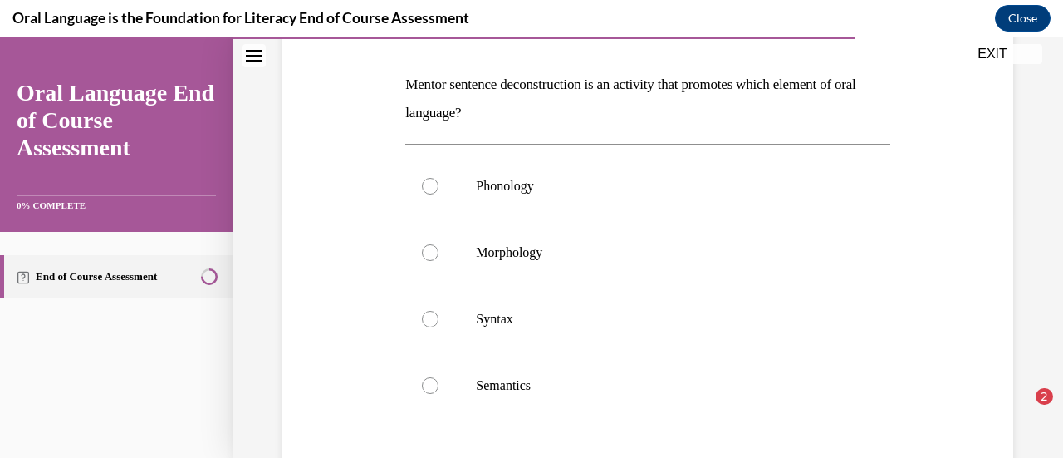
scroll to position [247, 0]
click at [802, 321] on p "Syntax" at bounding box center [662, 318] width 372 height 17
click at [438, 321] on input "Syntax" at bounding box center [430, 318] width 17 height 17
radio input "true"
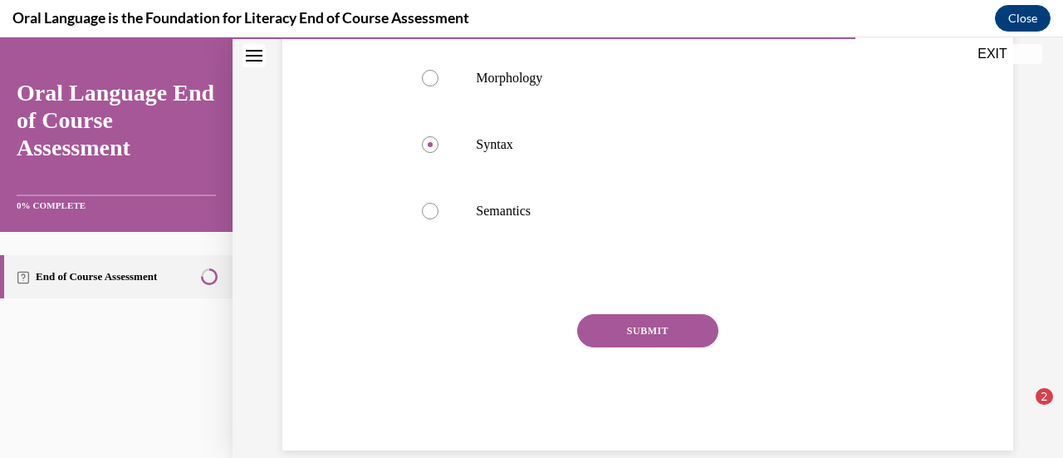
click at [633, 327] on button "SUBMIT" at bounding box center [647, 330] width 141 height 33
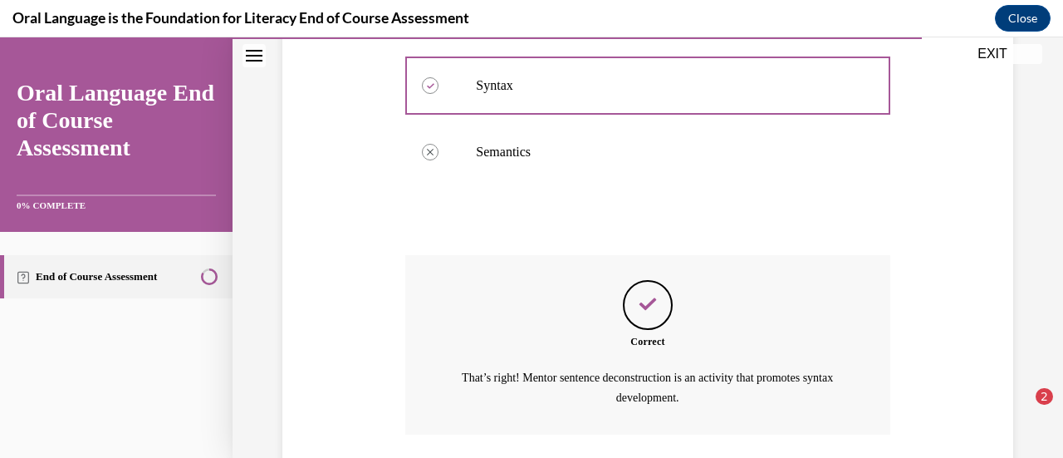
scroll to position [599, 0]
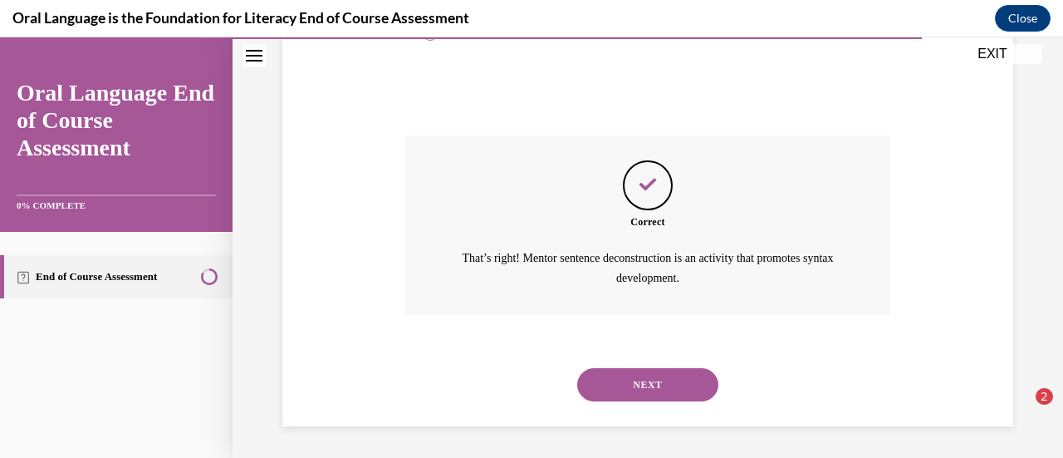
click at [653, 379] on button "NEXT" at bounding box center [647, 384] width 141 height 33
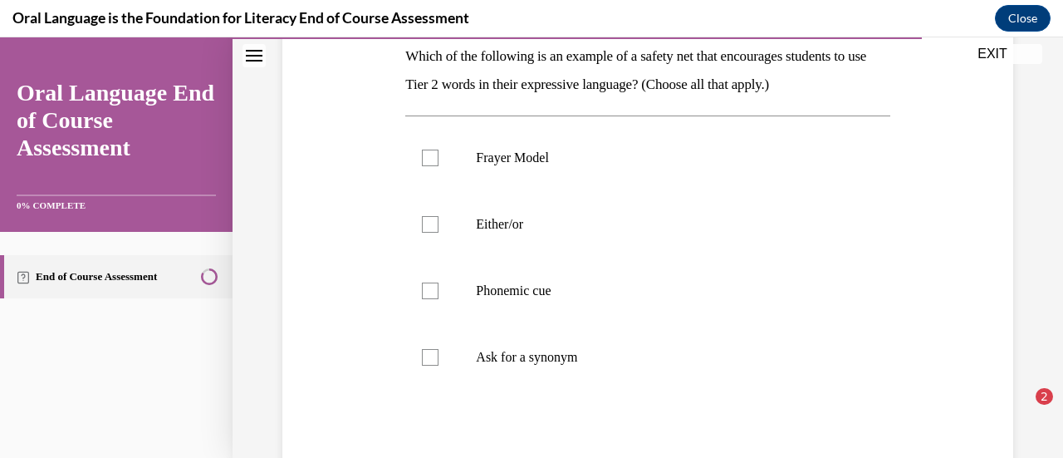
scroll to position [272, 0]
click at [443, 220] on label "Either/or" at bounding box center [647, 226] width 484 height 66
click at [438, 220] on input "Either/or" at bounding box center [430, 226] width 17 height 17
checkbox input "true"
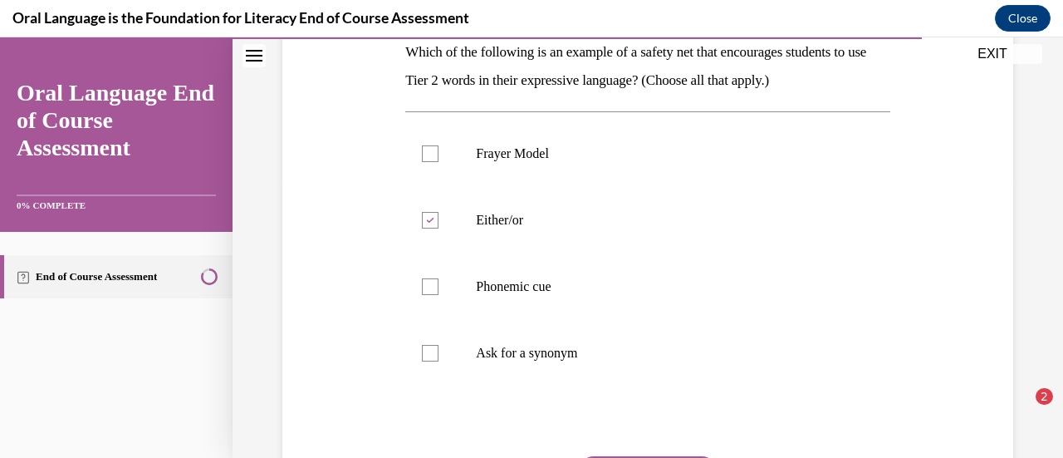
scroll to position [263, 0]
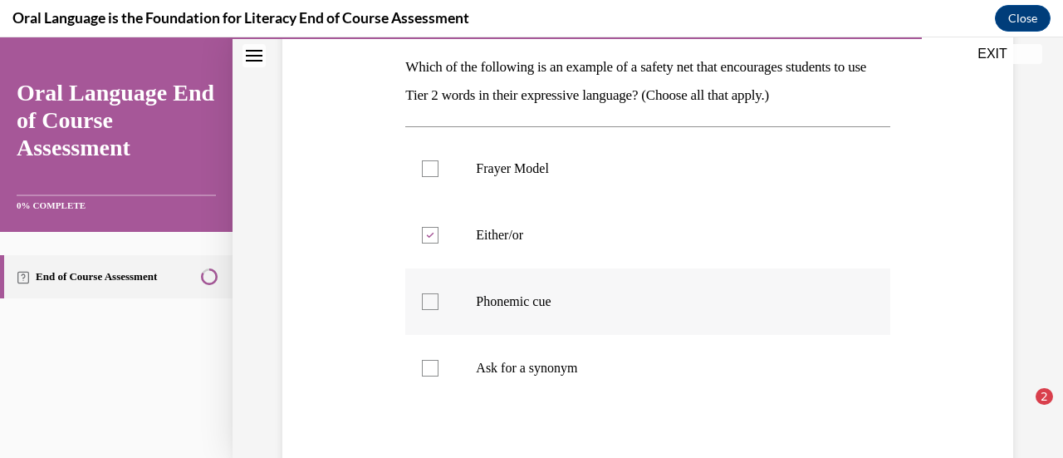
click at [525, 312] on label "Phonemic cue" at bounding box center [647, 301] width 484 height 66
click at [438, 310] on input "Phonemic cue" at bounding box center [430, 301] width 17 height 17
checkbox input "true"
click at [521, 376] on label "Ask for a synonym" at bounding box center [647, 368] width 484 height 66
click at [438, 376] on input "Ask for a synonym" at bounding box center [430, 368] width 17 height 17
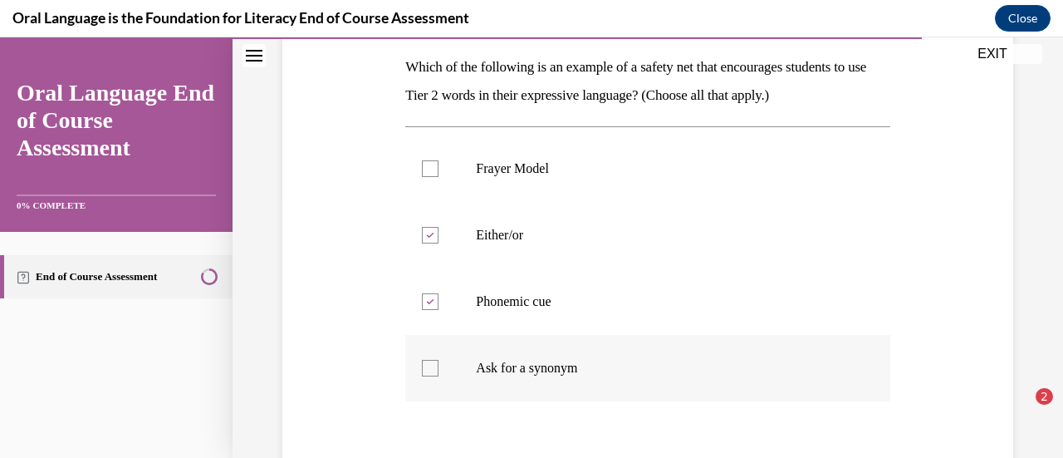
checkbox input "true"
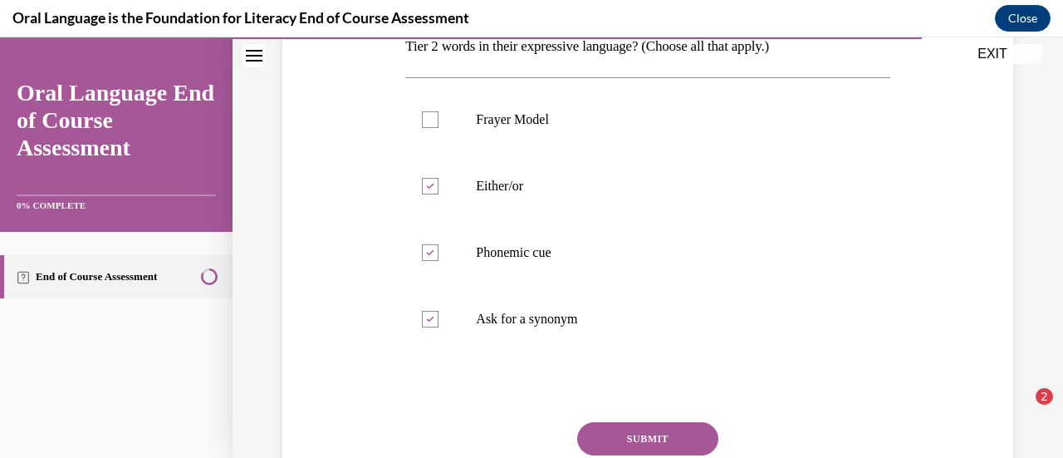
scroll to position [342, 0]
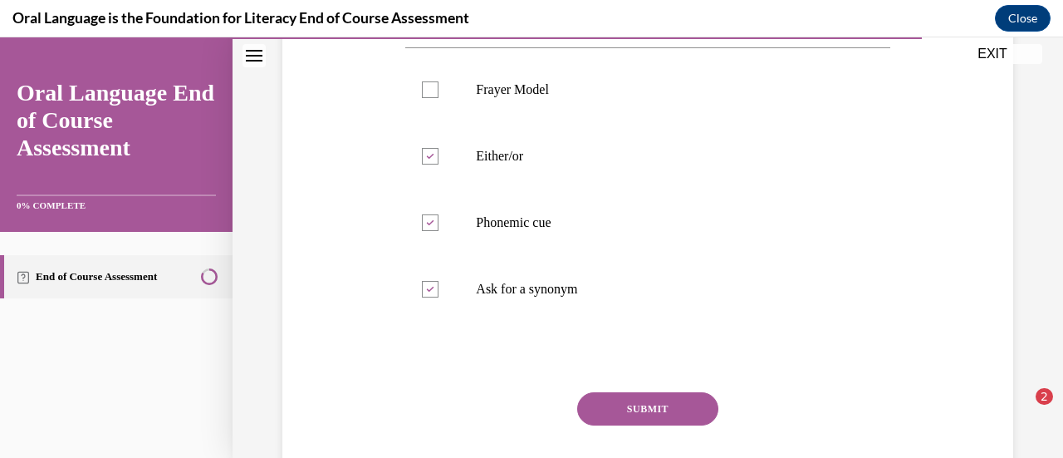
click at [624, 397] on button "SUBMIT" at bounding box center [647, 408] width 141 height 33
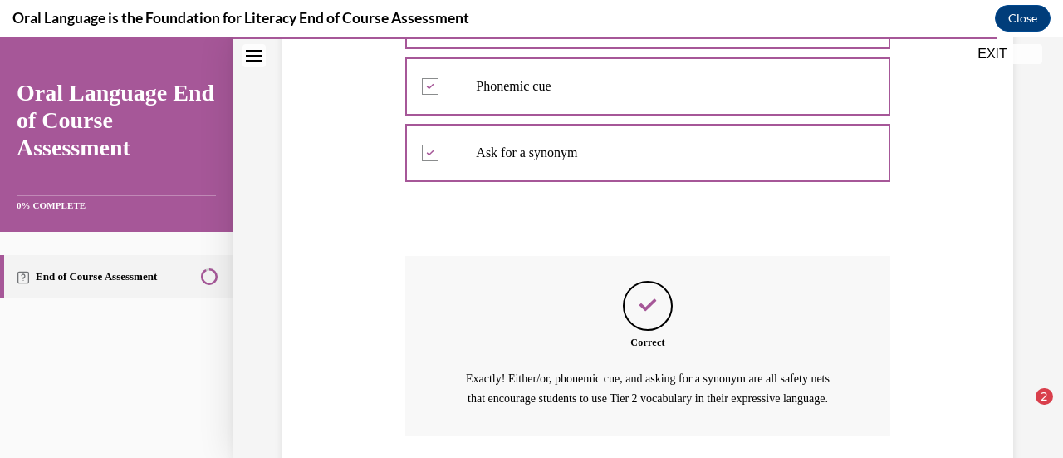
scroll to position [619, 0]
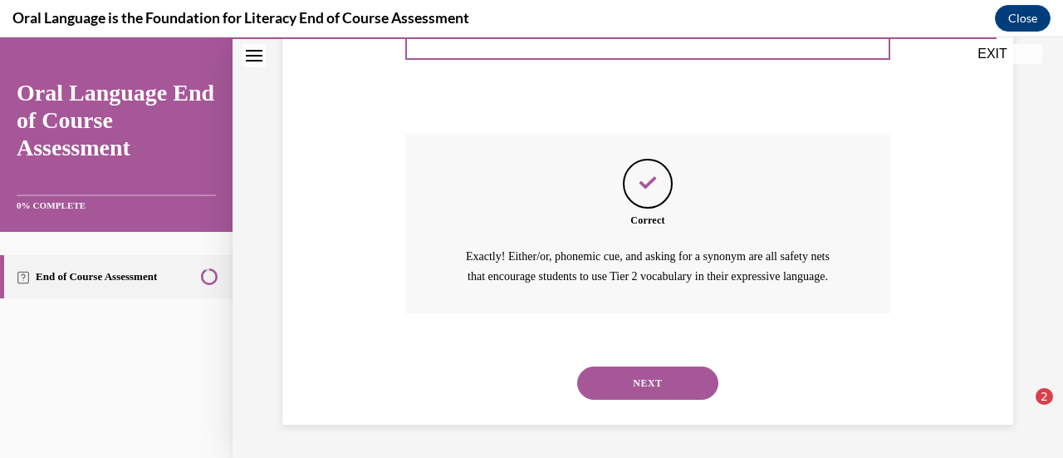
click at [633, 380] on button "NEXT" at bounding box center [647, 382] width 141 height 33
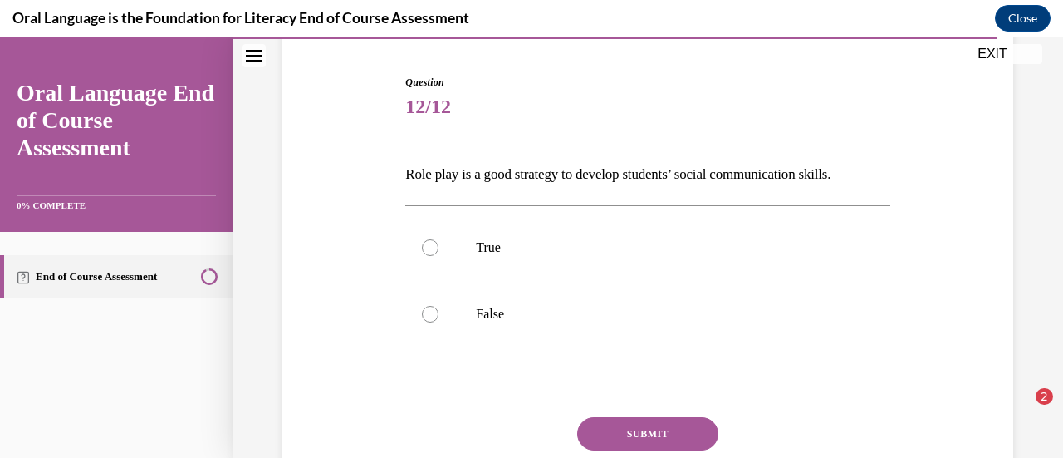
scroll to position [154, 0]
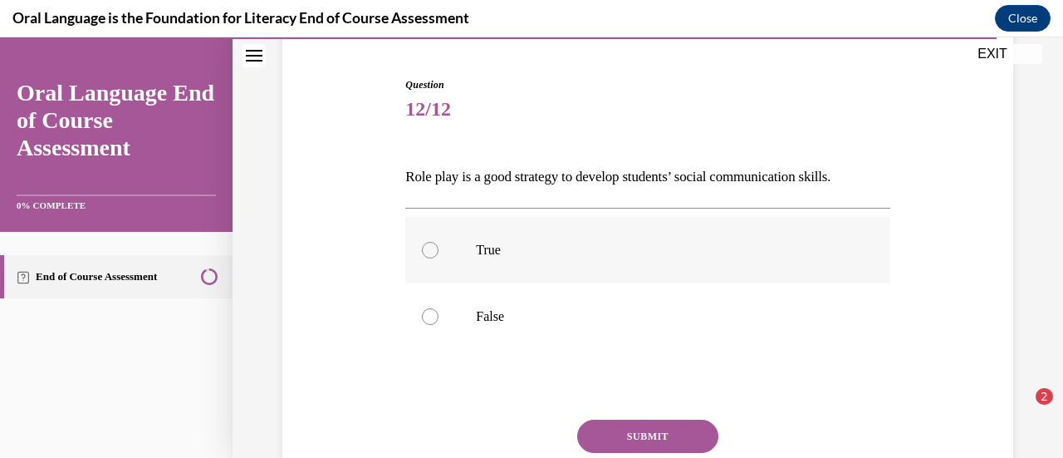
click at [487, 238] on label "True" at bounding box center [647, 250] width 484 height 66
click at [438, 242] on input "True" at bounding box center [430, 250] width 17 height 17
radio input "true"
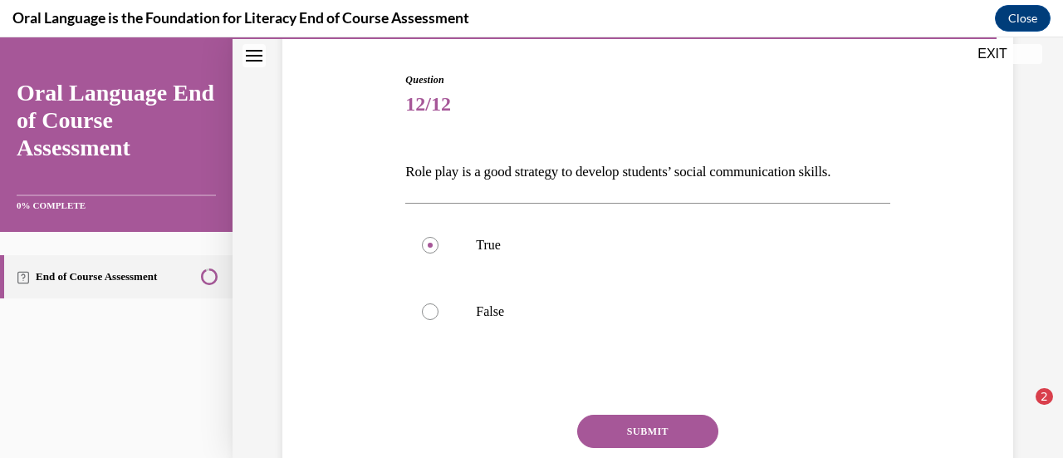
scroll to position [161, 0]
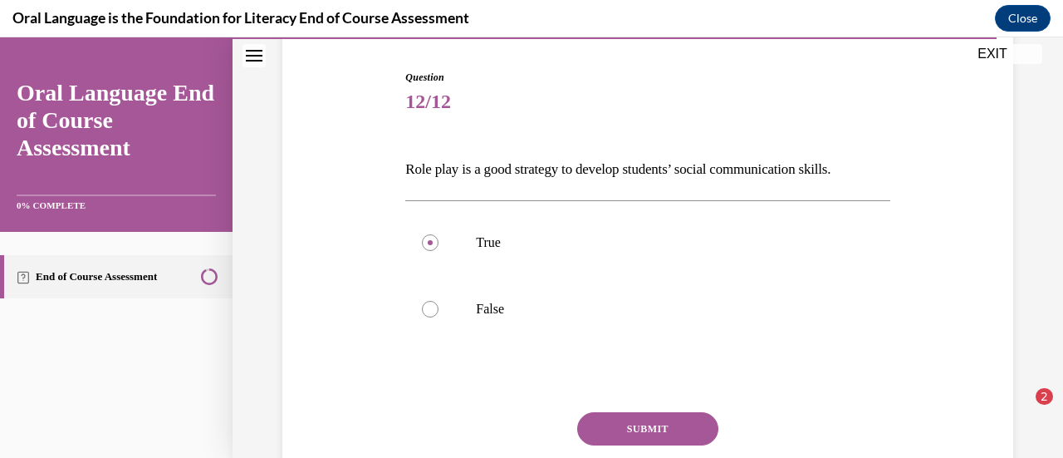
click at [649, 436] on button "SUBMIT" at bounding box center [647, 428] width 141 height 33
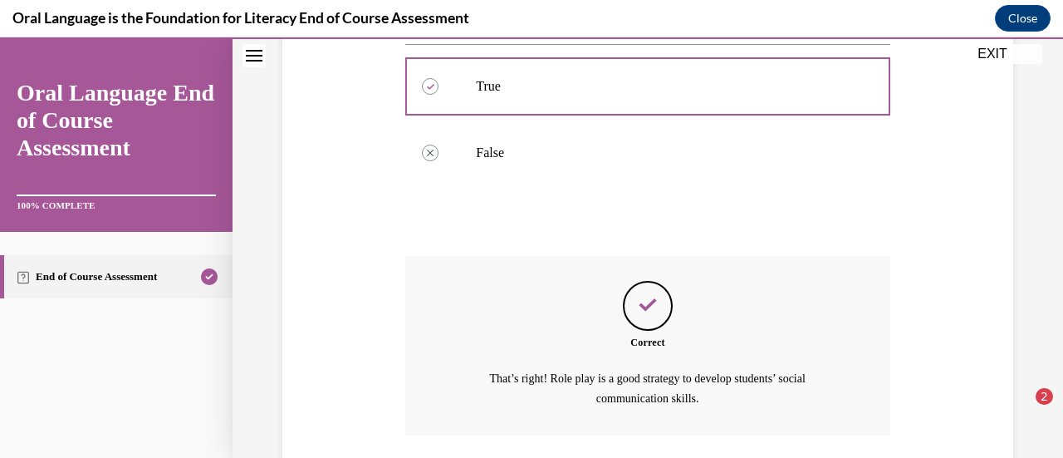
scroll to position [438, 0]
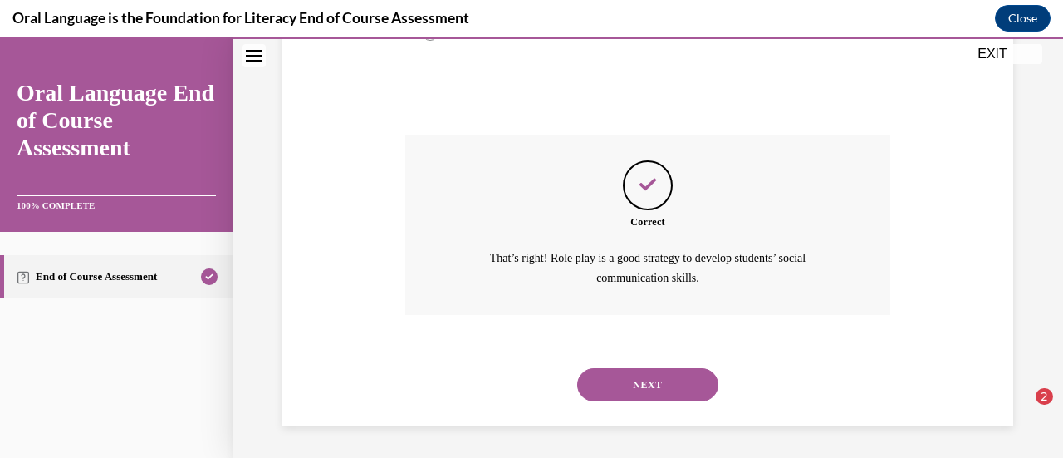
click at [658, 378] on button "NEXT" at bounding box center [647, 384] width 141 height 33
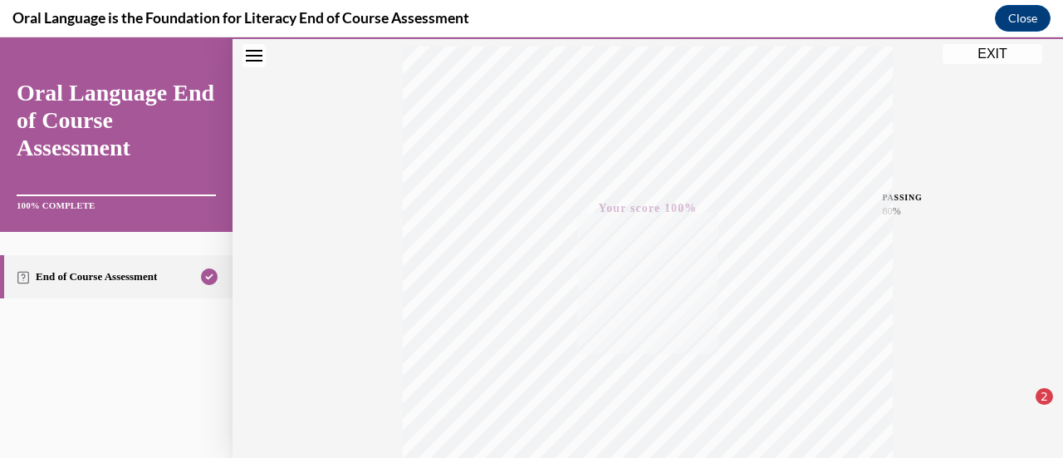
scroll to position [281, 0]
click at [53, 282] on link "End of Course Assessment" at bounding box center [116, 276] width 232 height 43
click at [252, 61] on icon "Close navigation menu" at bounding box center [254, 56] width 17 height 12
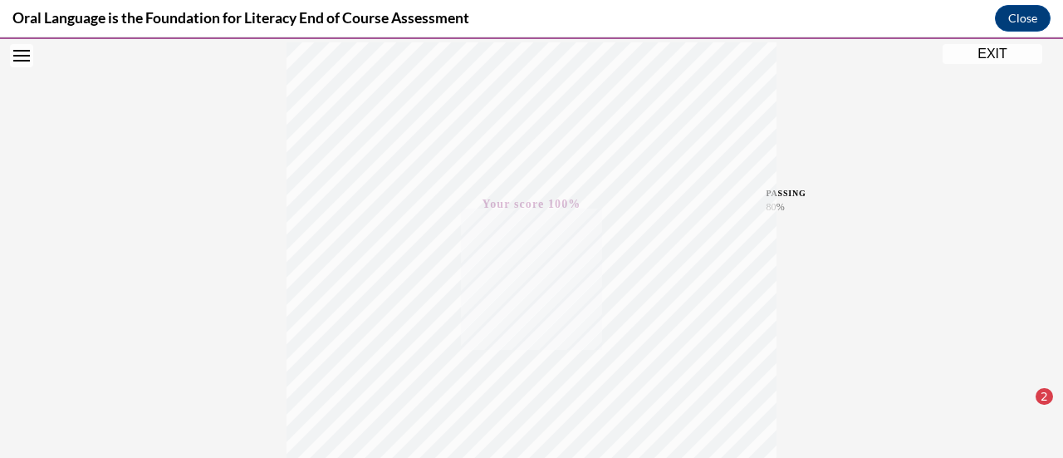
click at [16, 56] on icon "Open navigation menu" at bounding box center [21, 56] width 17 height 12
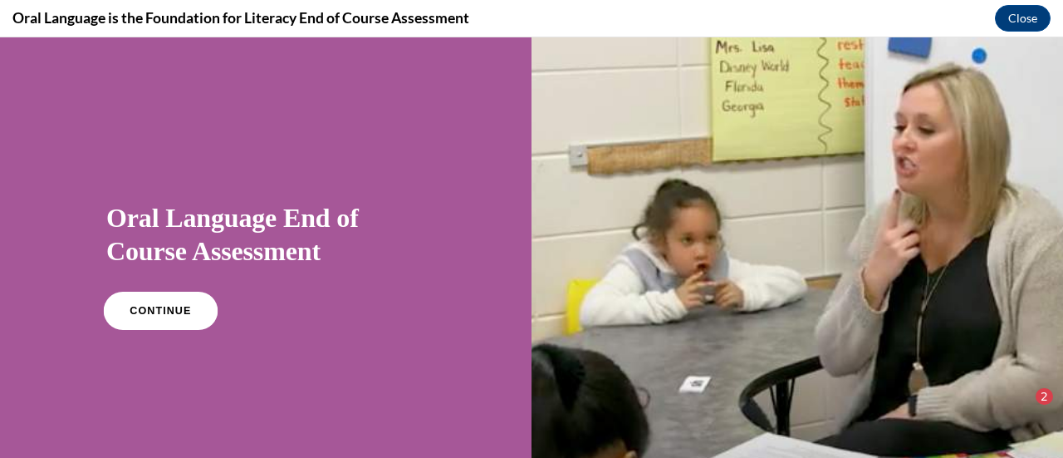
click at [167, 310] on span "CONTINUE" at bounding box center [160, 311] width 61 height 12
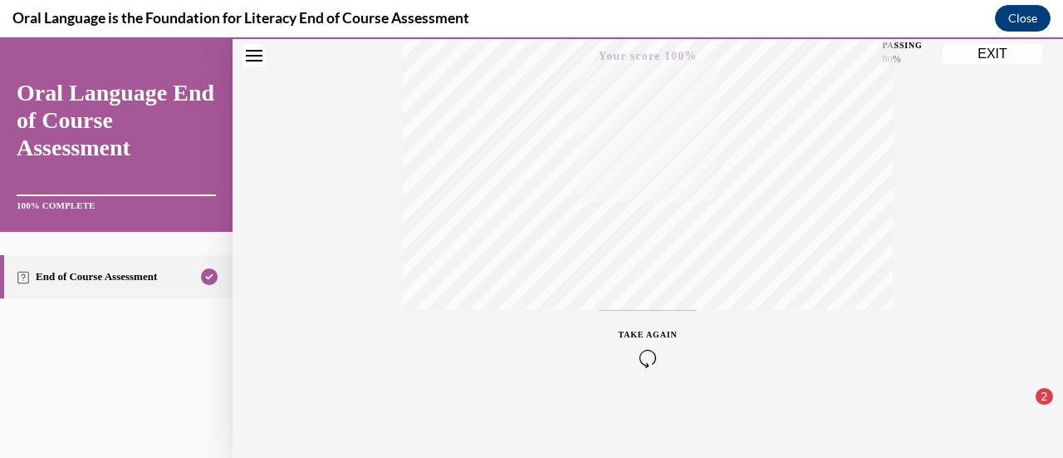
scroll to position [430, 0]
click at [127, 277] on link "End of Course Assessment" at bounding box center [116, 276] width 232 height 43
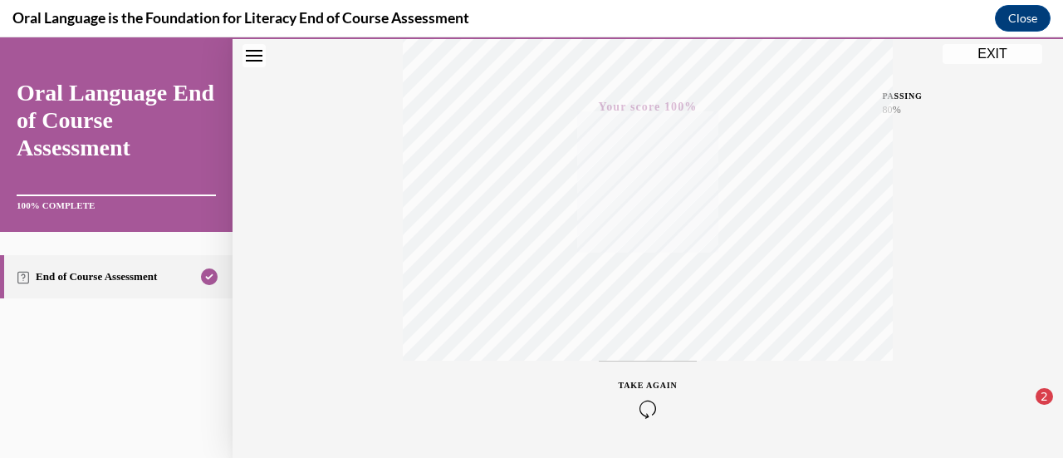
scroll to position [371, 0]
